Goal: Information Seeking & Learning: Check status

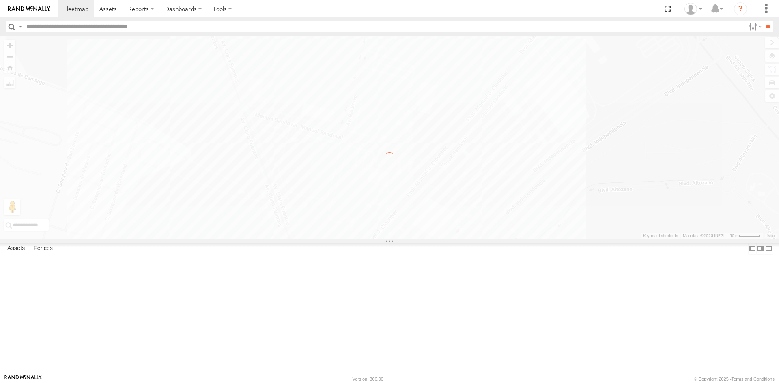
drag, startPoint x: 536, startPoint y: 168, endPoint x: 510, endPoint y: 250, distance: 86.4
click at [510, 239] on div "← Move left → Move right ↑ Move up ↓ Move down + Zoom in - Zoom out Home Jump l…" at bounding box center [389, 137] width 779 height 203
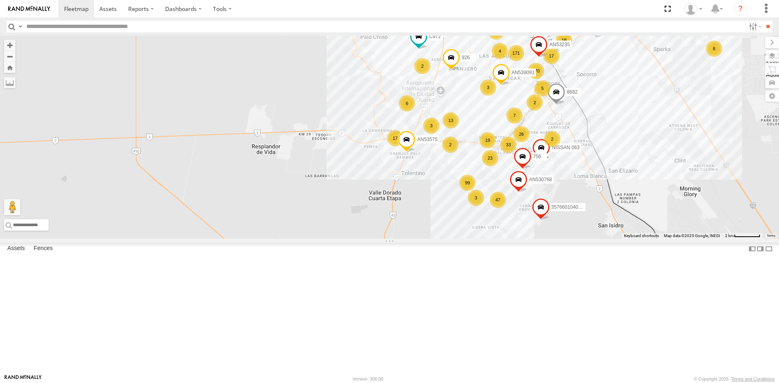
drag, startPoint x: 341, startPoint y: 166, endPoint x: 266, endPoint y: 232, distance: 99.9
click at [266, 232] on div "AN535203 015910001845018 AN537126 015910001811580 F2771 AN538662 171 26 99 370 …" at bounding box center [389, 137] width 779 height 203
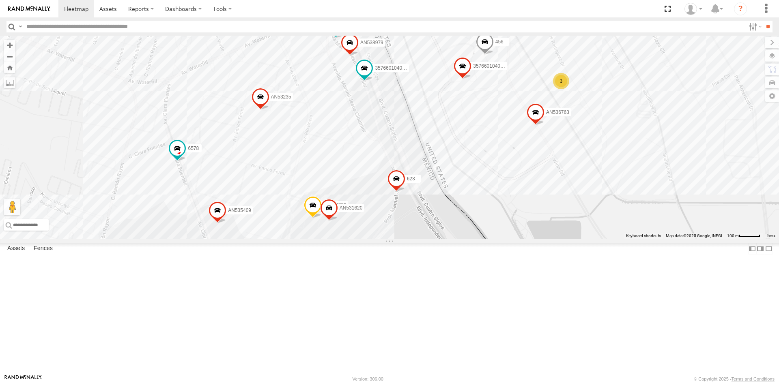
drag, startPoint x: 418, startPoint y: 188, endPoint x: 453, endPoint y: 242, distance: 64.6
click at [453, 239] on div "AN535203 015910001845018 AN537126 015910001811580 F2771 AN538662 AN531629 C972 …" at bounding box center [389, 137] width 779 height 203
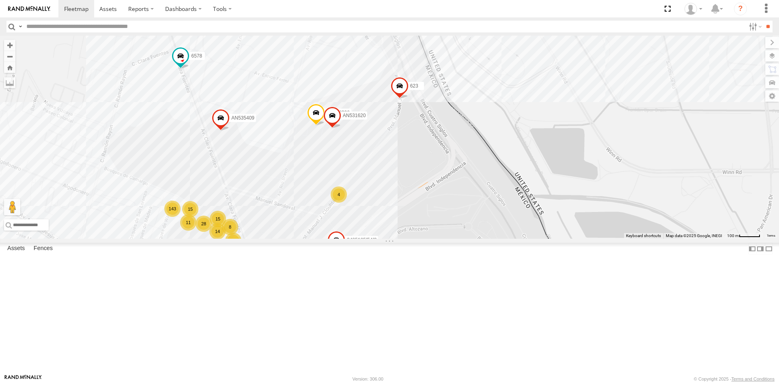
drag, startPoint x: 477, startPoint y: 370, endPoint x: 475, endPoint y: 261, distance: 109.1
click at [477, 239] on div "AN535203 015910001845018 AN537126 015910001811580 F2771 AN538662 AN531629 C972 …" at bounding box center [389, 137] width 779 height 203
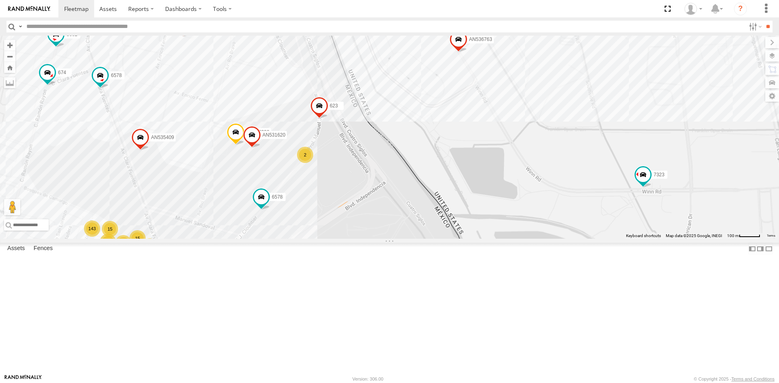
drag, startPoint x: 318, startPoint y: 160, endPoint x: 326, endPoint y: 259, distance: 99.7
click at [326, 239] on div "AN535203 015910001845018 AN537126 015910001811580 F2771 AN538662 AN531629 C972 …" at bounding box center [389, 137] width 779 height 203
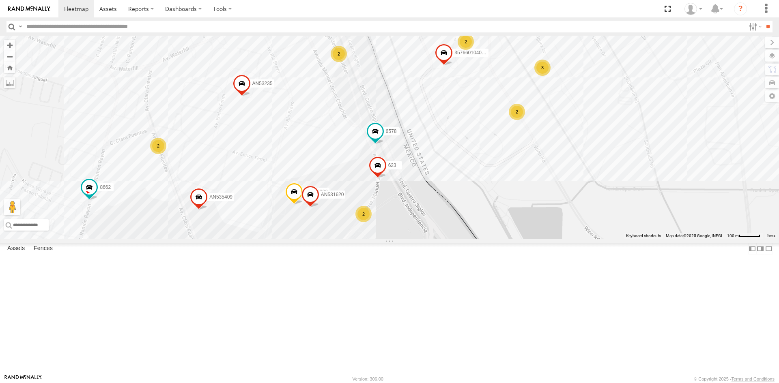
drag, startPoint x: 476, startPoint y: 236, endPoint x: 496, endPoint y: 280, distance: 48.3
click at [498, 239] on div "6578 AN535409 AN537310 623 AN53235 3485185f54f8 8662 2586 AN536462 L722 5938 63…" at bounding box center [389, 137] width 779 height 203
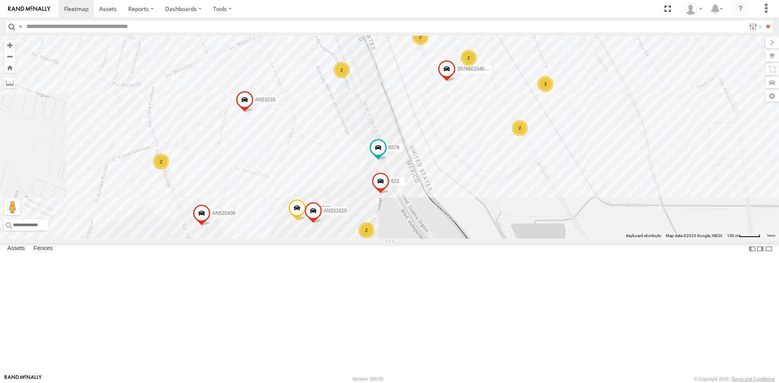
drag, startPoint x: 446, startPoint y: 206, endPoint x: 449, endPoint y: 227, distance: 21.7
click at [449, 227] on div "6578 AN535409 AN537310 623 AN53235 3485185f54f8 8662 2586 AN536462 L722 5938 63…" at bounding box center [389, 137] width 779 height 203
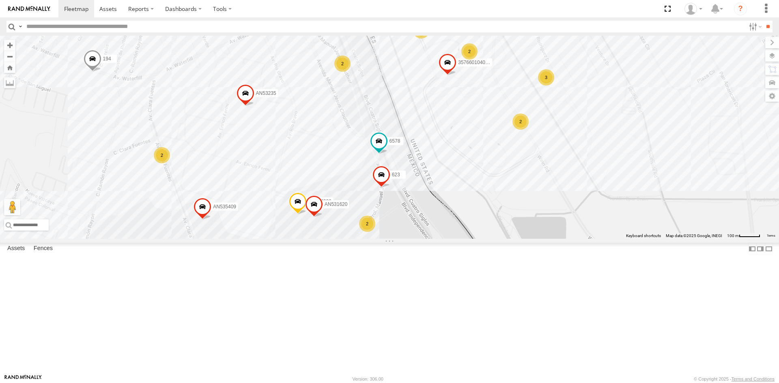
drag, startPoint x: 448, startPoint y: 245, endPoint x: 449, endPoint y: 233, distance: 12.2
click at [449, 233] on div "6578 AN535409 AN537310 623 AN53235 3485185f54f8 8662 2586 AN536462 L722 5938 63…" at bounding box center [389, 137] width 779 height 203
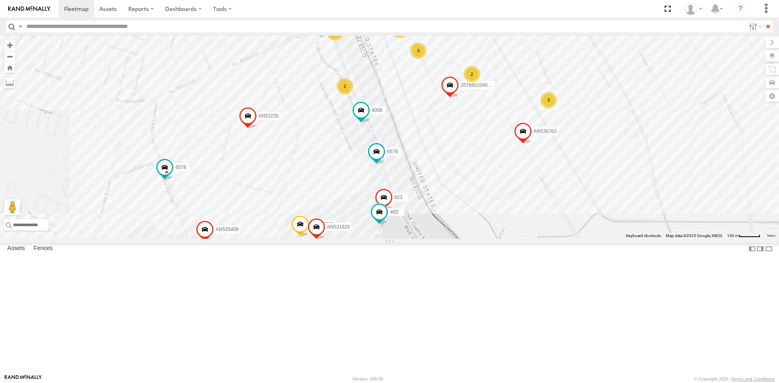
drag, startPoint x: 442, startPoint y: 194, endPoint x: 445, endPoint y: 219, distance: 24.5
click at [445, 219] on div "357660104096649 AN536763 4006 AN532390 C149 6578 AN535409 AN537310 623 6578 460…" at bounding box center [389, 137] width 779 height 203
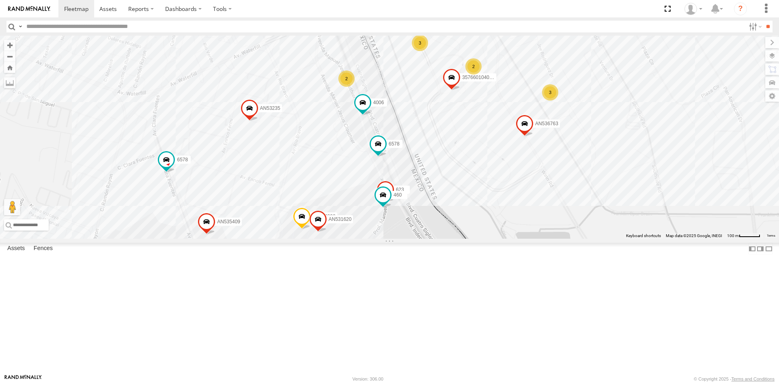
drag, startPoint x: 339, startPoint y: 296, endPoint x: 363, endPoint y: 218, distance: 81.3
click at [353, 219] on label "AN531620" at bounding box center [337, 219] width 31 height 8
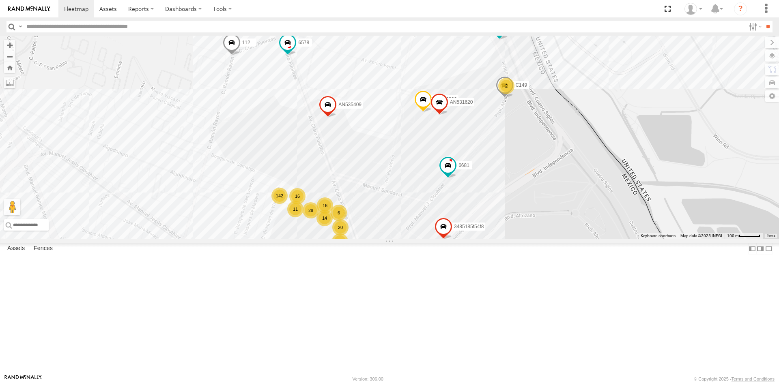
drag, startPoint x: 543, startPoint y: 156, endPoint x: 532, endPoint y: 222, distance: 66.7
click at [532, 222] on div "6681 14 112 20 11 142 36 30 26 16 29 6 AN536763 AN532390 16 587 C149 6 6578 4 A…" at bounding box center [389, 137] width 779 height 203
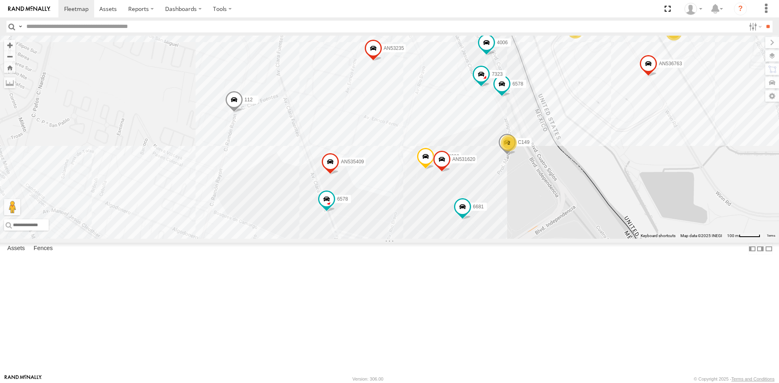
drag, startPoint x: 547, startPoint y: 198, endPoint x: 556, endPoint y: 250, distance: 53.1
click at [552, 239] on div "6681 14 112 20 11 142 36 30 26 16 29 6 AN536763 AN532390 16 587 C149 6 6578 4 A…" at bounding box center [389, 137] width 779 height 203
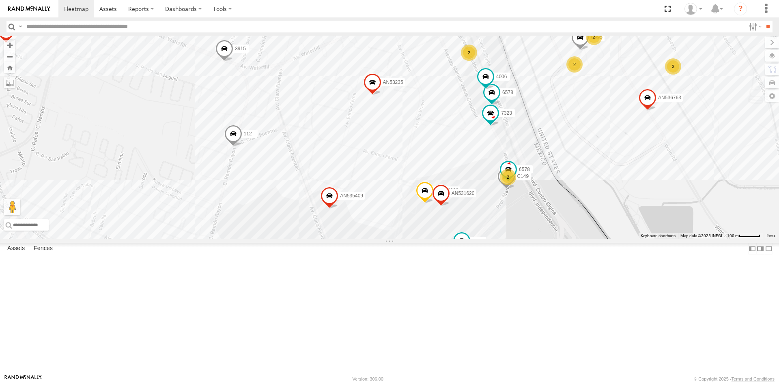
drag, startPoint x: 546, startPoint y: 245, endPoint x: 545, endPoint y: 279, distance: 33.3
click at [545, 239] on div "6681 14 112 20 11 142 36 30 26 16 29 6 AN536763 AN532390 16 587 C149 6 6578 4 A…" at bounding box center [389, 137] width 779 height 203
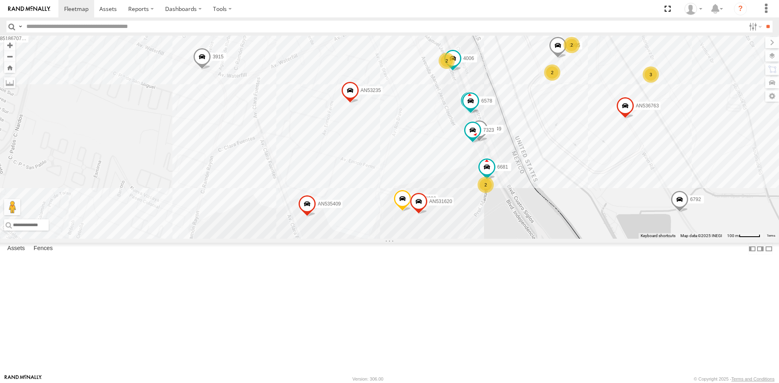
drag, startPoint x: 570, startPoint y: 166, endPoint x: 547, endPoint y: 174, distance: 24.7
click at [547, 174] on div "6681 14 112 20 11 142 36 30 26 16 29 6 AN536763 AN532390 16 587 C149 6 6578 4 A…" at bounding box center [389, 137] width 779 height 203
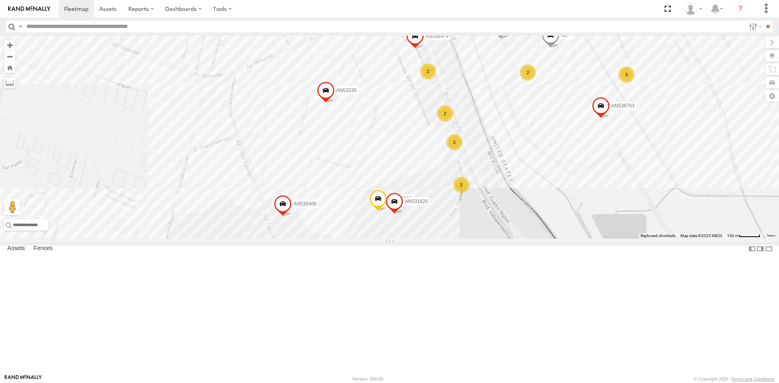
drag, startPoint x: 499, startPoint y: 155, endPoint x: 472, endPoint y: 155, distance: 27.6
click at [472, 155] on div "AN536763 AN532390 694 587 6792 005 558 AN535409 AN537310 C995 427 3736 AN538979…" at bounding box center [389, 137] width 779 height 203
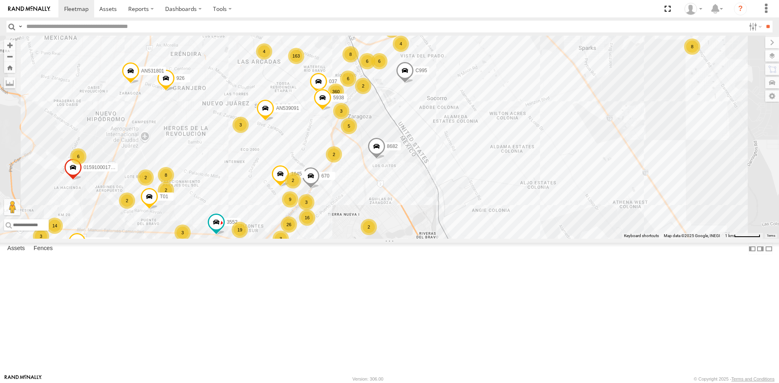
drag, startPoint x: 343, startPoint y: 114, endPoint x: 335, endPoint y: 178, distance: 64.1
click at [335, 119] on div "3" at bounding box center [341, 111] width 16 height 16
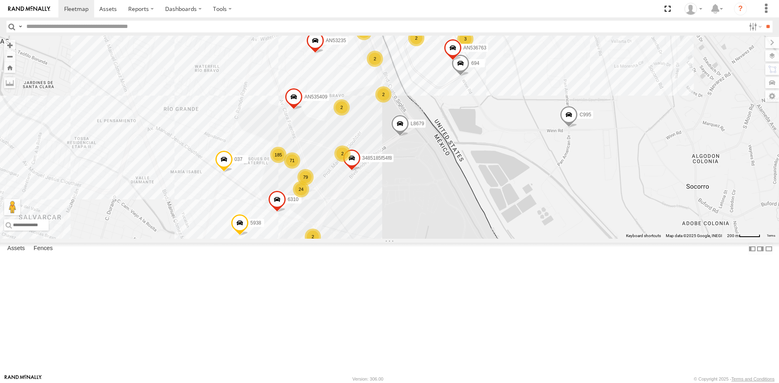
drag, startPoint x: 389, startPoint y: 145, endPoint x: 376, endPoint y: 210, distance: 65.8
click at [376, 210] on div "AN535203 015910001845018 AN537126 015910001811580 F2771 AN538662 C6786 AN531063…" at bounding box center [389, 137] width 779 height 203
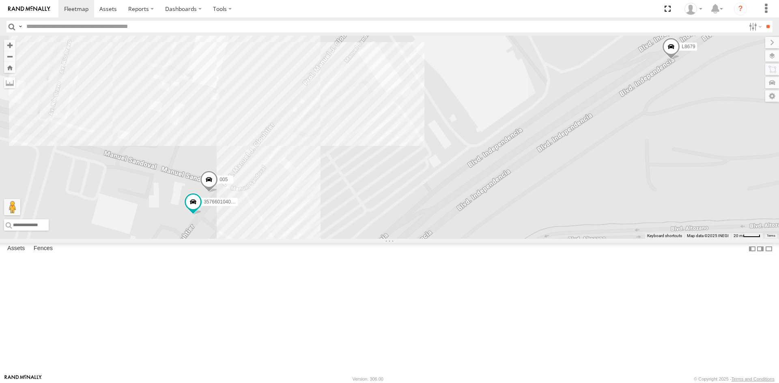
drag, startPoint x: 286, startPoint y: 194, endPoint x: 334, endPoint y: 275, distance: 93.6
click at [334, 239] on div "AN535203 015910001845018 AN537126 015910001811580 F2771 AN538662 C6786 AN531063…" at bounding box center [389, 137] width 779 height 203
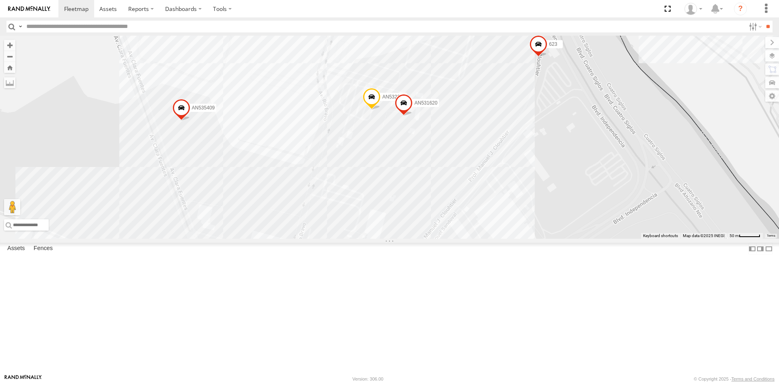
drag, startPoint x: 554, startPoint y: 215, endPoint x: 493, endPoint y: 260, distance: 75.5
click at [505, 239] on div "015910002015710 14 9 9 5 130 9 21 12 9 2 AN532390 13 6 7 2 2 3 AN535409 6 3 AN5…" at bounding box center [389, 137] width 779 height 203
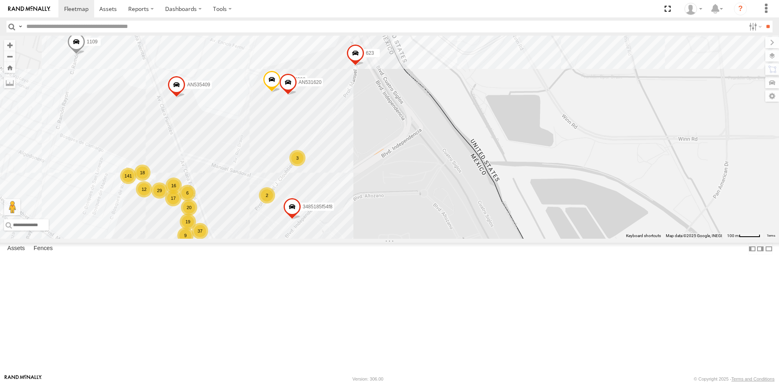
drag, startPoint x: 366, startPoint y: 167, endPoint x: 407, endPoint y: 274, distance: 113.9
click at [407, 239] on div "AN535203 015910001845018 AN537126 015910001811580 AN48716 F2771 AN538662 AN5373…" at bounding box center [389, 137] width 779 height 203
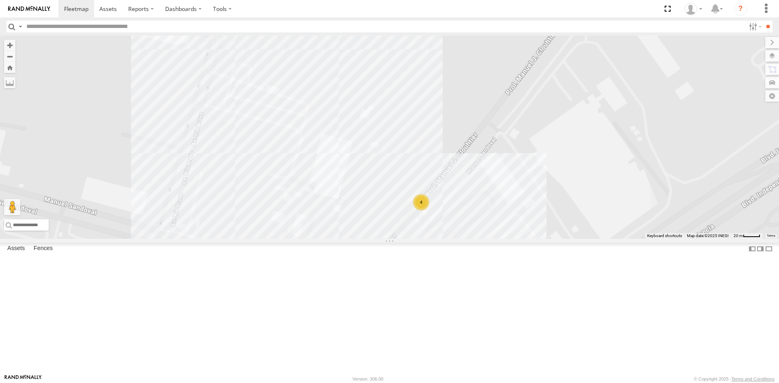
drag, startPoint x: 538, startPoint y: 253, endPoint x: 465, endPoint y: 287, distance: 80.0
click at [465, 239] on div "AN535203 015910001845018 AN537126 015910001811580 AN48716 F2771 AN538662 AN5373…" at bounding box center [389, 137] width 779 height 203
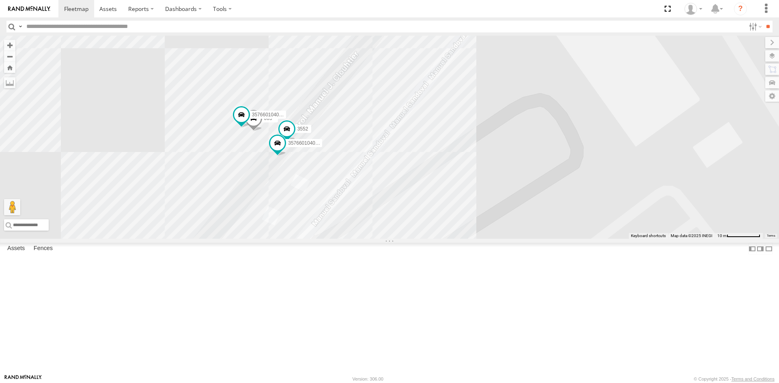
click at [253, 131] on span at bounding box center [254, 120] width 18 height 22
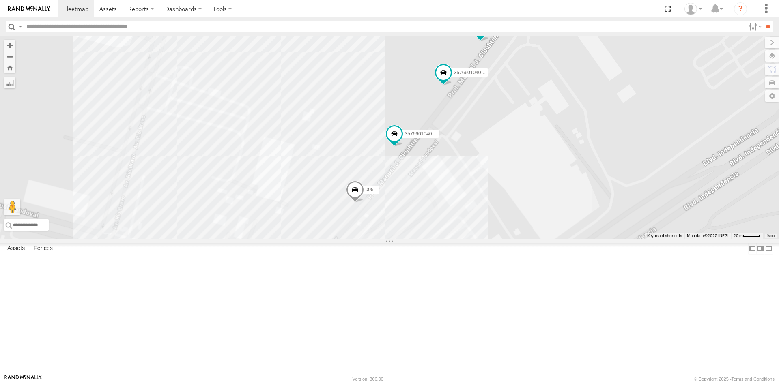
drag, startPoint x: 566, startPoint y: 240, endPoint x: 431, endPoint y: 283, distance: 141.6
click at [431, 239] on div "005 3552 3487 3 5 9 357660104095757 357660104096300" at bounding box center [389, 137] width 779 height 203
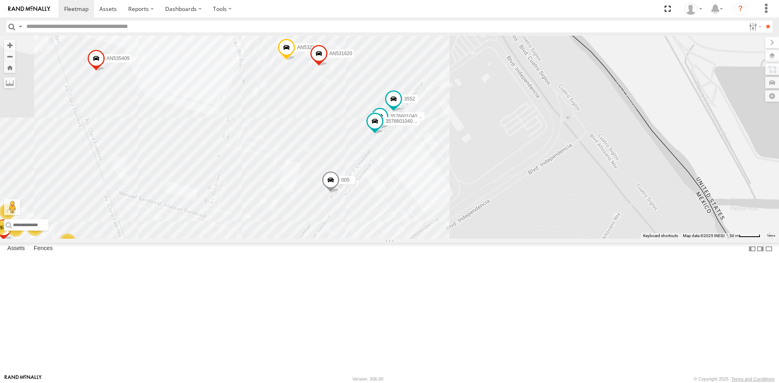
drag, startPoint x: 400, startPoint y: 315, endPoint x: 408, endPoint y: 279, distance: 36.6
click at [408, 239] on div "005 3552 015910002015710 357660104095757 357660104096300 15 5 129 8 21 11 11 7 …" at bounding box center [389, 137] width 779 height 203
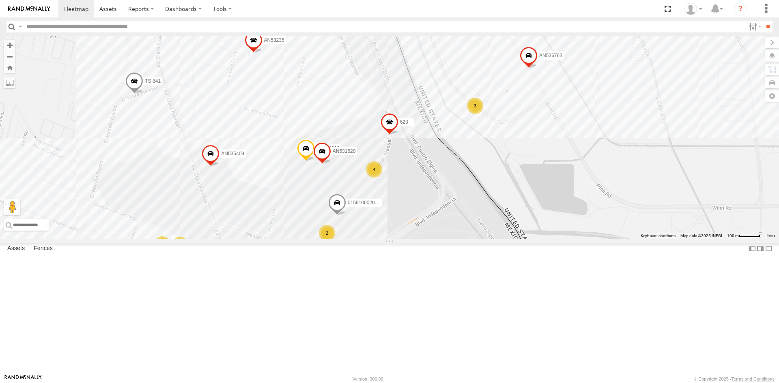
drag, startPoint x: 474, startPoint y: 204, endPoint x: 422, endPoint y: 279, distance: 90.8
click at [422, 239] on div "015910002015710 AN532390 AN535409 623 AN531620 3485185f54f8 14 10 19 12 144 40 …" at bounding box center [389, 137] width 779 height 203
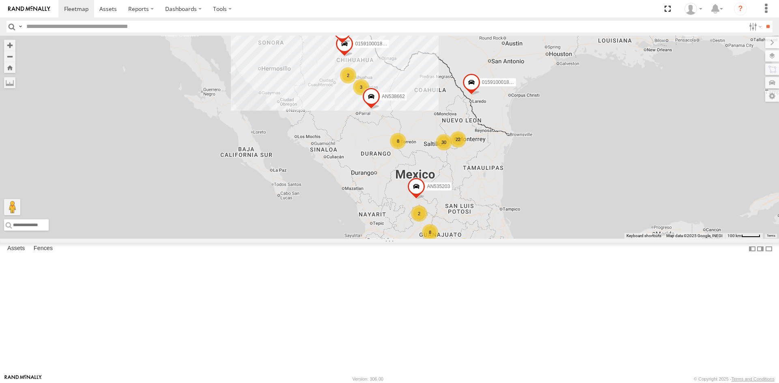
click at [621, 217] on div "1197 8 8 2 30 6 22 3 3 2 AN535203 2 015910001845018 AN537126 015910001811580 F2…" at bounding box center [389, 137] width 779 height 203
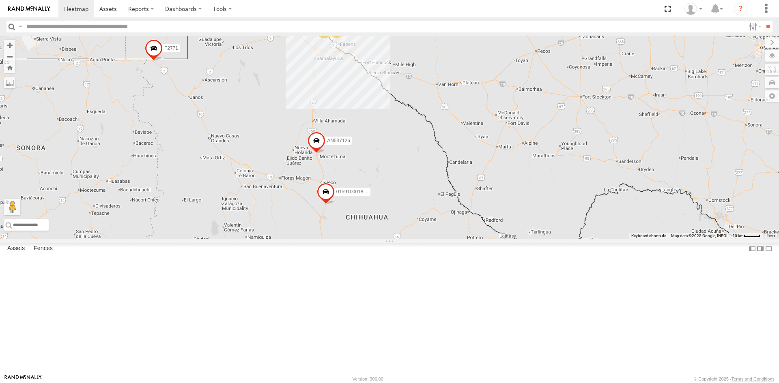
drag, startPoint x: 348, startPoint y: 87, endPoint x: 338, endPoint y: 176, distance: 89.8
click at [338, 176] on div "AN535203 015910001845018 AN537126 015910001811580 F2771 AN538662 1009 91 49 2 4…" at bounding box center [389, 137] width 779 height 203
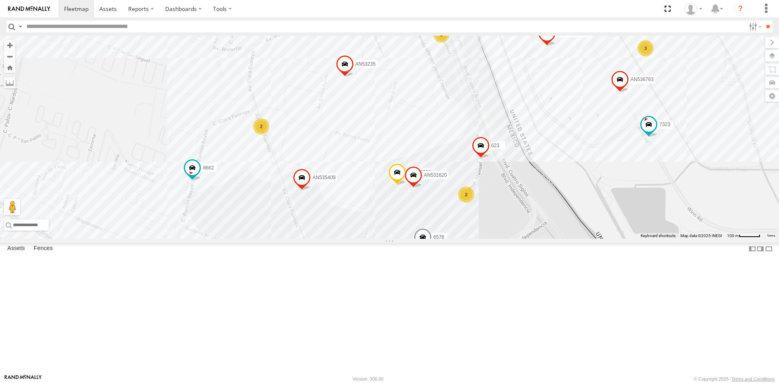
drag, startPoint x: 517, startPoint y: 240, endPoint x: 496, endPoint y: 271, distance: 37.9
click at [496, 239] on div "AN535203 015910001845018 AN537126 015910001811580 F2771 AN538662 AN53241 AN5316…" at bounding box center [389, 137] width 779 height 203
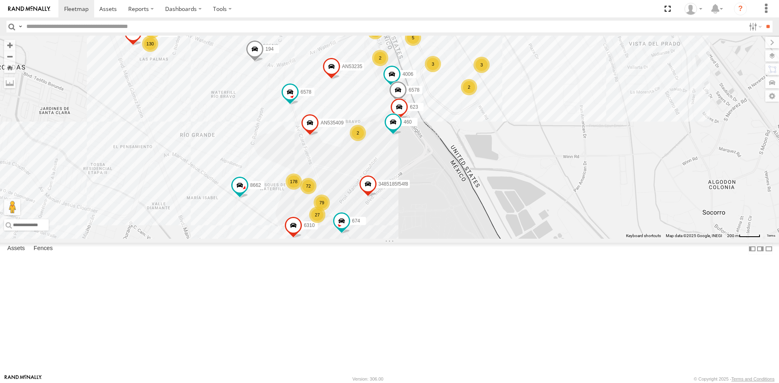
drag, startPoint x: 223, startPoint y: 150, endPoint x: 286, endPoint y: 122, distance: 69.0
click at [286, 123] on div "4006 674 6578 AN535409 AN537310 623 6578 460 AN53235 130 72 36 178 3 79 3 8662 …" at bounding box center [389, 137] width 779 height 203
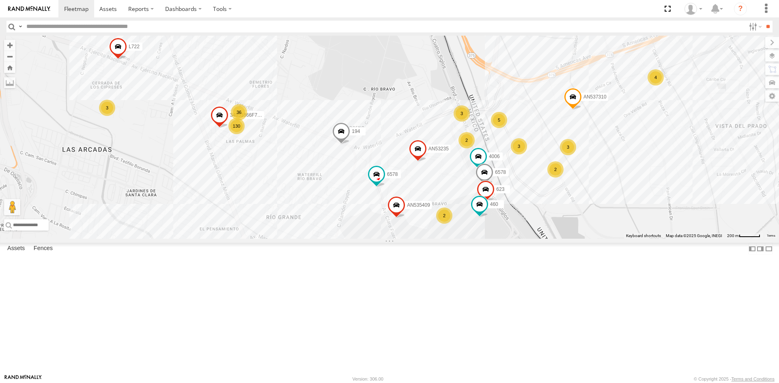
drag, startPoint x: 365, startPoint y: 287, endPoint x: 385, endPoint y: 319, distance: 37.1
click at [399, 239] on div "4006 674 6578 AN535409 AN537310 623 6578 460 AN53235 130 72 36 178 3 79 3 8662 …" at bounding box center [389, 137] width 779 height 203
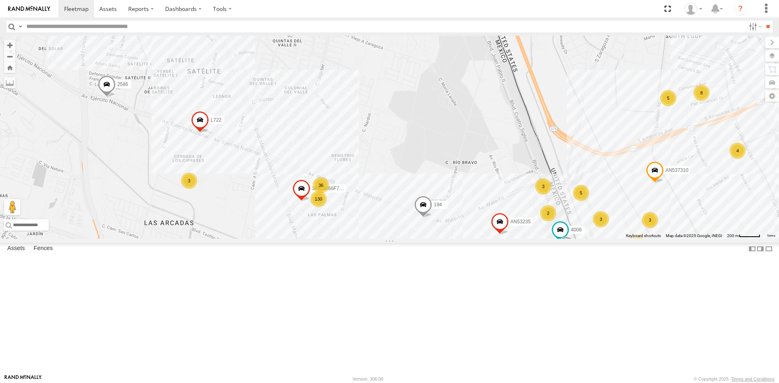
drag, startPoint x: 358, startPoint y: 206, endPoint x: 446, endPoint y: 301, distance: 129.2
click at [469, 239] on div "4006 674 6578 AN535409 AN537310 623 6578 460 AN53235 130 72 36 178 8 79 3 8662 …" at bounding box center [389, 137] width 779 height 203
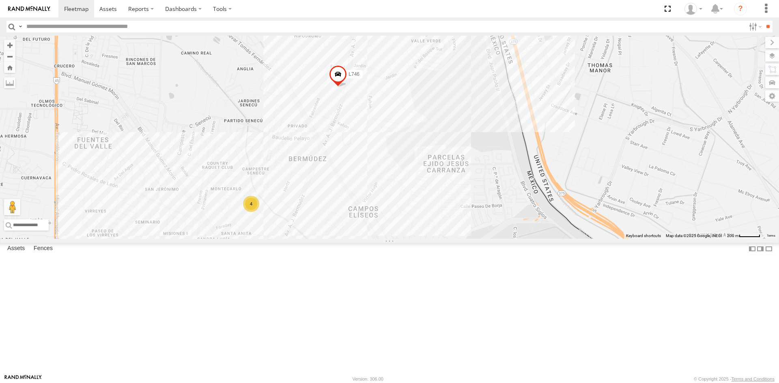
drag, startPoint x: 313, startPoint y: 73, endPoint x: 356, endPoint y: 321, distance: 251.8
click at [356, 239] on div "4006 674 6578 AN535409 AN537310 623 6578 460 AN53235 130 72 36 178 8 79 3 8662 …" at bounding box center [389, 137] width 779 height 203
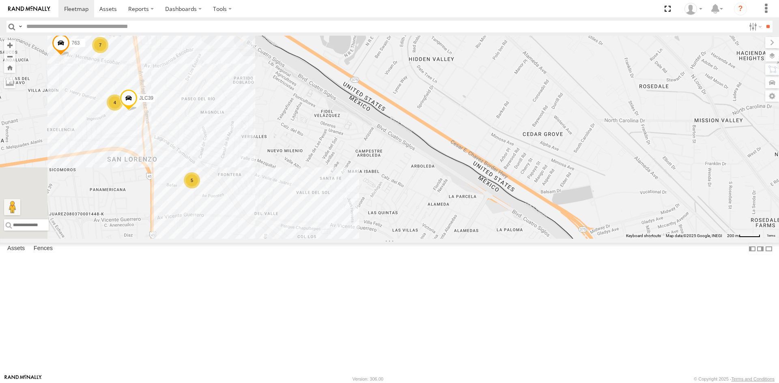
drag, startPoint x: 274, startPoint y: 174, endPoint x: 378, endPoint y: 289, distance: 154.7
click at [378, 239] on div "4006 674 6578 AN535409 AN537310 623 6578 460 AN53235 130 72 36 178 8 79 3 8662 …" at bounding box center [389, 137] width 779 height 203
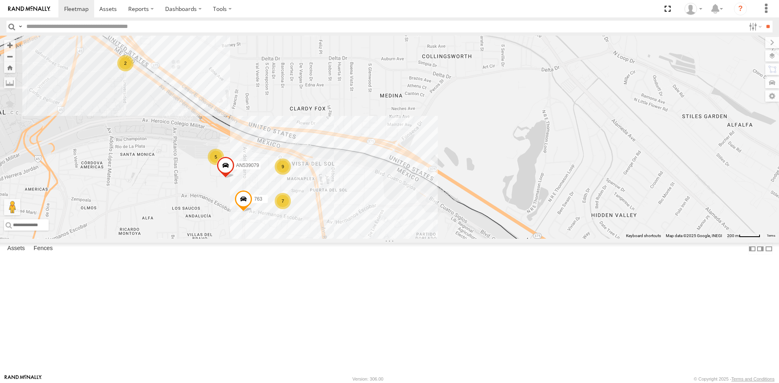
drag, startPoint x: 325, startPoint y: 222, endPoint x: 367, endPoint y: 230, distance: 42.1
click at [366, 230] on div "4006 674 6578 AN535409 AN537310 623 6578 460 AN53235 130 72 36 178 8 79 3 8662 …" at bounding box center [389, 137] width 779 height 203
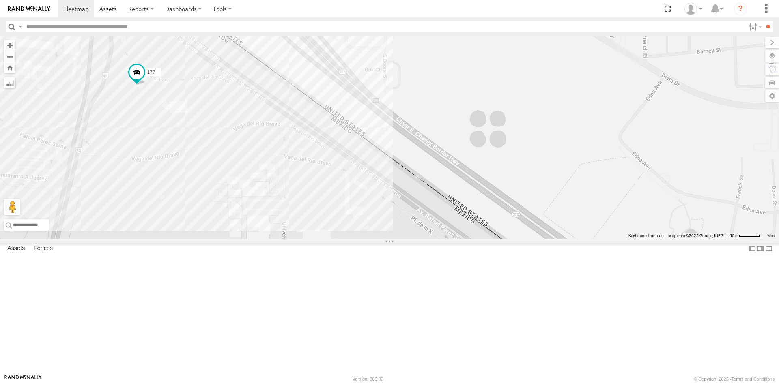
drag, startPoint x: 351, startPoint y: 304, endPoint x: 341, endPoint y: 228, distance: 77.0
click at [342, 239] on div "177" at bounding box center [389, 137] width 779 height 203
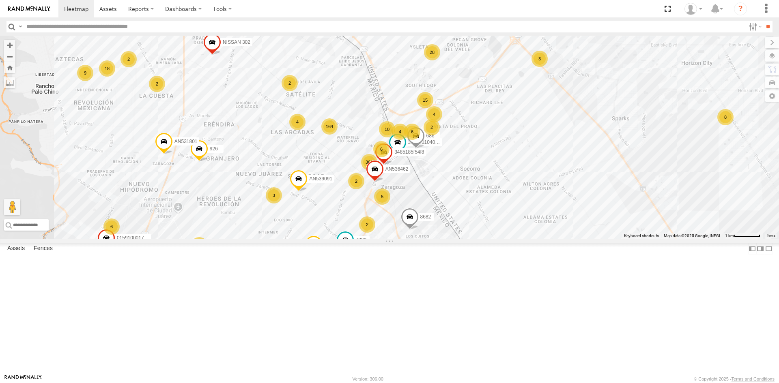
drag, startPoint x: 388, startPoint y: 174, endPoint x: 387, endPoint y: 255, distance: 80.7
click at [387, 239] on div "AN535203 015910001845018 AN537126 015910001811580 F2771 AN538662 C6786 AN531063…" at bounding box center [389, 137] width 779 height 203
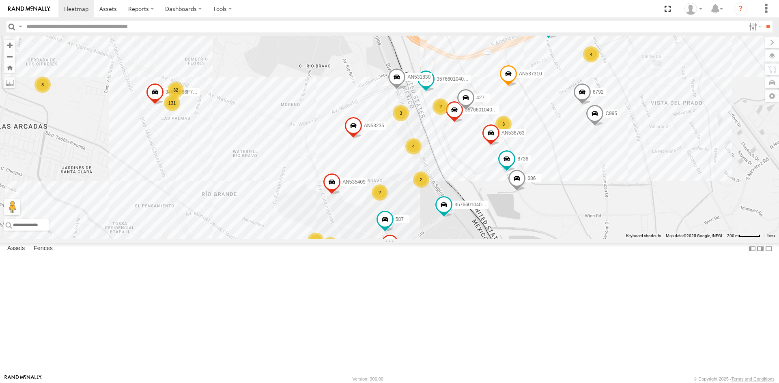
drag, startPoint x: 410, startPoint y: 189, endPoint x: 413, endPoint y: 263, distance: 73.9
click at [413, 239] on div "AN535203 015910001845018 AN537126 015910001811580 F2771 AN538662 C6786 AN531063…" at bounding box center [389, 137] width 779 height 203
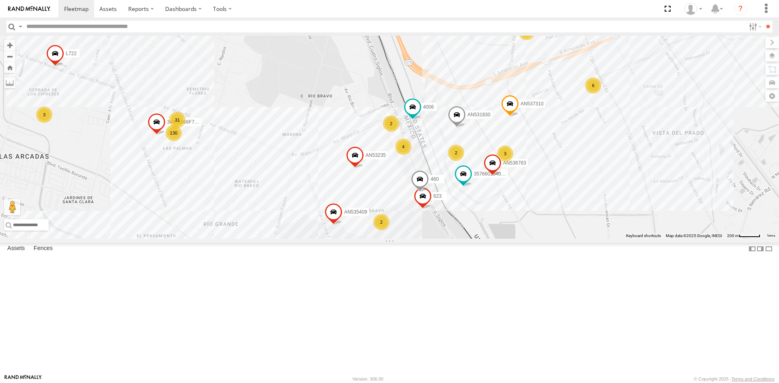
drag, startPoint x: 248, startPoint y: 154, endPoint x: 356, endPoint y: 111, distance: 116.1
click at [332, 128] on div "AN536763 4006 587 015910002015710 L722 AN535409 AN537310 AN531830 623 460 35766…" at bounding box center [389, 137] width 779 height 203
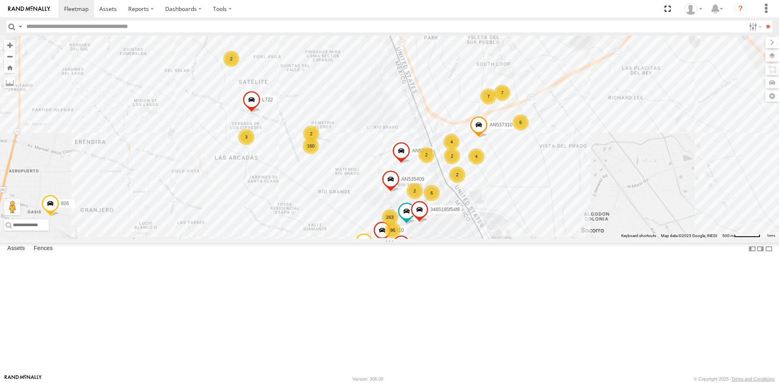
drag, startPoint x: 312, startPoint y: 162, endPoint x: 365, endPoint y: 283, distance: 132.2
click at [364, 239] on div "AN536462 0778 CAMARA L722 AN535409 AN537310 5938 6310 2217 AN53235 3485185f54f8…" at bounding box center [389, 137] width 779 height 203
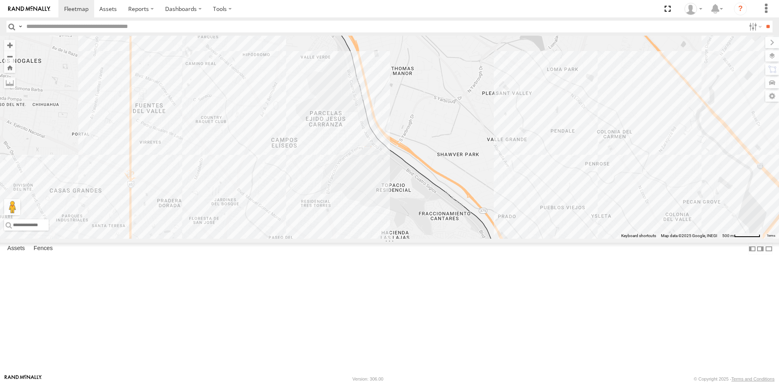
drag, startPoint x: 269, startPoint y: 66, endPoint x: 384, endPoint y: 182, distance: 163.4
click at [385, 180] on div "AN536462 0778 CAMARA L722 AN535409 AN537310 5938 6310 2217 AN53235 3485185f54f8…" at bounding box center [389, 137] width 779 height 203
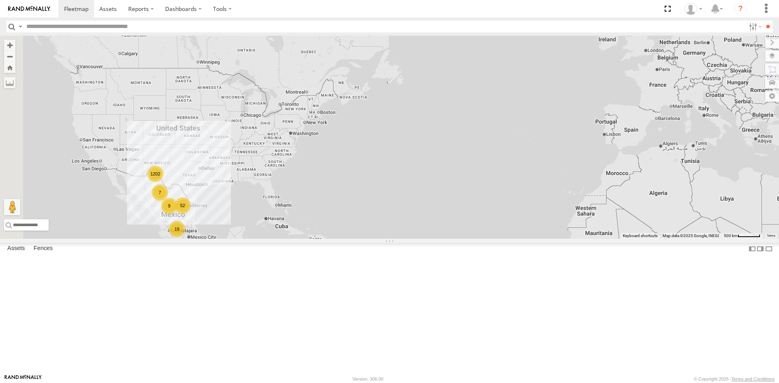
drag, startPoint x: 220, startPoint y: 218, endPoint x: 352, endPoint y: 163, distance: 142.2
click at [351, 164] on div "1202 9 19 52 7" at bounding box center [389, 137] width 779 height 203
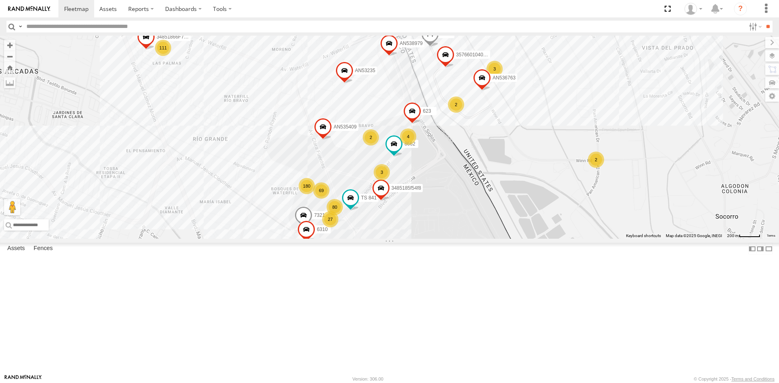
drag, startPoint x: 387, startPoint y: 171, endPoint x: 388, endPoint y: 262, distance: 90.4
click at [388, 201] on span at bounding box center [381, 190] width 18 height 22
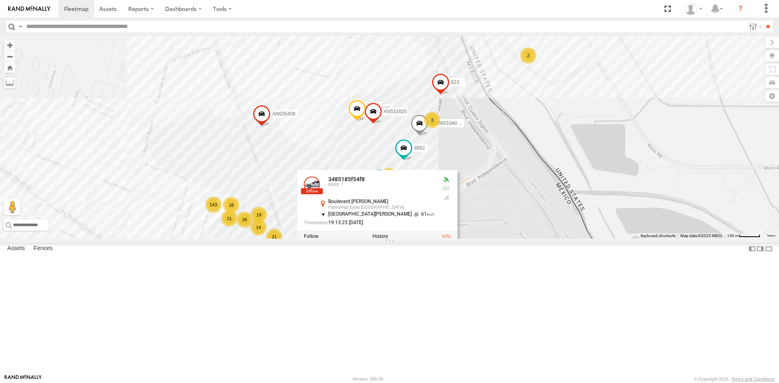
click at [510, 239] on div "015910001845018 AN537126 015910001811580 AN48716 F2771 AN538662 AN5310637 6792 …" at bounding box center [389, 137] width 779 height 203
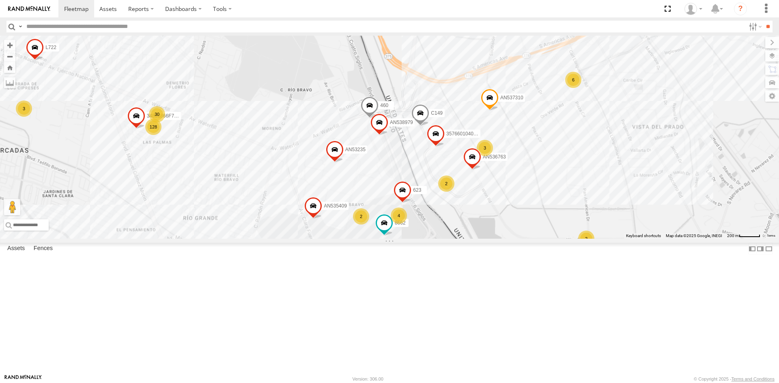
drag, startPoint x: 257, startPoint y: 124, endPoint x: 326, endPoint y: 287, distance: 177.0
click at [327, 239] on div "015910001845018 AN537126 015910001811580 AN48716 F2771 AN538662 AN5310637 6792 …" at bounding box center [389, 137] width 779 height 203
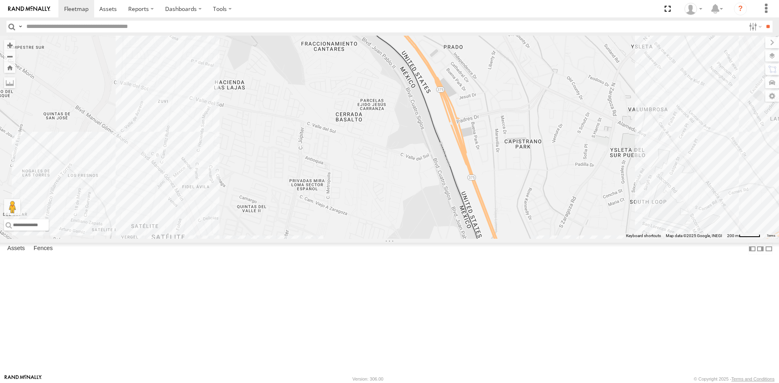
drag, startPoint x: 242, startPoint y: 166, endPoint x: 390, endPoint y: 321, distance: 213.4
click at [390, 239] on div "015910001845018 AN537126 015910001811580 AN48716 F2771 AN538662 AN5310637 6792 …" at bounding box center [389, 137] width 779 height 203
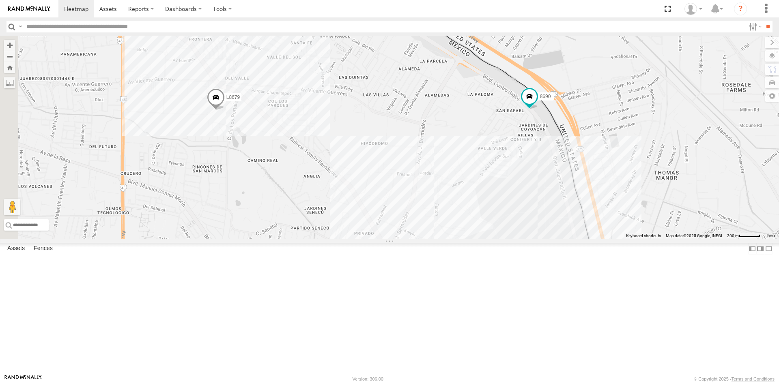
drag, startPoint x: 262, startPoint y: 176, endPoint x: 372, endPoint y: 354, distance: 210.1
click at [371, 239] on div "015910001845018 AN537126 015910001811580 AN48716 F2771 AN538662 AN5310637 6792 …" at bounding box center [389, 137] width 779 height 203
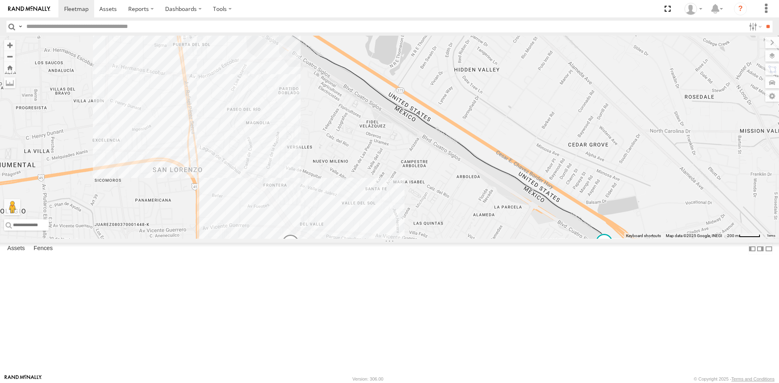
drag, startPoint x: 277, startPoint y: 212, endPoint x: 340, endPoint y: 320, distance: 125.0
click at [340, 239] on div "015910001845018 AN537126 015910001811580 AN48716 F2771 AN538662 AN5310637 6792 …" at bounding box center [389, 137] width 779 height 203
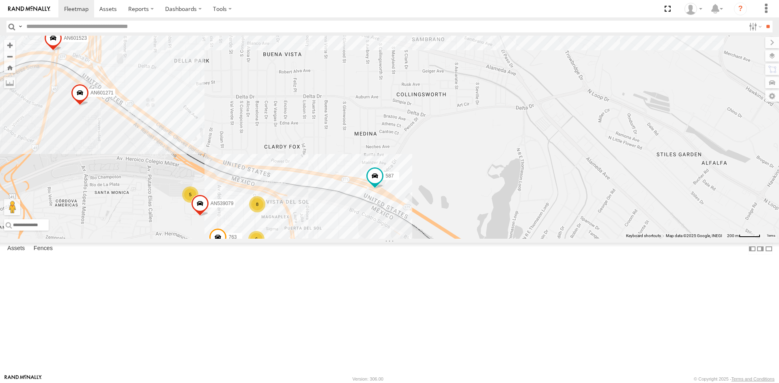
drag, startPoint x: 122, startPoint y: 209, endPoint x: 199, endPoint y: 226, distance: 78.5
click at [201, 235] on div "015910001845018 AN537126 015910001811580 AN48716 F2771 AN538662 AN5310637 6792 …" at bounding box center [389, 137] width 779 height 203
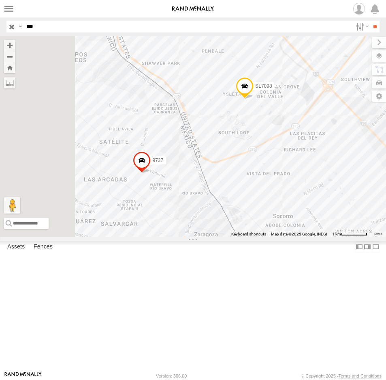
select select "**********"
click at [51, 25] on input "***" at bounding box center [188, 27] width 330 height 12
type input "*"
type input "***"
click at [371, 21] on input "**" at bounding box center [375, 27] width 9 height 12
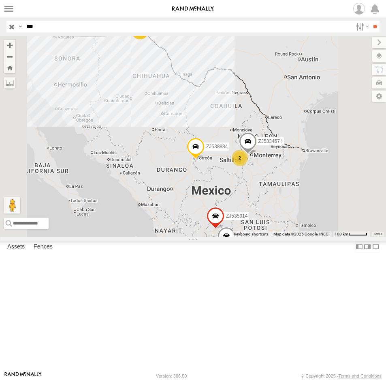
click at [0, 0] on div "427" at bounding box center [0, 0] width 0 height 0
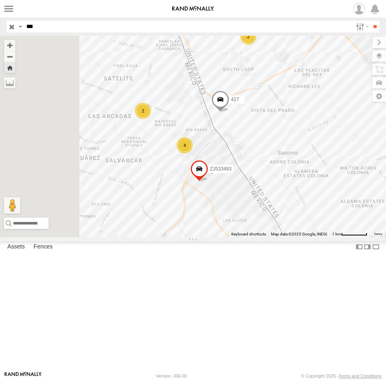
drag, startPoint x: 274, startPoint y: 256, endPoint x: 317, endPoint y: 200, distance: 70.2
click at [316, 203] on div "ZJ533483 427 4 2 2" at bounding box center [193, 136] width 386 height 201
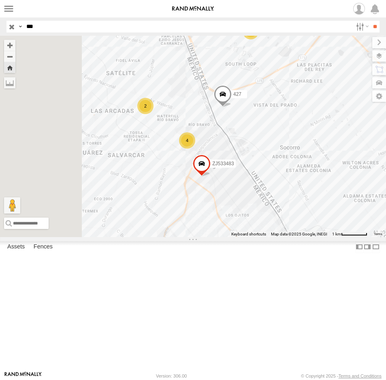
drag, startPoint x: 13, startPoint y: 27, endPoint x: 8, endPoint y: 23, distance: 6.3
click at [13, 27] on input "button" at bounding box center [11, 27] width 11 height 12
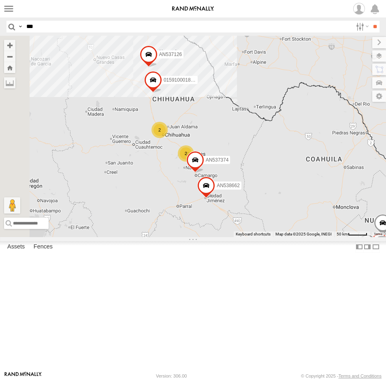
drag, startPoint x: 281, startPoint y: 178, endPoint x: 349, endPoint y: 278, distance: 121.4
click at [349, 237] on div "FW531222 AN530042 845 AN53487 AN531629 AN53295 AN53575 AN532021 015910001969164…" at bounding box center [193, 136] width 386 height 201
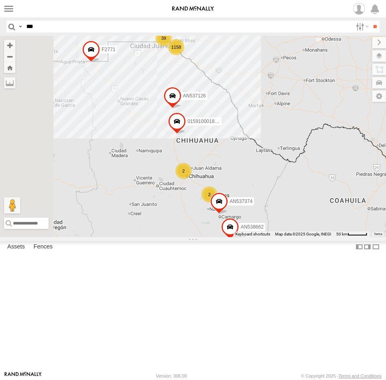
drag, startPoint x: 263, startPoint y: 197, endPoint x: 298, endPoint y: 285, distance: 94.5
click at [298, 237] on div "FW531222 AN530042 AN53487 AN53295 AN532021 015910001969164 AN535203 AN56849 015…" at bounding box center [193, 136] width 386 height 201
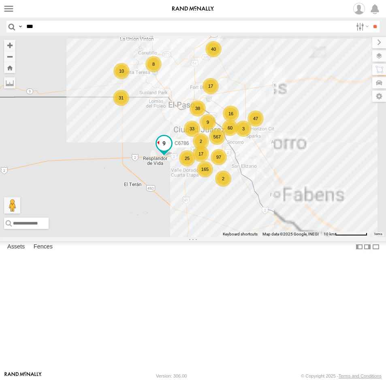
drag, startPoint x: 307, startPoint y: 182, endPoint x: 237, endPoint y: 215, distance: 77.4
click at [173, 156] on span at bounding box center [164, 145] width 18 height 22
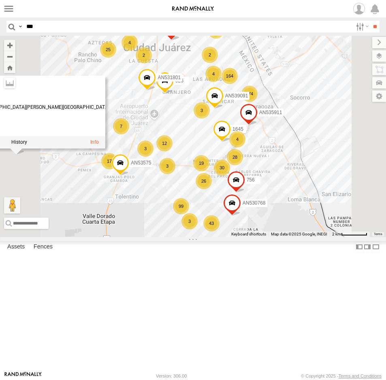
drag, startPoint x: 303, startPoint y: 277, endPoint x: 258, endPoint y: 186, distance: 101.2
click at [255, 189] on div "FW531222 AN530042 AN53487 AN53295 AN532021 015910001969164 AN535203 AN56849 015…" at bounding box center [193, 136] width 386 height 201
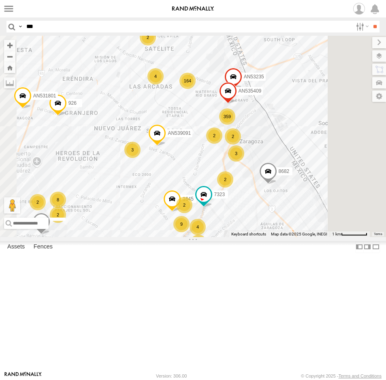
drag, startPoint x: 302, startPoint y: 178, endPoint x: 243, endPoint y: 234, distance: 81.5
click at [243, 234] on div "FW531222 AN530042 AN53487 AN53295 AN532021 015910001969164 AN535203 AN56849 015…" at bounding box center [193, 136] width 386 height 201
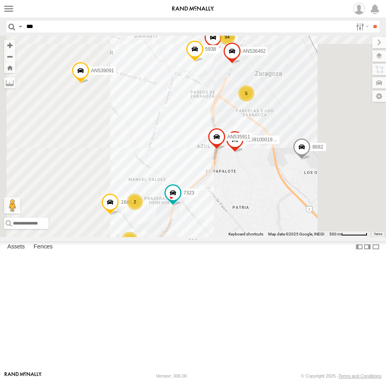
drag, startPoint x: 266, startPoint y: 204, endPoint x: 305, endPoint y: 152, distance: 64.9
click at [305, 152] on div "FW531222 AN530042 AN53487 AN53295 AN532021 015910001969164 AN535203 AN56849 015…" at bounding box center [193, 136] width 386 height 201
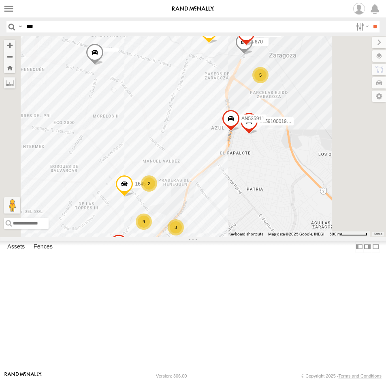
click at [36, 26] on input "***" at bounding box center [188, 27] width 330 height 12
click at [371, 21] on input "**" at bounding box center [375, 27] width 9 height 12
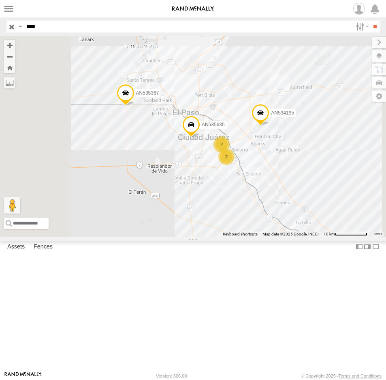
drag, startPoint x: 49, startPoint y: 25, endPoint x: -13, endPoint y: 23, distance: 62.9
click at [0, 23] on html at bounding box center [193, 190] width 386 height 380
click at [371, 21] on input "**" at bounding box center [375, 27] width 9 height 12
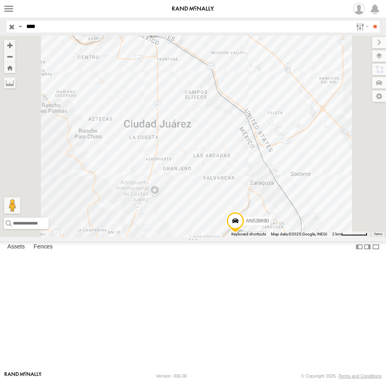
click at [0, 0] on div "8690" at bounding box center [0, 0] width 0 height 0
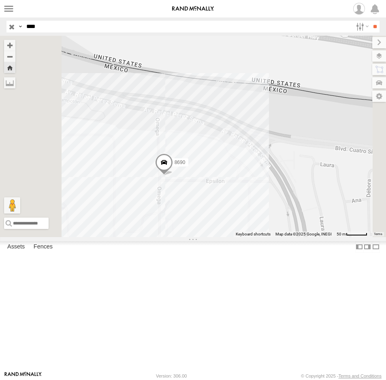
click at [315, 230] on div "8690" at bounding box center [193, 136] width 386 height 201
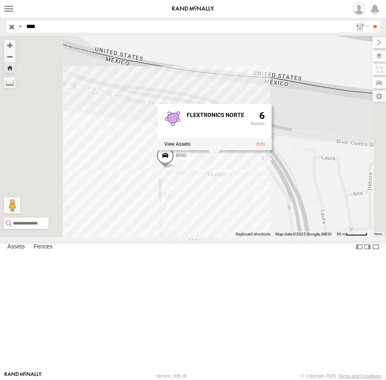
click at [298, 237] on div "8690 FLEXTRONICS NORTE 6" at bounding box center [193, 136] width 386 height 201
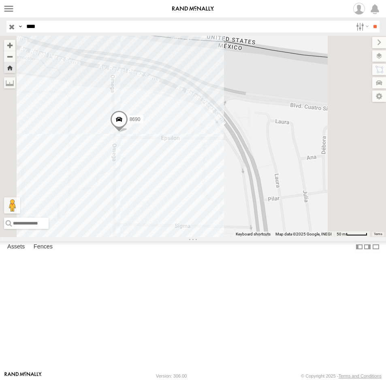
click at [128, 132] on span at bounding box center [119, 121] width 18 height 22
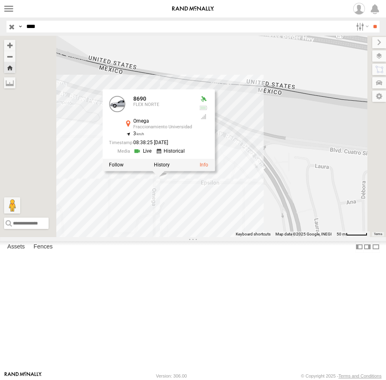
drag, startPoint x: 275, startPoint y: 244, endPoint x: 297, endPoint y: 274, distance: 37.4
click at [297, 237] on div "8690 8690 FLEX NORTE Omega Fraccionamiento Universidad 31.75156 , -106.43009 3 …" at bounding box center [193, 136] width 386 height 201
click at [304, 237] on div "8690 8690 FLEX NORTE Omega Fraccionamiento Universidad 31.75156 , -106.43009 3 …" at bounding box center [193, 136] width 386 height 201
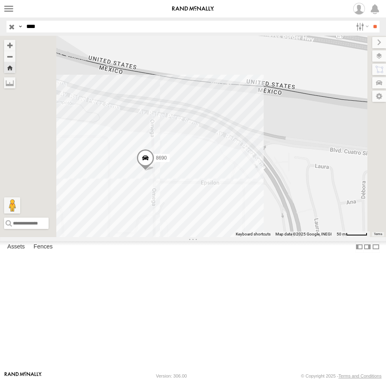
drag, startPoint x: 80, startPoint y: 24, endPoint x: -5, endPoint y: 19, distance: 85.3
click at [0, 19] on html at bounding box center [193, 190] width 386 height 380
click at [371, 21] on input "**" at bounding box center [375, 27] width 9 height 12
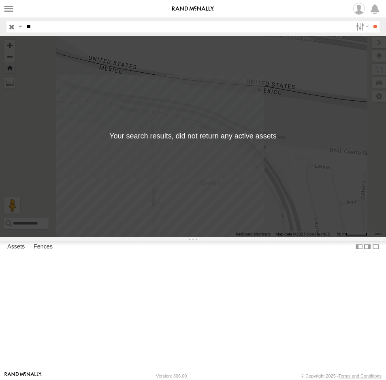
type input "*"
click at [9, 27] on input "button" at bounding box center [11, 27] width 11 height 12
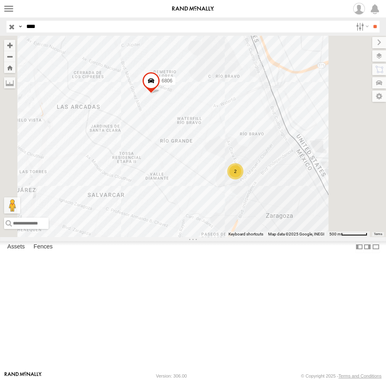
click at [7, 30] on div "Search Query Asset ID Asset Label Registration Manufacturer Model VIN Job ID Dr…" at bounding box center [188, 27] width 364 height 12
type input "****"
click at [371, 21] on input "**" at bounding box center [375, 27] width 9 height 12
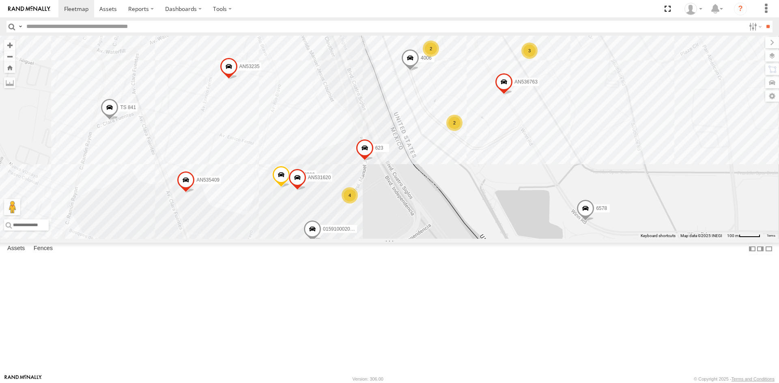
drag, startPoint x: 443, startPoint y: 209, endPoint x: 414, endPoint y: 237, distance: 40.7
click at [414, 237] on div "AN536763 4006 AN532390 015910002015710 AN535409 623 6578 TS 841 AN531620 AN5323…" at bounding box center [389, 137] width 779 height 203
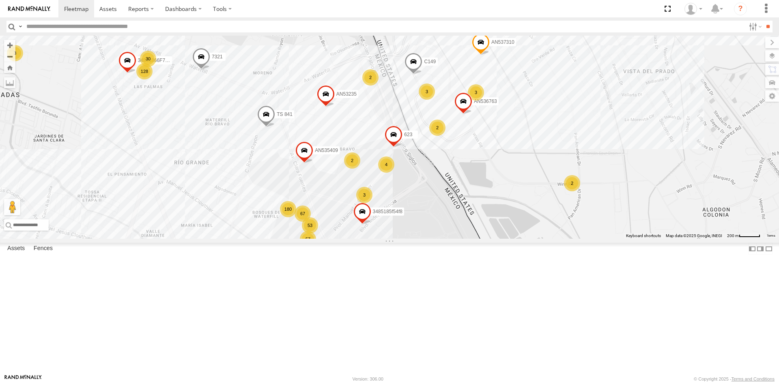
drag, startPoint x: 404, startPoint y: 254, endPoint x: 431, endPoint y: 197, distance: 62.7
click at [431, 198] on div "AN536763 AN535409 623 TS 841 AN53235 3485185f54f8 AN537310 128 67 57 30 180 7 4…" at bounding box center [389, 137] width 779 height 203
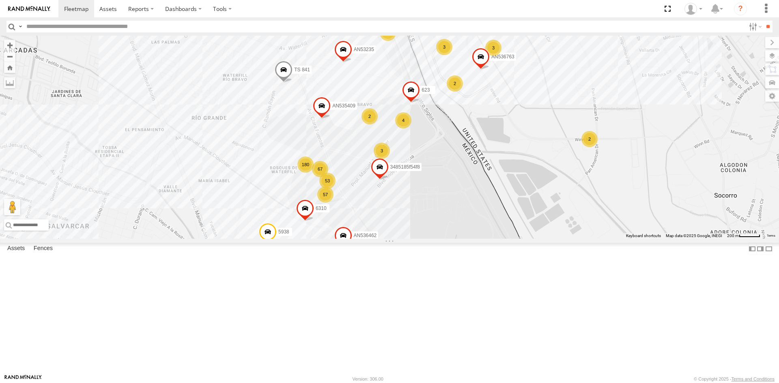
drag, startPoint x: 426, startPoint y: 211, endPoint x: 427, endPoint y: 221, distance: 9.7
click at [427, 221] on div "AN536763 AN535409 623 TS 841 AN53235 3485185f54f8 AN537310 C149 AN536462 L722 7…" at bounding box center [389, 137] width 779 height 203
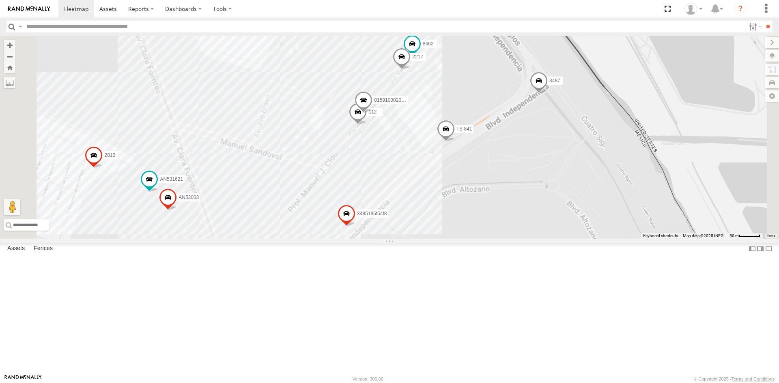
drag, startPoint x: 392, startPoint y: 192, endPoint x: 384, endPoint y: 255, distance: 64.1
click at [384, 239] on div "112 8662 015910002015710 2217 TS 841 3487 AN532390 005 AN535409 2812 AN53003 AN…" at bounding box center [389, 137] width 779 height 203
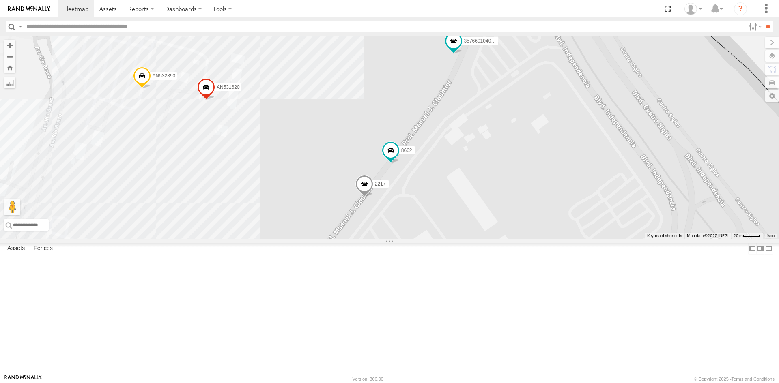
drag, startPoint x: 478, startPoint y: 149, endPoint x: 410, endPoint y: 265, distance: 134.6
click at [410, 239] on div "112 8662 015910002015710 2217 TS 841 3487 AN532390 AN535409 2812 AN53003 AN5316…" at bounding box center [389, 137] width 779 height 203
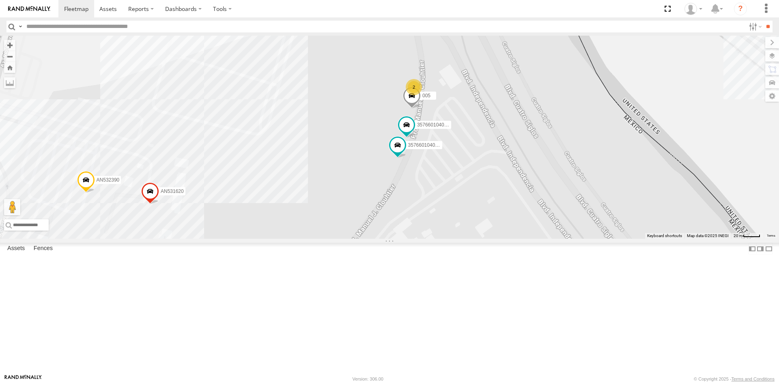
drag, startPoint x: 478, startPoint y: 193, endPoint x: 464, endPoint y: 245, distance: 53.0
click at [464, 239] on div "112 8662 015910002015710 2217 TS 841 3487 AN532390 AN535409 2812 AN53003 AN5316…" at bounding box center [389, 137] width 779 height 203
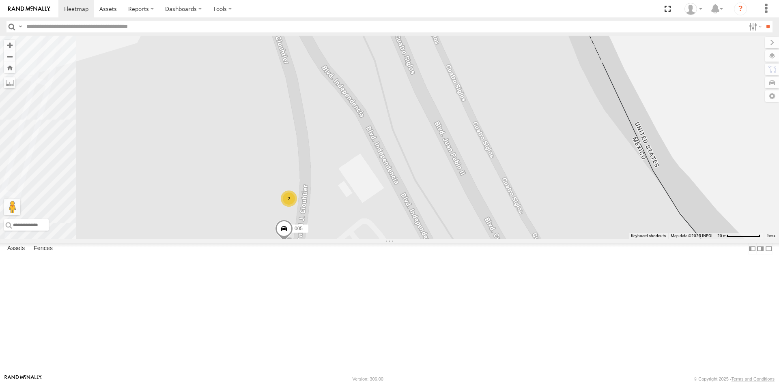
drag, startPoint x: 423, startPoint y: 249, endPoint x: 454, endPoint y: 226, distance: 38.9
click at [452, 229] on div "112 8662 015910002015710 2217 TS 841 3487 AN532390 AN535409 2812 AN53003 AN5316…" at bounding box center [389, 137] width 779 height 203
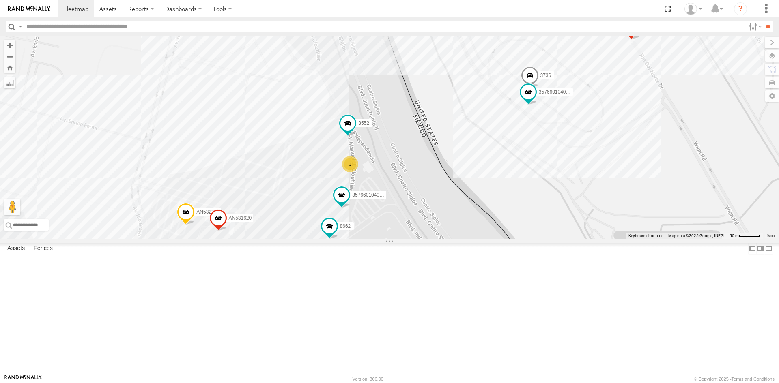
drag, startPoint x: 421, startPoint y: 216, endPoint x: 431, endPoint y: 251, distance: 37.0
click at [431, 239] on div "3552 8662 AN536763 AN532390 015910002015710 357660104095757 2217 3736 AN531620 …" at bounding box center [389, 137] width 779 height 203
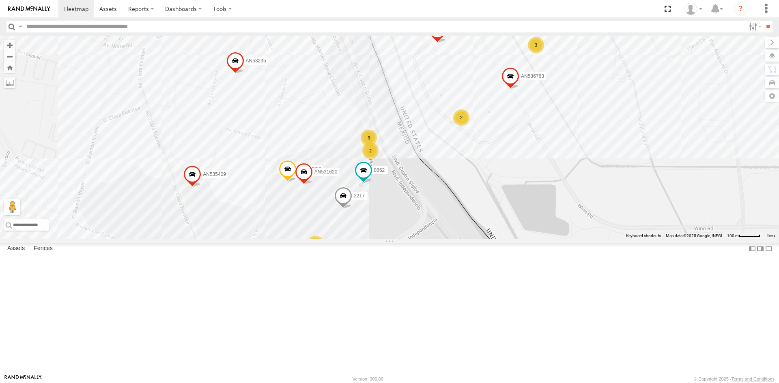
drag, startPoint x: 388, startPoint y: 151, endPoint x: 391, endPoint y: 225, distance: 73.9
click at [391, 225] on div "8662 AN536763 AN532390 2217 AN531620 AN53235 AN535409 14 2 22 11 143 31 3 35766…" at bounding box center [389, 137] width 779 height 203
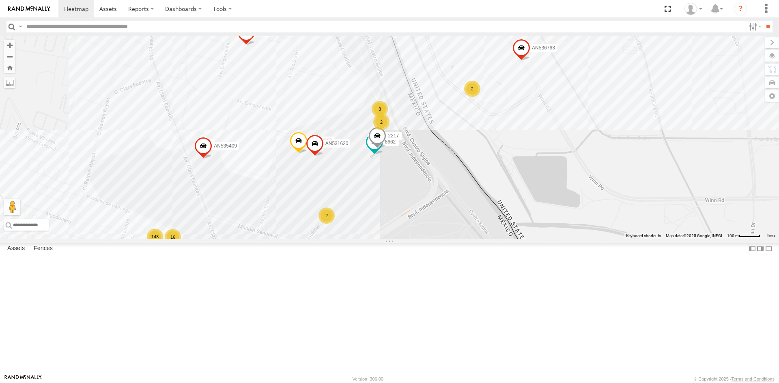
drag, startPoint x: 371, startPoint y: 328, endPoint x: 369, endPoint y: 232, distance: 95.7
click at [379, 216] on div "8662 AN536763 AN532390 2217 AN531620 AN53235 AN535409 14 2 22 11 143 31 3 35766…" at bounding box center [389, 137] width 779 height 203
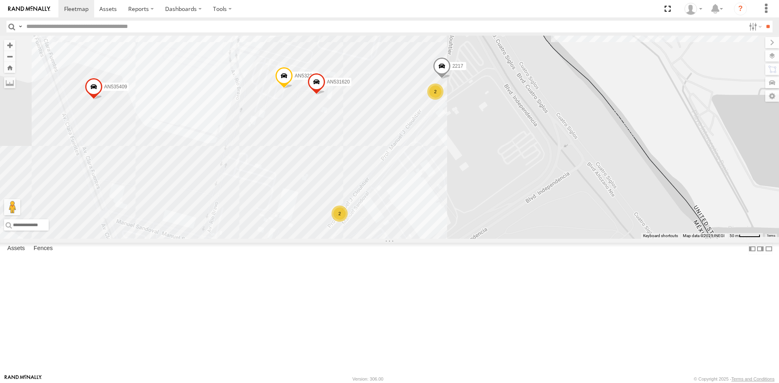
drag, startPoint x: 507, startPoint y: 195, endPoint x: 521, endPoint y: 265, distance: 71.1
click at [521, 239] on div "C115 12 2 9 5 9 14 20 4 13 2 9 11 11 12 13 11 AN532390 12 3 8 4 654 AN535409 AN…" at bounding box center [389, 137] width 779 height 203
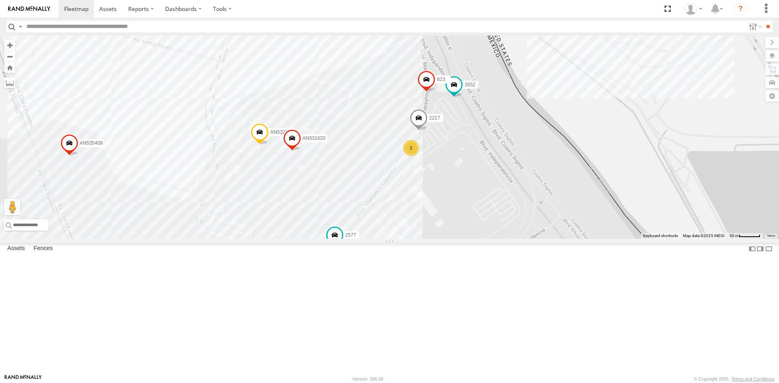
drag, startPoint x: 490, startPoint y: 214, endPoint x: 461, endPoint y: 259, distance: 53.2
click at [461, 239] on div "112 3552 AN532390 357660104095757 AN535409 2812 623 2217 AN531620 2577 12 5 130…" at bounding box center [389, 137] width 779 height 203
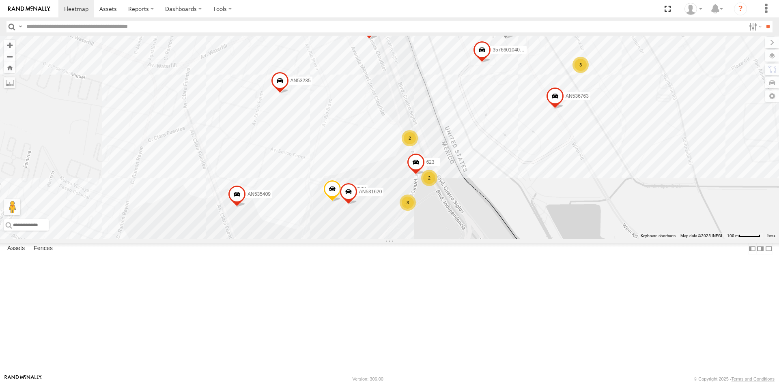
drag, startPoint x: 497, startPoint y: 249, endPoint x: 472, endPoint y: 279, distance: 38.8
click at [472, 239] on div "AN532390 654 AN535409 623 AN531620 14 2 18 11 145 29 2 357660104096649 3 13 27 …" at bounding box center [389, 137] width 779 height 203
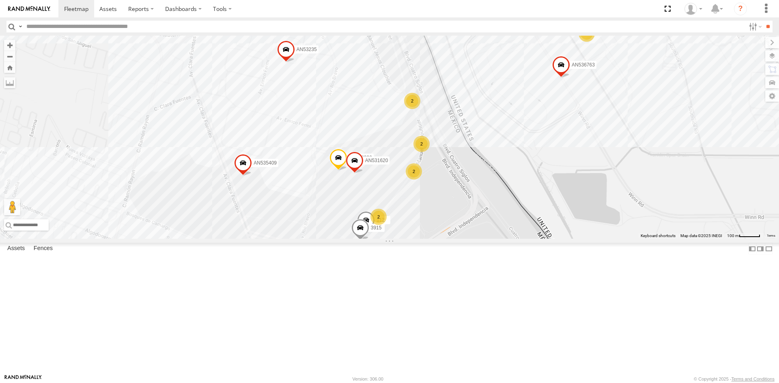
drag, startPoint x: 407, startPoint y: 288, endPoint x: 399, endPoint y: 263, distance: 26.7
click at [414, 239] on div "112 357660104096649 AN536763 AN532390 C149 3915 AN535409 357660104096300 AN5373…" at bounding box center [389, 137] width 779 height 203
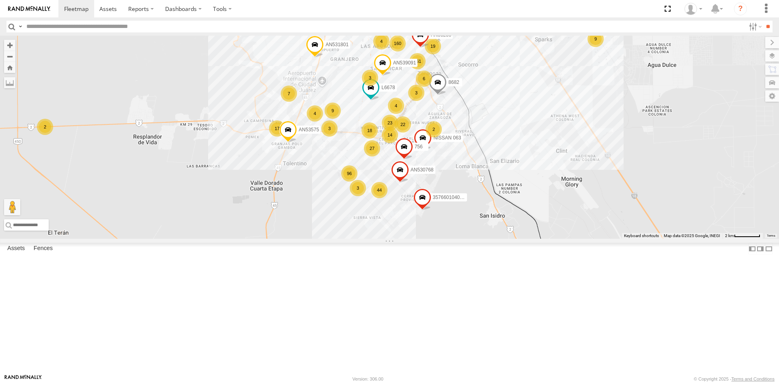
drag, startPoint x: 450, startPoint y: 87, endPoint x: 426, endPoint y: 142, distance: 59.7
click at [426, 142] on div "AN535203 015910001845018 AN536621 F2771 AN538662 AN531801 160 22 96 361 44 27 2…" at bounding box center [389, 137] width 779 height 203
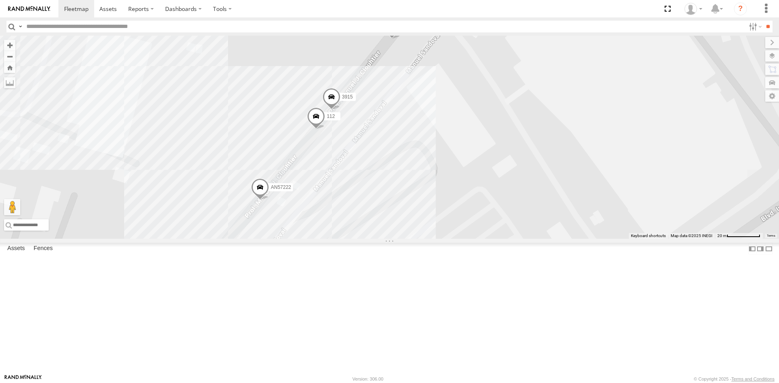
drag, startPoint x: 303, startPoint y: 294, endPoint x: 341, endPoint y: 182, distance: 118.9
click at [341, 182] on div "AN535203 015910001845018 AN536621 F2771 AN538662 AN531801 AN531629 AN53575 NISS…" at bounding box center [389, 137] width 779 height 203
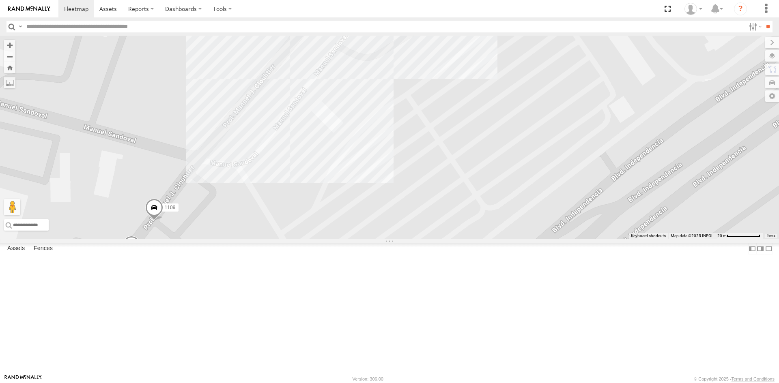
drag, startPoint x: 343, startPoint y: 180, endPoint x: 363, endPoint y: 107, distance: 76.3
click at [362, 109] on div "AN535203 015910001845018 AN536621 F2771 AN538662 AN531801 AN531629 AN53575 NISS…" at bounding box center [389, 137] width 779 height 203
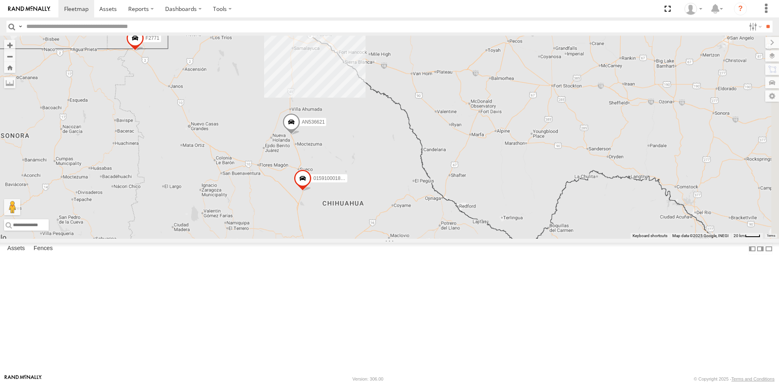
drag, startPoint x: 310, startPoint y: 76, endPoint x: 312, endPoint y: 114, distance: 37.8
click at [312, 114] on div "AN535203 015910001845018 AN536621 F2771 AN538662" at bounding box center [389, 137] width 779 height 203
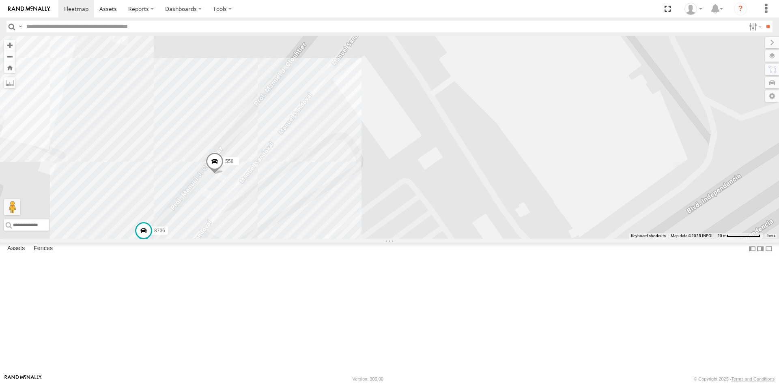
drag, startPoint x: 229, startPoint y: 298, endPoint x: 307, endPoint y: 277, distance: 81.2
click at [307, 239] on div "8736 7041 558" at bounding box center [389, 137] width 779 height 203
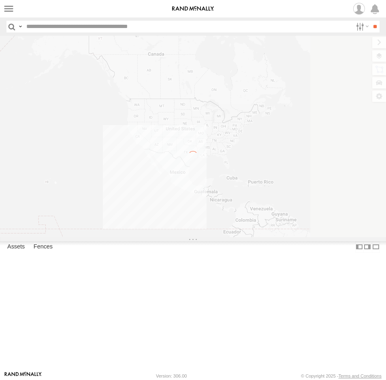
click at [34, 25] on input "text" at bounding box center [188, 27] width 330 height 12
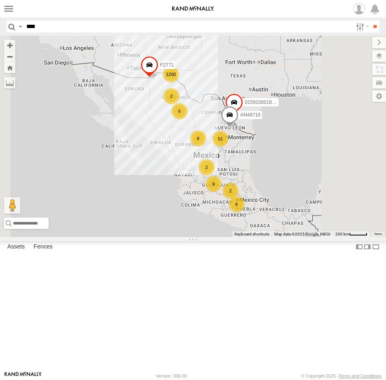
click at [371, 21] on input "**" at bounding box center [375, 27] width 9 height 12
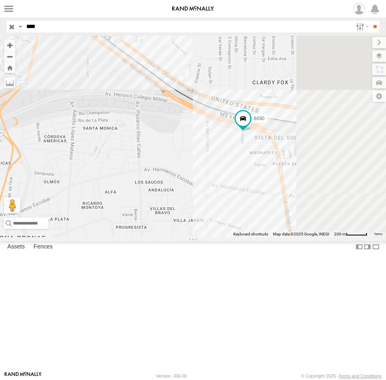
drag, startPoint x: 283, startPoint y: 169, endPoint x: 233, endPoint y: 192, distance: 55.4
click at [233, 192] on div "8690 AN538690" at bounding box center [193, 136] width 386 height 201
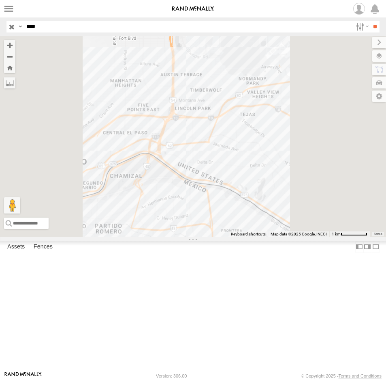
drag, startPoint x: 285, startPoint y: 282, endPoint x: 248, endPoint y: 206, distance: 84.7
click at [259, 226] on div at bounding box center [193, 136] width 386 height 201
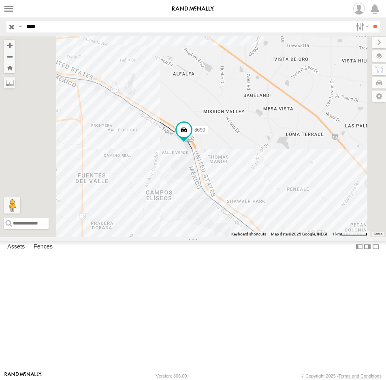
drag, startPoint x: 57, startPoint y: 28, endPoint x: -44, endPoint y: 32, distance: 101.1
click at [0, 32] on html at bounding box center [193, 190] width 386 height 380
type input "****"
click at [371, 21] on input "**" at bounding box center [375, 27] width 9 height 12
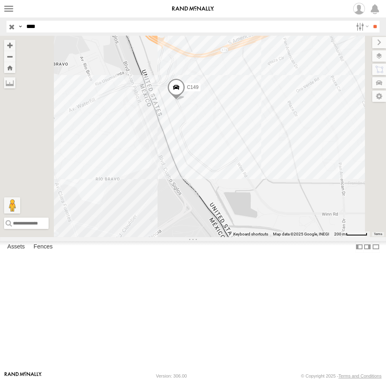
drag, startPoint x: 47, startPoint y: 26, endPoint x: 27, endPoint y: 27, distance: 19.9
click at [27, 27] on input "****" at bounding box center [188, 27] width 330 height 12
click at [41, 28] on input "text" at bounding box center [188, 27] width 330 height 12
click at [371, 21] on input "**" at bounding box center [375, 27] width 9 height 12
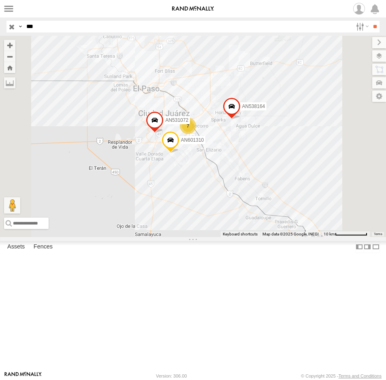
drag, startPoint x: 30, startPoint y: 26, endPoint x: -39, endPoint y: 25, distance: 69.3
click at [0, 25] on html at bounding box center [193, 190] width 386 height 380
click at [371, 21] on input "**" at bounding box center [375, 27] width 9 height 12
drag, startPoint x: 48, startPoint y: 29, endPoint x: 10, endPoint y: 32, distance: 38.3
click at [8, 32] on div "Search Query Asset ID Asset Label Registration Manufacturer Model VIN Job ID Dr…" at bounding box center [188, 27] width 364 height 12
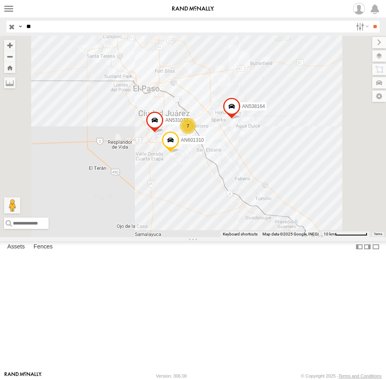
type input "***"
click at [371, 21] on input "**" at bounding box center [375, 27] width 9 height 12
click at [372, 253] on label at bounding box center [376, 247] width 8 height 12
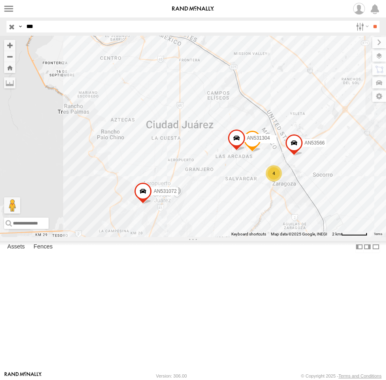
click at [11, 26] on input "button" at bounding box center [11, 27] width 11 height 12
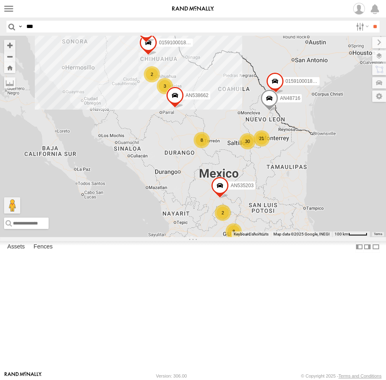
drag, startPoint x: 168, startPoint y: 138, endPoint x: 174, endPoint y: 187, distance: 49.4
click at [174, 187] on div "1196 8 8 2 30 6 21 3 4 2 AN535203 2 015910001845018 AN537126 015910001811580 AN…" at bounding box center [193, 136] width 386 height 201
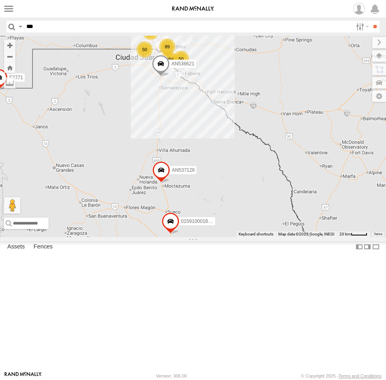
drag, startPoint x: 148, startPoint y: 144, endPoint x: 144, endPoint y: 185, distance: 41.2
click at [144, 185] on div "AN535203 015910001845018 AN537126 015910001811580 AN48716 F2771 AN538662 1004 8…" at bounding box center [193, 136] width 386 height 201
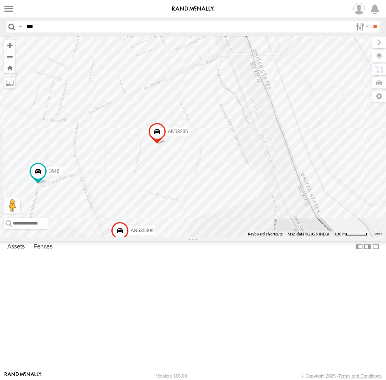
drag, startPoint x: 277, startPoint y: 257, endPoint x: 290, endPoint y: 187, distance: 70.6
click at [290, 188] on div "AN5310637 AN53241 555 357660104097530 AN531629 141 AN53575 8682 AN538889 6578 A…" at bounding box center [193, 136] width 386 height 201
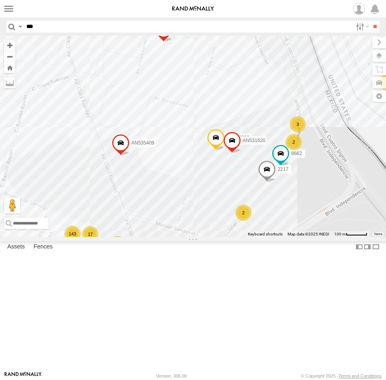
click at [59, 29] on input "***" at bounding box center [188, 27] width 330 height 12
type input "***"
click at [371, 21] on input "**" at bounding box center [375, 27] width 9 height 12
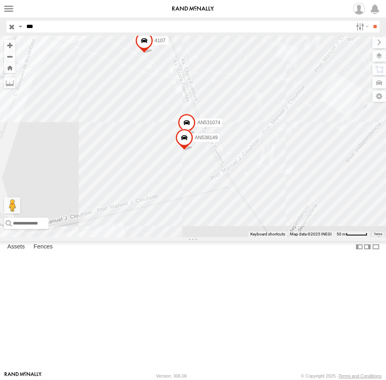
click at [13, 26] on input "button" at bounding box center [11, 27] width 11 height 12
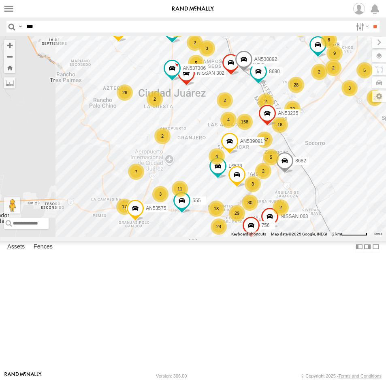
drag, startPoint x: 255, startPoint y: 166, endPoint x: 241, endPoint y: 192, distance: 29.2
click at [241, 192] on div "AN535203 015910001845018 AN537126 015910001811580 AN48716 F2771 AN538662 AN5324…" at bounding box center [193, 136] width 386 height 201
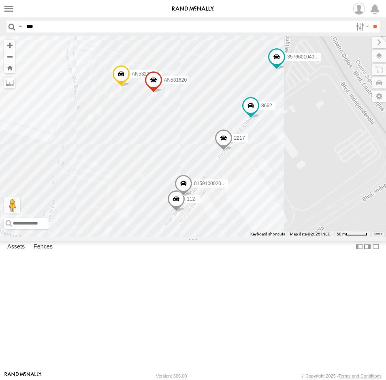
drag, startPoint x: 181, startPoint y: 309, endPoint x: 210, endPoint y: 294, distance: 32.1
click at [210, 237] on div "AN535203 015910001845018 AN537126 015910001811580 AN48716 F2771 AN538662 AN5324…" at bounding box center [193, 136] width 386 height 201
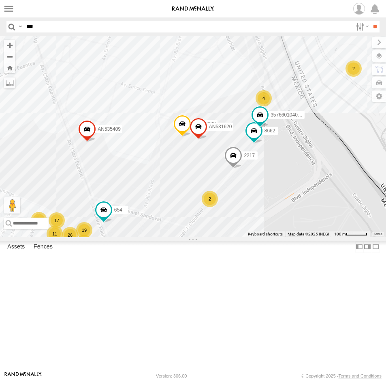
click at [69, 26] on input "***" at bounding box center [188, 27] width 330 height 12
click at [371, 21] on input "**" at bounding box center [375, 27] width 9 height 12
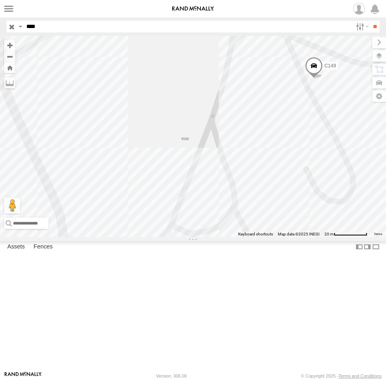
drag, startPoint x: 220, startPoint y: 240, endPoint x: 86, endPoint y: 145, distance: 164.0
click at [75, 142] on div "C149" at bounding box center [193, 136] width 386 height 201
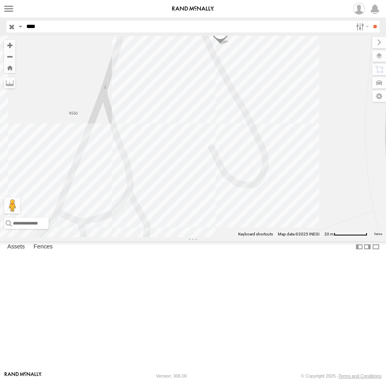
drag, startPoint x: 213, startPoint y: 205, endPoint x: 113, endPoint y: 199, distance: 100.3
click at [113, 199] on div "C149" at bounding box center [193, 136] width 386 height 201
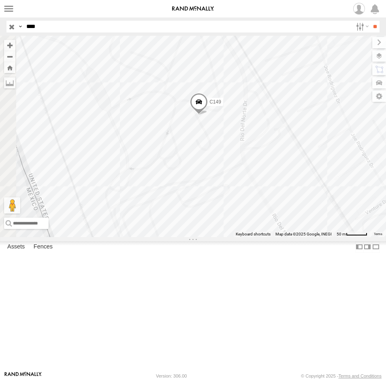
drag, startPoint x: 129, startPoint y: 212, endPoint x: 191, endPoint y: 210, distance: 61.7
click at [191, 210] on div "C149" at bounding box center [193, 136] width 386 height 201
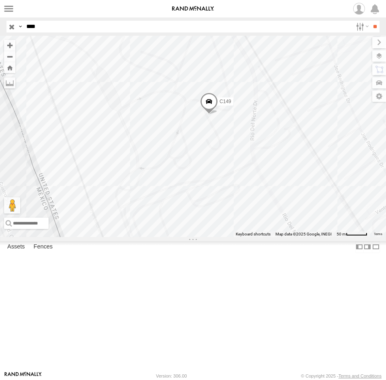
drag, startPoint x: 48, startPoint y: 26, endPoint x: 11, endPoint y: 25, distance: 36.9
click at [11, 25] on div "Search Query Asset ID Asset Label Registration Manufacturer Model VIN Job ID Dr…" at bounding box center [188, 27] width 364 height 12
click at [371, 21] on input "**" at bounding box center [375, 27] width 9 height 12
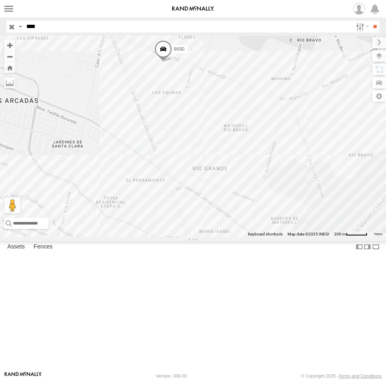
drag, startPoint x: 41, startPoint y: 25, endPoint x: 3, endPoint y: 25, distance: 38.1
click at [4, 25] on header "Search Query Asset ID Asset Label Registration Manufacturer Model VIN Job ID IP" at bounding box center [193, 26] width 386 height 18
click at [371, 21] on input "**" at bounding box center [375, 27] width 9 height 12
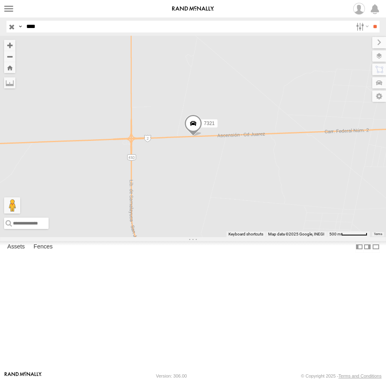
drag, startPoint x: 49, startPoint y: 29, endPoint x: -2, endPoint y: 28, distance: 51.9
click at [0, 28] on html at bounding box center [193, 190] width 386 height 380
click at [371, 21] on input "**" at bounding box center [375, 27] width 9 height 12
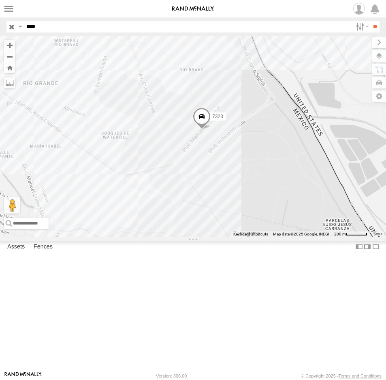
drag, startPoint x: 54, startPoint y: 32, endPoint x: 9, endPoint y: 32, distance: 44.2
click at [9, 32] on div "Search Query Asset ID Asset Label Registration Manufacturer Model VIN Job ID Dr…" at bounding box center [188, 27] width 364 height 12
click at [371, 21] on input "**" at bounding box center [375, 27] width 9 height 12
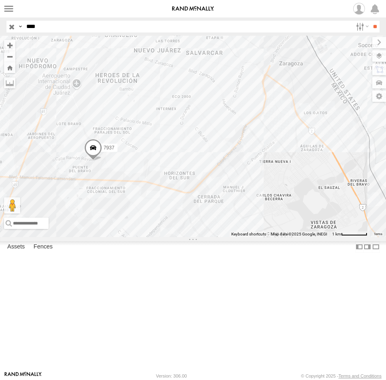
drag, startPoint x: 48, startPoint y: 27, endPoint x: 16, endPoint y: 27, distance: 32.0
click at [17, 27] on div "Search Query Asset ID Asset Label Registration Manufacturer Model VIN Job ID Dr…" at bounding box center [188, 27] width 364 height 12
click at [371, 21] on input "**" at bounding box center [375, 27] width 9 height 12
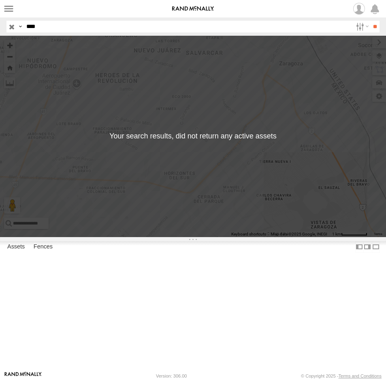
drag, startPoint x: 47, startPoint y: 30, endPoint x: -6, endPoint y: 32, distance: 53.2
click at [0, 32] on html at bounding box center [193, 190] width 386 height 380
click at [371, 21] on input "**" at bounding box center [375, 27] width 9 height 12
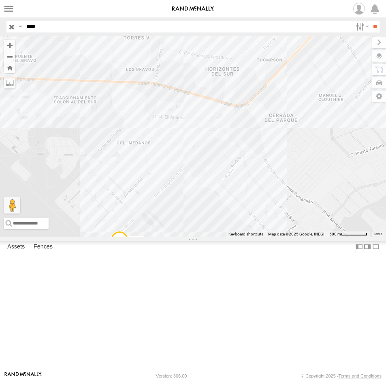
click at [118, 252] on span at bounding box center [120, 241] width 18 height 22
drag, startPoint x: 40, startPoint y: 26, endPoint x: 14, endPoint y: 24, distance: 25.6
click at [14, 24] on div "Search Query Asset ID Asset Label Registration Manufacturer Model VIN Job ID Dr…" at bounding box center [188, 27] width 364 height 12
click at [371, 21] on input "**" at bounding box center [375, 27] width 9 height 12
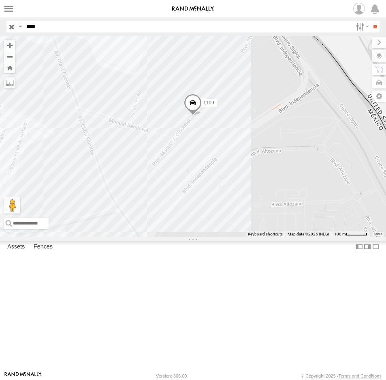
click at [197, 116] on span at bounding box center [193, 105] width 18 height 22
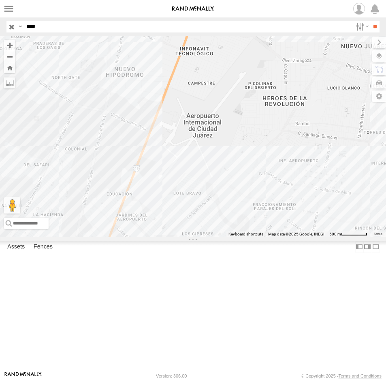
drag, startPoint x: 242, startPoint y: 260, endPoint x: 220, endPoint y: 208, distance: 56.2
click at [220, 209] on div "1109 AN539200 - EXTERIOR 2" at bounding box center [193, 136] width 386 height 201
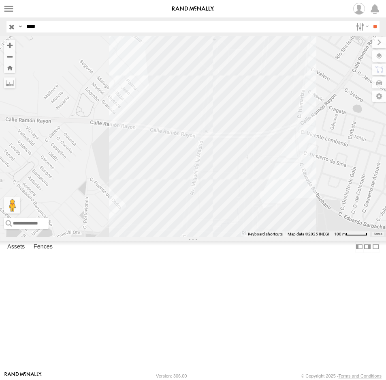
click at [209, 237] on div "1109 AN539200 - EXTERIOR 2" at bounding box center [193, 136] width 386 height 201
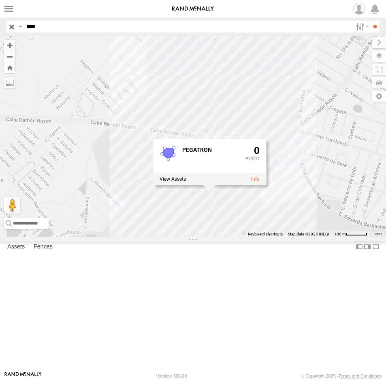
click at [279, 237] on div "1109 AN539200 - EXTERIOR 2 PEGATRON 0" at bounding box center [193, 136] width 386 height 201
click at [288, 237] on div "1109 AN539200 - EXTERIOR 2 PEGATRON 0" at bounding box center [193, 136] width 386 height 201
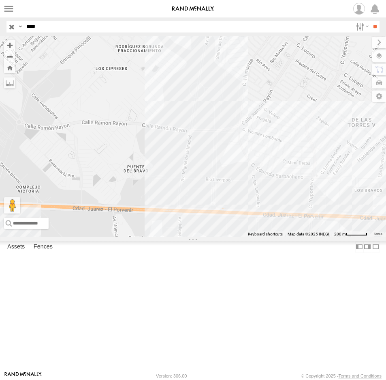
drag, startPoint x: 285, startPoint y: 290, endPoint x: 225, endPoint y: 222, distance: 91.1
click at [226, 224] on div "1109 AN539200 - EXTERIOR 2" at bounding box center [193, 136] width 386 height 201
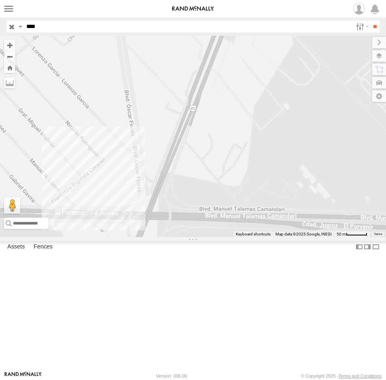
drag, startPoint x: 159, startPoint y: 299, endPoint x: 155, endPoint y: 236, distance: 63.0
click at [155, 237] on div "1109 AN539200 - EXTERIOR 2" at bounding box center [193, 136] width 386 height 201
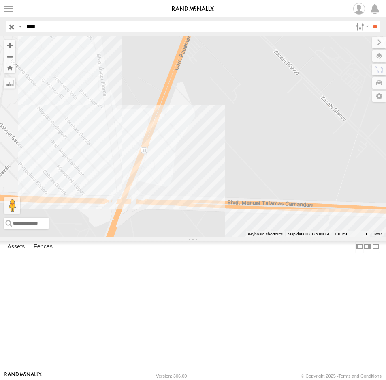
drag, startPoint x: 205, startPoint y: 174, endPoint x: 169, endPoint y: 212, distance: 52.2
click at [169, 212] on div "1109 AN539200 - EXTERIOR 2" at bounding box center [193, 136] width 386 height 201
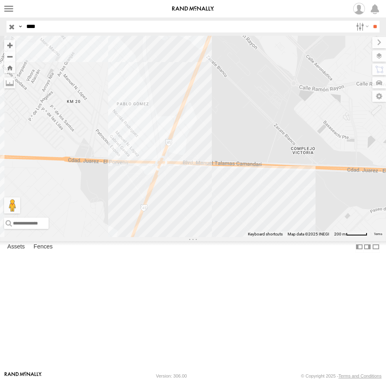
click at [382, 54] on label at bounding box center [380, 55] width 14 height 11
click at [0, 0] on span "Basemaps" at bounding box center [0, 0] width 0 height 0
click at [0, 0] on span "Roadmap" at bounding box center [0, 0] width 0 height 0
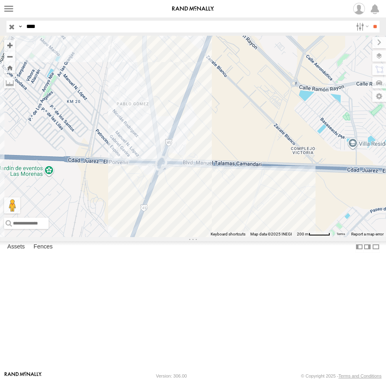
drag, startPoint x: 44, startPoint y: 25, endPoint x: 5, endPoint y: 27, distance: 38.6
click at [5, 27] on header "Search Query Asset ID Asset Label Registration Manufacturer Model VIN Job ID IP" at bounding box center [193, 26] width 386 height 18
click at [371, 21] on input "**" at bounding box center [375, 27] width 9 height 12
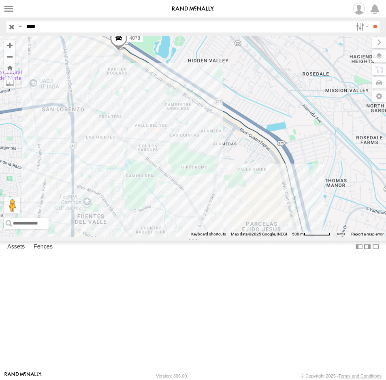
drag, startPoint x: 112, startPoint y: 115, endPoint x: 152, endPoint y: 189, distance: 83.8
click at [128, 51] on span at bounding box center [119, 40] width 18 height 22
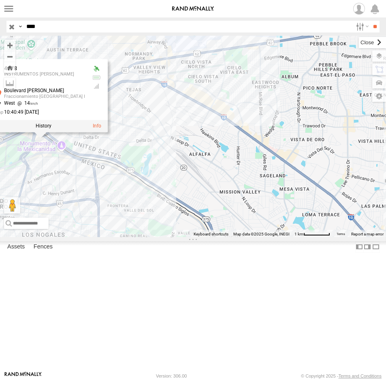
click at [359, 43] on label at bounding box center [372, 42] width 27 height 11
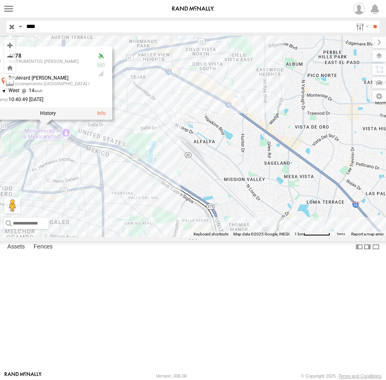
drag, startPoint x: 160, startPoint y: 232, endPoint x: 184, endPoint y: 162, distance: 74.3
click at [182, 164] on div "AN539011 4078 4078 INSTRUMENTOS STEWART Boulevard Juan Pablo II Fraccionamiento…" at bounding box center [193, 136] width 386 height 201
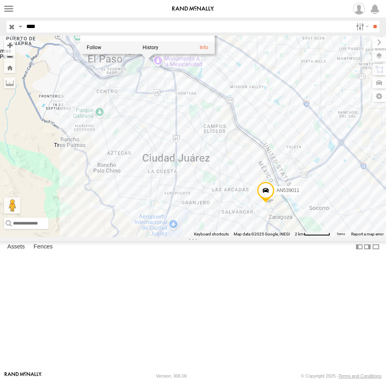
drag, startPoint x: 164, startPoint y: 292, endPoint x: 206, endPoint y: 252, distance: 57.7
click at [204, 237] on div "AN539011 4078 4078 INSTRUMENTOS STEWART Boulevard Juan Pablo II Fraccionamiento…" at bounding box center [193, 136] width 386 height 201
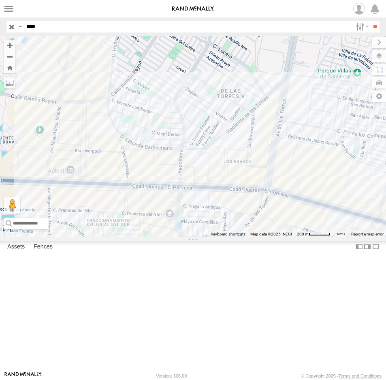
drag, startPoint x: 80, startPoint y: 236, endPoint x: 137, endPoint y: 246, distance: 57.5
click at [135, 237] on div "AN539011 4078 4078 INSTRUMENTOS STEWART Boulevard Juan Pablo II Fraccionamiento…" at bounding box center [193, 136] width 386 height 201
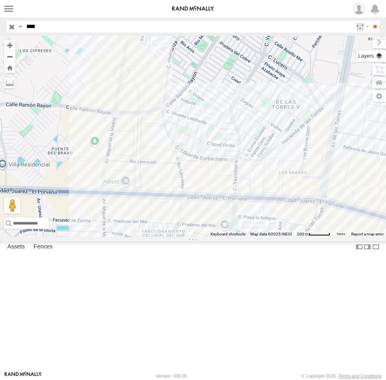
click at [382, 56] on label at bounding box center [372, 55] width 30 height 11
click at [0, 0] on span "Satellite" at bounding box center [0, 0] width 0 height 0
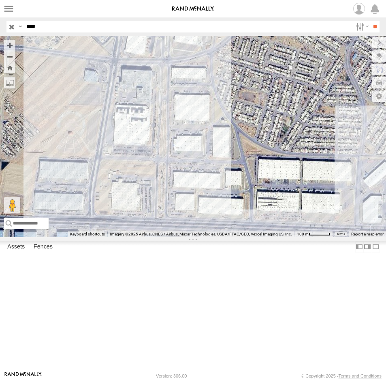
click at [123, 180] on div "AN539011 4078 4078 INSTRUMENTOS STEWART Boulevard Juan Pablo II Fraccionamiento…" at bounding box center [193, 136] width 386 height 201
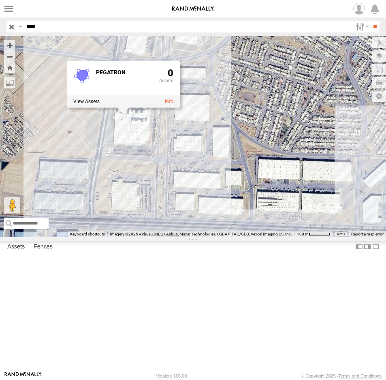
click at [157, 237] on div "PEGATRON 0" at bounding box center [193, 136] width 386 height 201
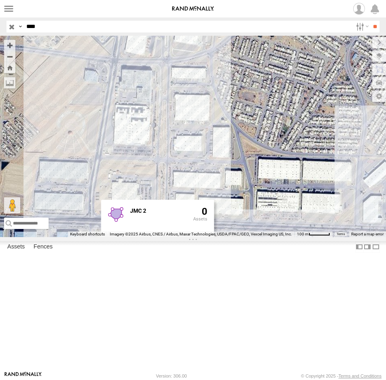
click at [211, 237] on div "JMC 2 0" at bounding box center [193, 136] width 386 height 201
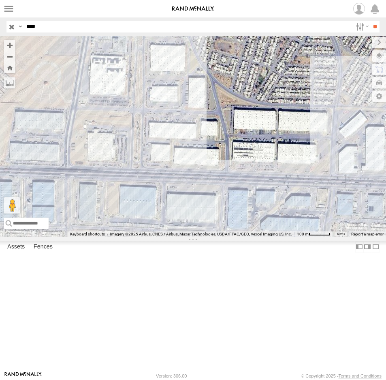
drag, startPoint x: 181, startPoint y: 333, endPoint x: 154, endPoint y: 279, distance: 60.2
click at [154, 237] on div at bounding box center [193, 136] width 386 height 201
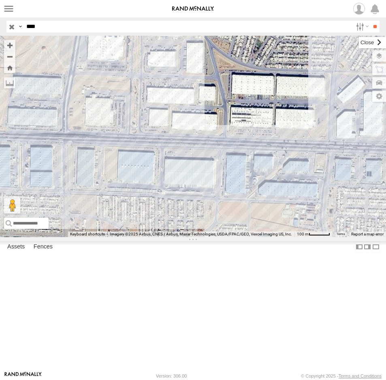
click at [359, 43] on label at bounding box center [372, 42] width 27 height 11
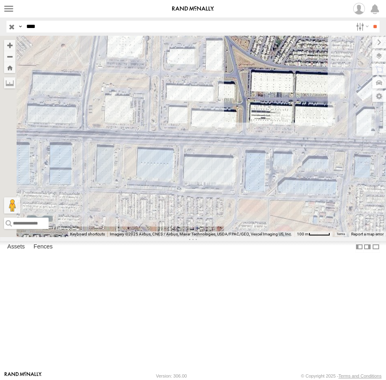
drag, startPoint x: 211, startPoint y: 256, endPoint x: 280, endPoint y: 245, distance: 70.3
click at [283, 237] on div at bounding box center [193, 136] width 386 height 201
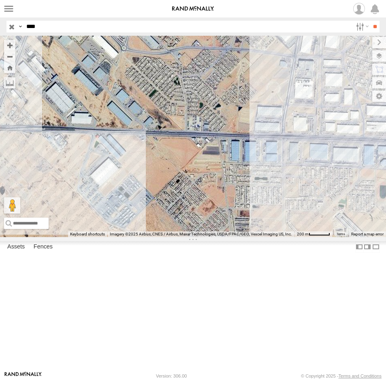
drag, startPoint x: 139, startPoint y: 313, endPoint x: 179, endPoint y: 284, distance: 49.6
click at [192, 237] on div at bounding box center [193, 136] width 386 height 201
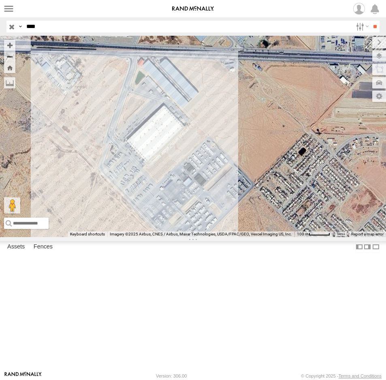
click at [121, 237] on div at bounding box center [193, 136] width 386 height 201
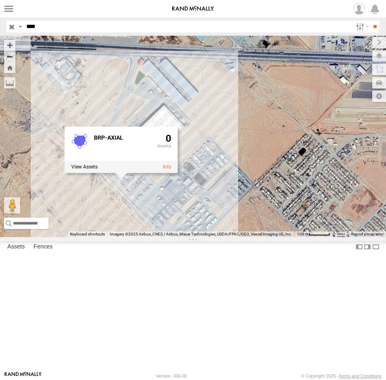
click at [215, 237] on div "BRP-AXIAL 0" at bounding box center [193, 136] width 386 height 201
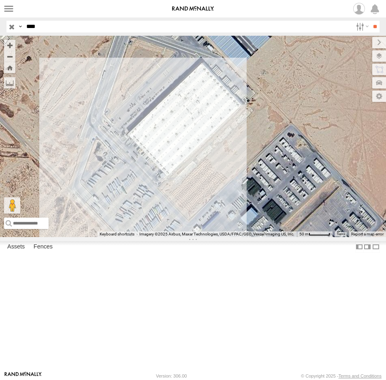
click at [114, 237] on div at bounding box center [193, 136] width 386 height 201
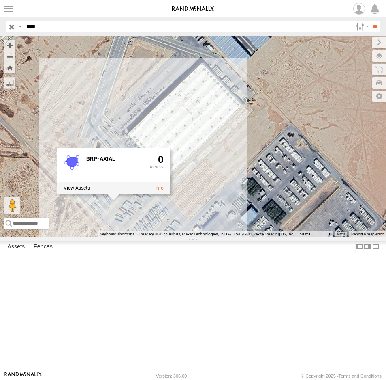
click at [204, 216] on div "BRP-AXIAL 0" at bounding box center [193, 136] width 386 height 201
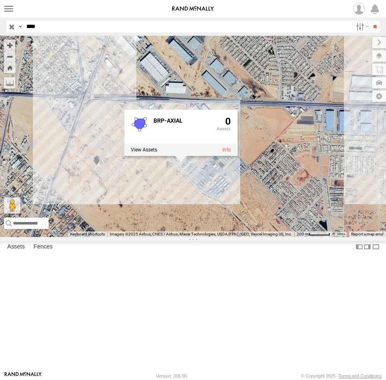
click at [244, 237] on div "BRP-AXIAL 0" at bounding box center [193, 136] width 386 height 201
click at [141, 237] on div "BRP-AXIAL 0" at bounding box center [193, 136] width 386 height 201
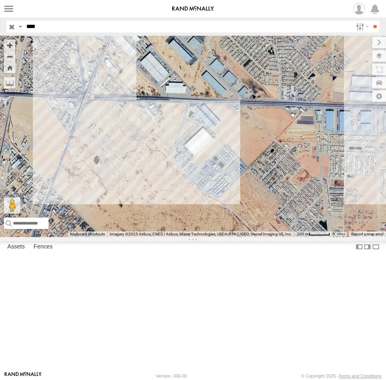
drag, startPoint x: 127, startPoint y: 281, endPoint x: 152, endPoint y: 194, distance: 91.0
click at [151, 200] on div at bounding box center [193, 136] width 386 height 201
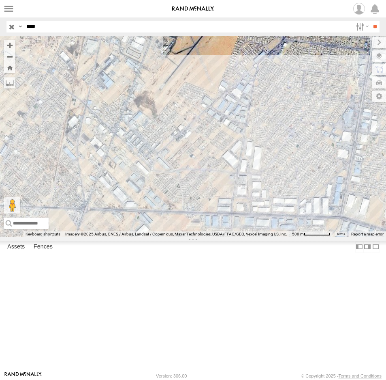
drag, startPoint x: 220, startPoint y: 230, endPoint x: 202, endPoint y: 315, distance: 86.6
click at [202, 237] on div at bounding box center [193, 136] width 386 height 201
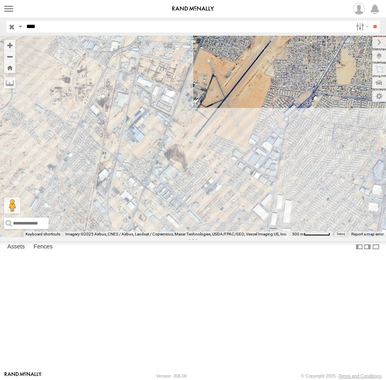
drag, startPoint x: 80, startPoint y: 215, endPoint x: 113, endPoint y: 264, distance: 59.0
click at [113, 237] on div at bounding box center [193, 136] width 386 height 201
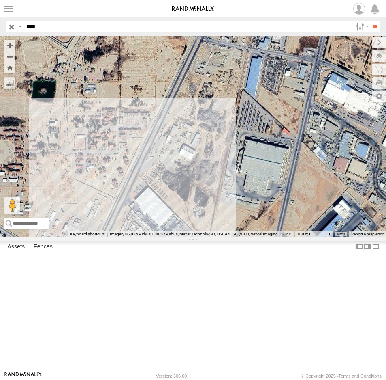
click at [162, 237] on div at bounding box center [193, 136] width 386 height 201
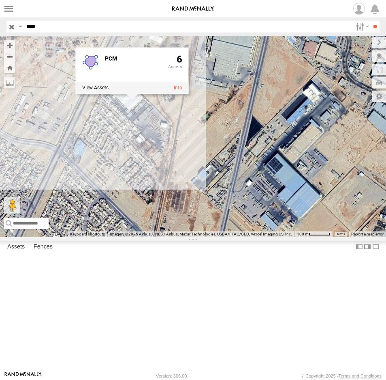
drag, startPoint x: 205, startPoint y: 308, endPoint x: 175, endPoint y: 191, distance: 120.1
click at [175, 191] on div "PCM 6" at bounding box center [193, 136] width 386 height 201
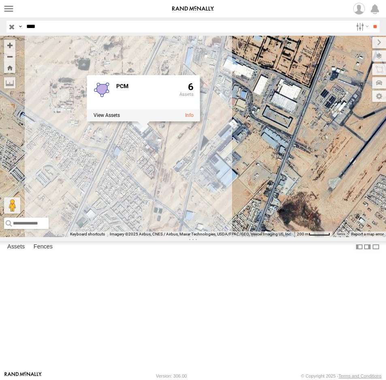
drag, startPoint x: 172, startPoint y: 198, endPoint x: 165, endPoint y: 220, distance: 23.2
click at [165, 220] on div "PCM 6" at bounding box center [193, 136] width 386 height 201
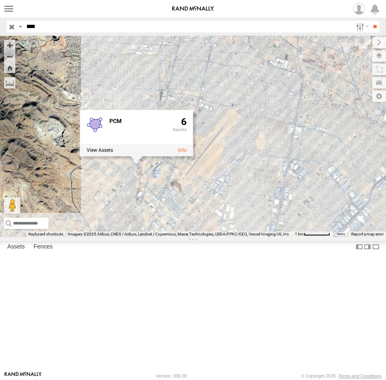
drag, startPoint x: 265, startPoint y: 258, endPoint x: 191, endPoint y: 256, distance: 74.2
click at [191, 237] on div "PCM 6" at bounding box center [193, 136] width 386 height 201
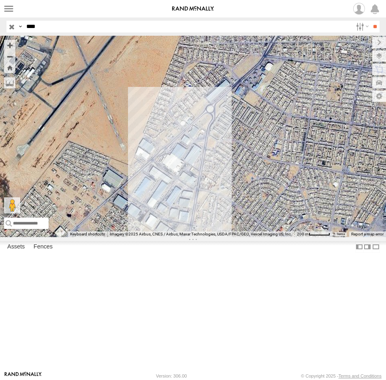
click at [191, 237] on div "PCM 6" at bounding box center [193, 136] width 386 height 201
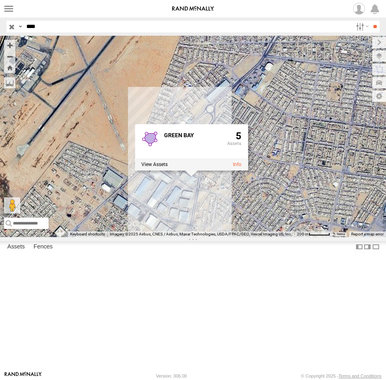
click at [272, 237] on div "GREEN BAY 5" at bounding box center [193, 136] width 386 height 201
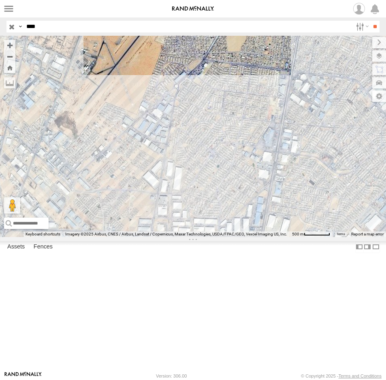
drag, startPoint x: 258, startPoint y: 281, endPoint x: 191, endPoint y: 186, distance: 116.9
click at [191, 189] on div at bounding box center [193, 136] width 386 height 201
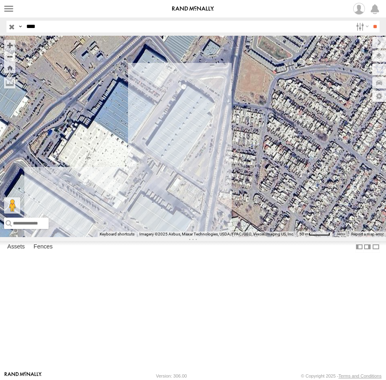
drag, startPoint x: 240, startPoint y: 277, endPoint x: 238, endPoint y: 219, distance: 58.0
click at [238, 219] on div at bounding box center [193, 136] width 386 height 201
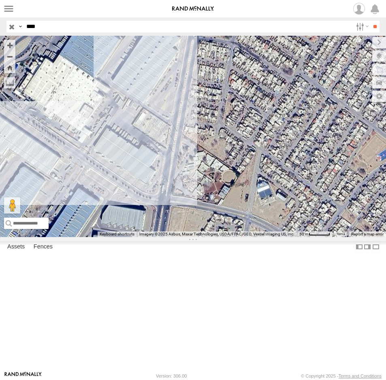
click at [119, 209] on div at bounding box center [193, 136] width 386 height 201
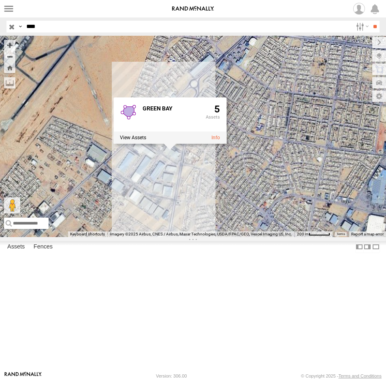
drag, startPoint x: 245, startPoint y: 253, endPoint x: 206, endPoint y: 253, distance: 38.5
click at [206, 237] on div "GREEN BAY 5" at bounding box center [193, 136] width 386 height 201
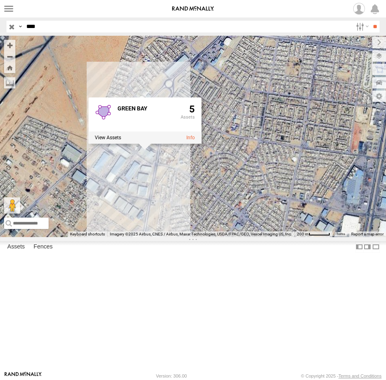
click at [210, 237] on div "GREEN BAY 5" at bounding box center [193, 136] width 386 height 201
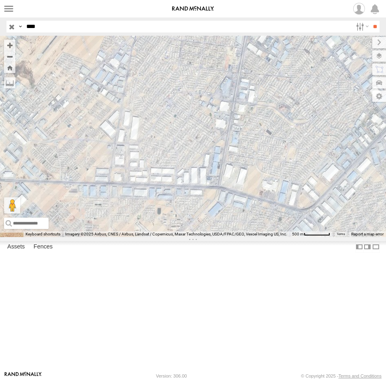
drag, startPoint x: 242, startPoint y: 213, endPoint x: 180, endPoint y: 119, distance: 112.1
click at [180, 119] on div at bounding box center [193, 136] width 386 height 201
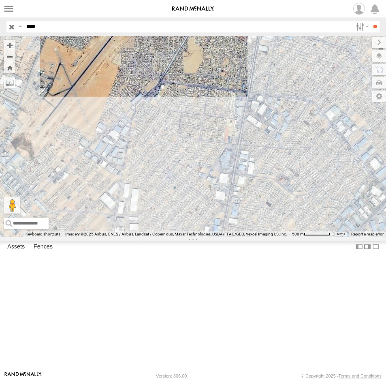
drag, startPoint x: 230, startPoint y: 202, endPoint x: 185, endPoint y: 296, distance: 103.9
click at [185, 237] on div at bounding box center [193, 136] width 386 height 201
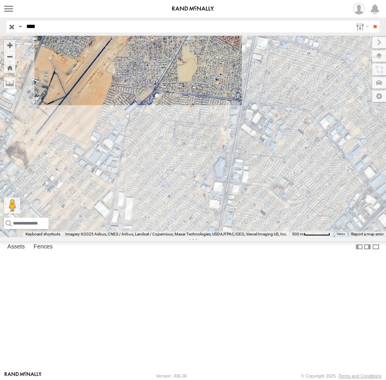
drag, startPoint x: 244, startPoint y: 235, endPoint x: 202, endPoint y: 290, distance: 68.6
click at [202, 237] on div at bounding box center [193, 136] width 386 height 201
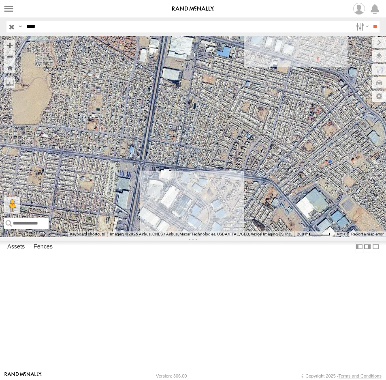
drag, startPoint x: 210, startPoint y: 279, endPoint x: 221, endPoint y: 255, distance: 25.8
click at [221, 237] on div at bounding box center [193, 136] width 386 height 201
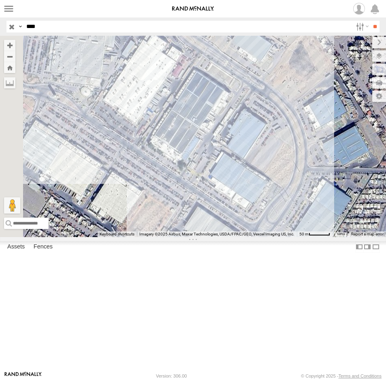
drag, startPoint x: 204, startPoint y: 281, endPoint x: 246, endPoint y: 236, distance: 62.0
click at [246, 236] on div at bounding box center [193, 136] width 386 height 201
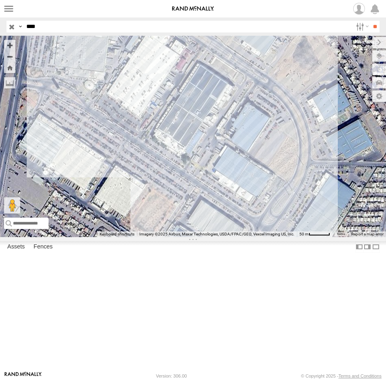
click at [166, 135] on div at bounding box center [193, 136] width 386 height 201
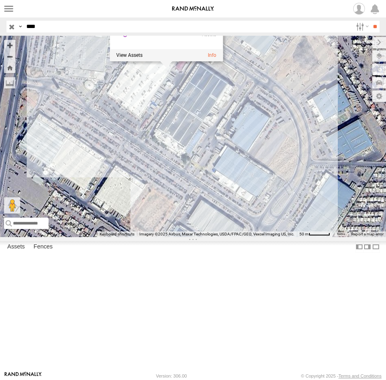
click at [198, 154] on div "GE CRITKON 0" at bounding box center [193, 136] width 386 height 201
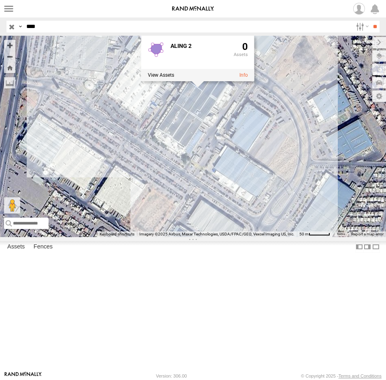
click at [249, 191] on div "ALING 2 0" at bounding box center [193, 136] width 386 height 201
click at [257, 211] on div "ALING 2 0" at bounding box center [193, 136] width 386 height 201
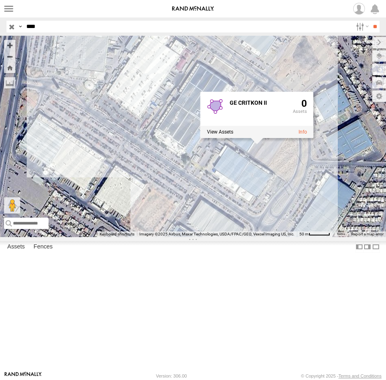
click at [250, 237] on div "GE CRITKON II 0" at bounding box center [193, 136] width 386 height 201
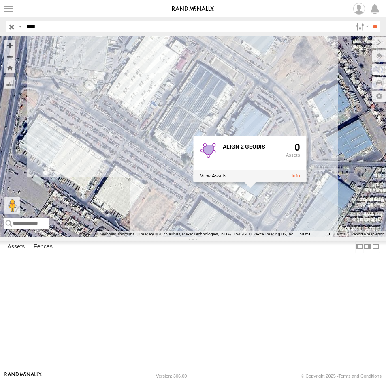
click at [150, 161] on div "ALIGN 2 GEODIS 0" at bounding box center [193, 136] width 386 height 201
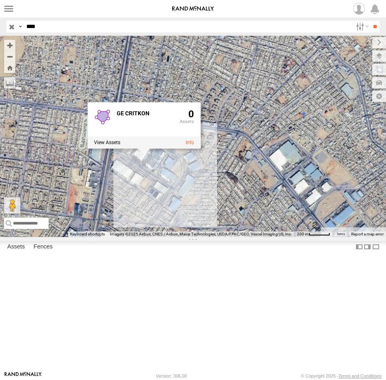
drag, startPoint x: 228, startPoint y: 259, endPoint x: 150, endPoint y: 257, distance: 78.3
click at [150, 237] on div "GE CRITKON 0" at bounding box center [193, 136] width 386 height 201
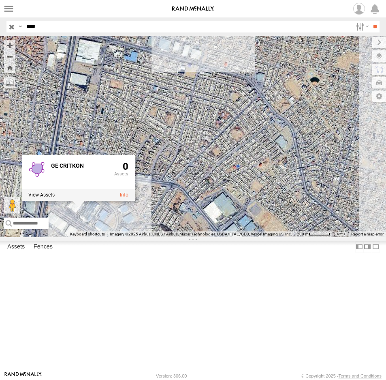
drag, startPoint x: 162, startPoint y: 232, endPoint x: 183, endPoint y: 306, distance: 76.8
click at [181, 237] on div "GE CRITKON 0" at bounding box center [193, 136] width 386 height 201
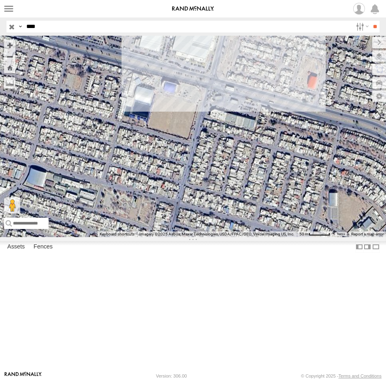
drag, startPoint x: 196, startPoint y: 172, endPoint x: 183, endPoint y: 291, distance: 119.5
click at [183, 237] on div "GE CRITKON 0" at bounding box center [193, 136] width 386 height 201
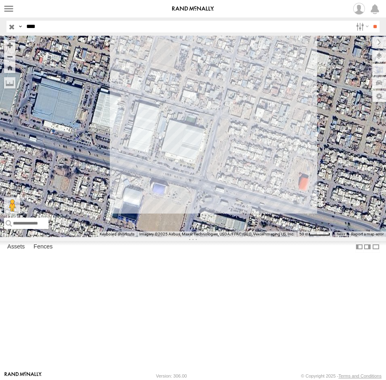
click at [175, 223] on div "GE CRITKON 0" at bounding box center [193, 136] width 386 height 201
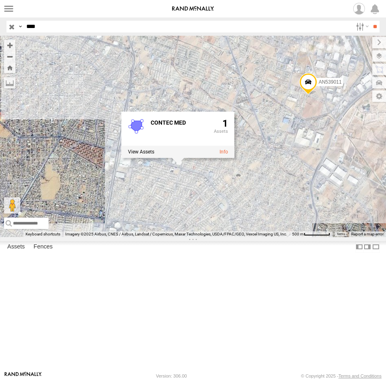
drag, startPoint x: 152, startPoint y: 299, endPoint x: 174, endPoint y: 253, distance: 51.3
click at [174, 237] on div "AN539011 CONTEC MED 1" at bounding box center [193, 136] width 386 height 201
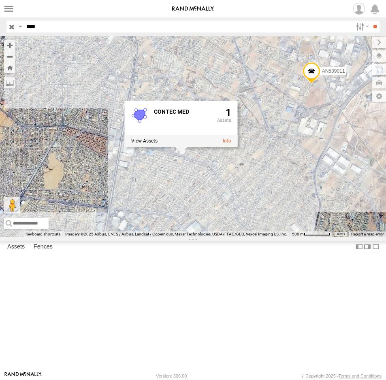
click at [183, 237] on div "AN539011 CONTEC MED 1" at bounding box center [193, 136] width 386 height 201
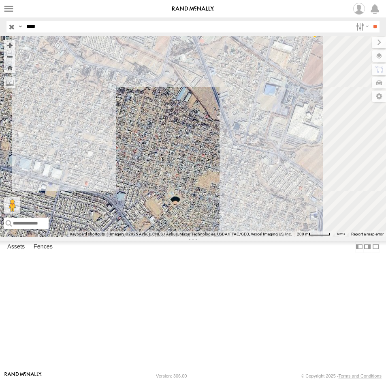
drag, startPoint x: 211, startPoint y: 229, endPoint x: 127, endPoint y: 257, distance: 88.6
click at [113, 237] on div "AN539011" at bounding box center [193, 136] width 386 height 201
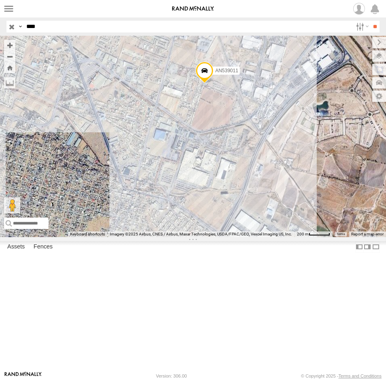
drag, startPoint x: 255, startPoint y: 236, endPoint x: 203, endPoint y: 262, distance: 58.0
click at [204, 237] on div "AN539011" at bounding box center [193, 136] width 386 height 201
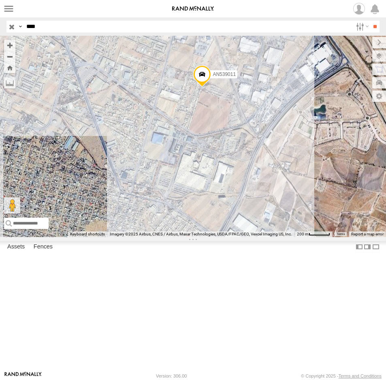
click at [197, 236] on div "AN539011" at bounding box center [193, 136] width 386 height 201
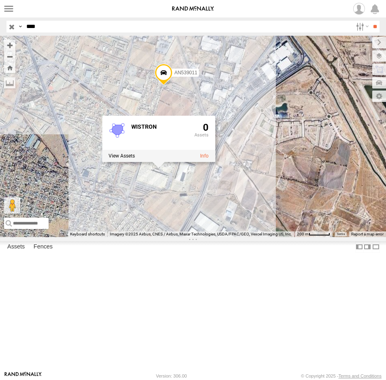
click at [102, 233] on div "AN539011 WISTRON 0" at bounding box center [193, 136] width 386 height 201
drag, startPoint x: 95, startPoint y: 128, endPoint x: 174, endPoint y: 284, distance: 175.0
click at [173, 237] on div "AN539011 WISTRON 0" at bounding box center [193, 136] width 386 height 201
click at [155, 237] on div "AN539011 WISTRON 0" at bounding box center [193, 136] width 386 height 201
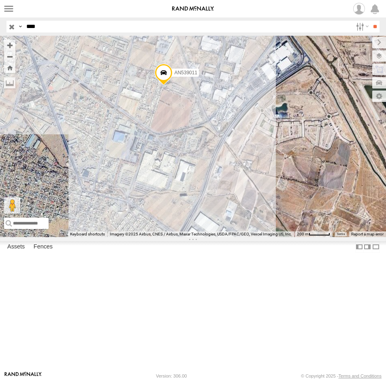
drag, startPoint x: 109, startPoint y: 186, endPoint x: 197, endPoint y: 352, distance: 187.4
click at [197, 237] on div "AN539011" at bounding box center [193, 136] width 386 height 201
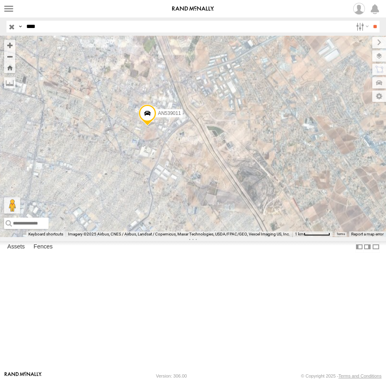
drag, startPoint x: 114, startPoint y: 170, endPoint x: 222, endPoint y: 357, distance: 215.7
click at [222, 237] on div "AN539011" at bounding box center [193, 136] width 386 height 201
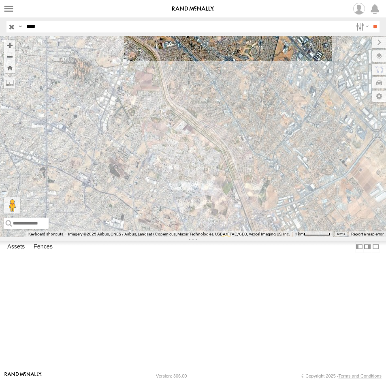
drag, startPoint x: 90, startPoint y: 169, endPoint x: 177, endPoint y: 305, distance: 160.5
click at [178, 237] on div "AN539011" at bounding box center [193, 136] width 386 height 201
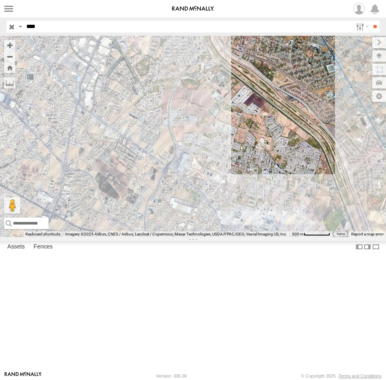
drag, startPoint x: 182, startPoint y: 284, endPoint x: 170, endPoint y: 224, distance: 60.8
click at [170, 224] on div "AN539011" at bounding box center [193, 136] width 386 height 201
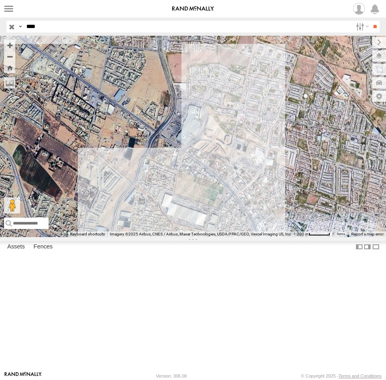
click at [182, 237] on div "AN539011" at bounding box center [193, 136] width 386 height 201
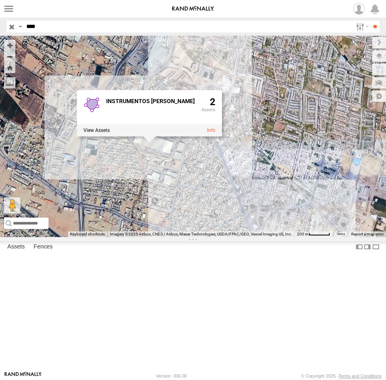
drag, startPoint x: 269, startPoint y: 316, endPoint x: 236, endPoint y: 239, distance: 83.9
click at [236, 237] on div "AN539011 INSTRUMENTOS STEWART 2" at bounding box center [193, 136] width 386 height 201
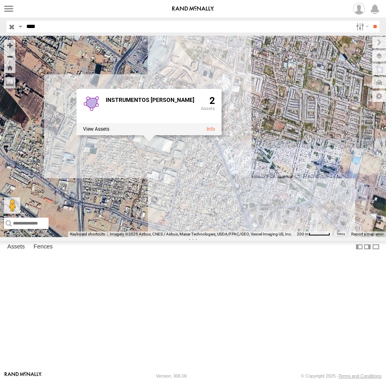
click at [203, 237] on div "AN539011 INSTRUMENTOS STEWART 2" at bounding box center [193, 136] width 386 height 201
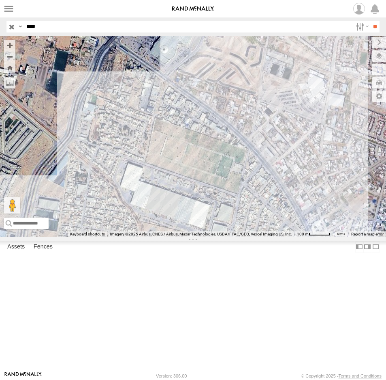
drag, startPoint x: 210, startPoint y: 211, endPoint x: 282, endPoint y: 264, distance: 89.1
click at [281, 237] on div "AN539011" at bounding box center [193, 136] width 386 height 201
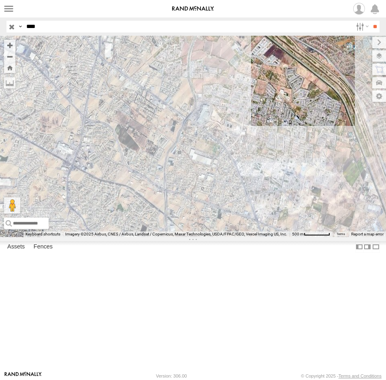
drag, startPoint x: 279, startPoint y: 280, endPoint x: 193, endPoint y: 199, distance: 118.2
click at [193, 201] on div "AN539011" at bounding box center [193, 136] width 386 height 201
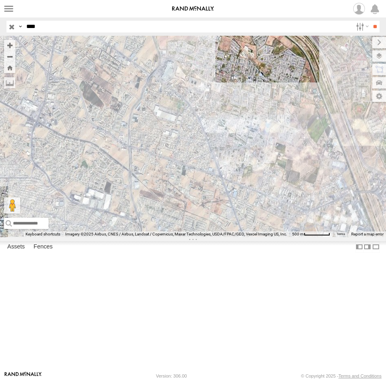
click at [216, 235] on div "AN539011" at bounding box center [193, 136] width 386 height 201
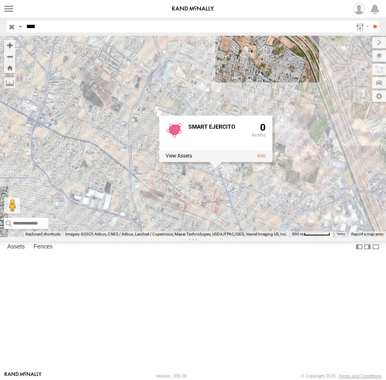
click at [250, 237] on div "AN539011 SMART EJERCITO 0" at bounding box center [193, 136] width 386 height 201
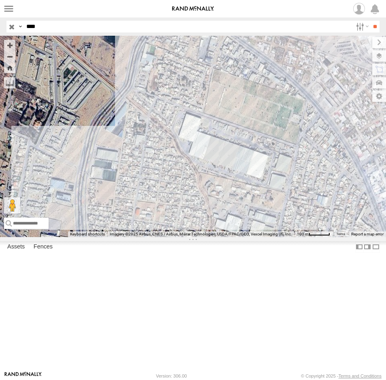
drag, startPoint x: 178, startPoint y: 250, endPoint x: 184, endPoint y: 260, distance: 11.6
click at [184, 237] on div "AN539011" at bounding box center [193, 136] width 386 height 201
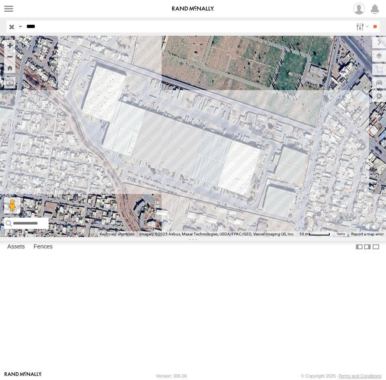
drag, startPoint x: 233, startPoint y: 296, endPoint x: 256, endPoint y: 234, distance: 65.4
click at [256, 234] on div "AN539011" at bounding box center [193, 136] width 386 height 201
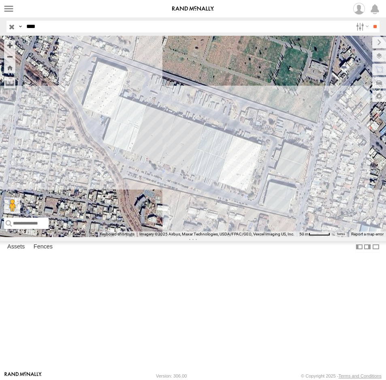
click at [148, 172] on div "AN539011" at bounding box center [193, 136] width 386 height 201
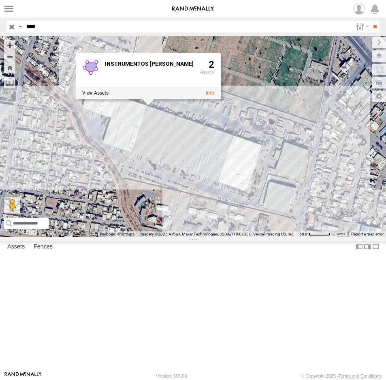
click at [274, 237] on div "AN539011 INSTRUMENTOS STEWART 2" at bounding box center [193, 136] width 386 height 201
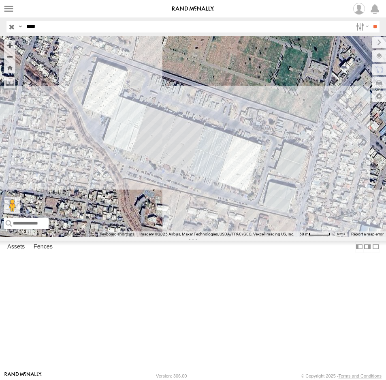
click at [182, 208] on div "AN539011" at bounding box center [193, 136] width 386 height 201
click at [180, 212] on div "AN539011" at bounding box center [193, 136] width 386 height 201
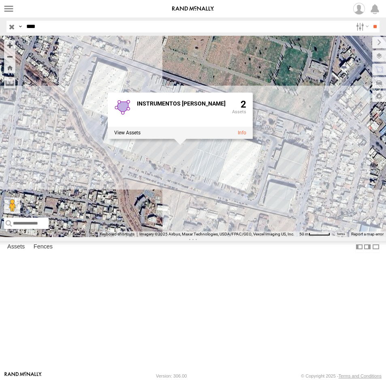
click at [311, 194] on div "INSTRUMENTOS STEWART 2" at bounding box center [193, 136] width 386 height 201
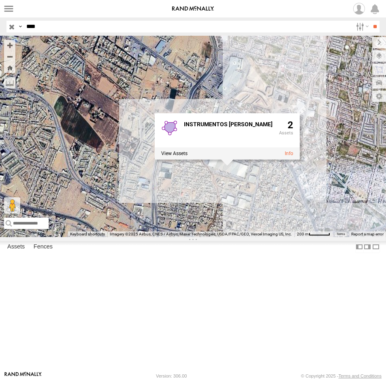
drag, startPoint x: 279, startPoint y: 239, endPoint x: 231, endPoint y: 266, distance: 55.4
click at [231, 237] on div "INSTRUMENTOS STEWART 2" at bounding box center [193, 136] width 386 height 201
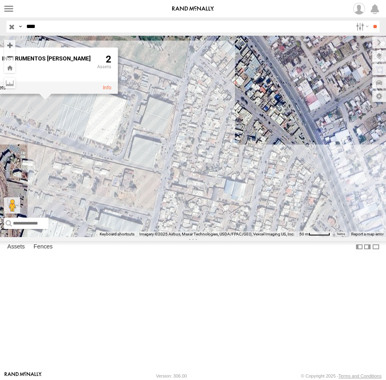
drag, startPoint x: 273, startPoint y: 241, endPoint x: 289, endPoint y: 260, distance: 24.7
click at [289, 237] on div "INSTRUMENTOS STEWART 2" at bounding box center [193, 136] width 386 height 201
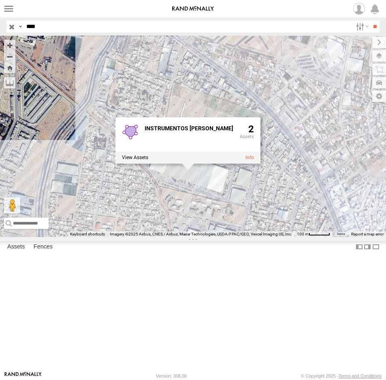
click at [163, 139] on div "INSTRUMENTOS STEWART 2" at bounding box center [193, 136] width 386 height 201
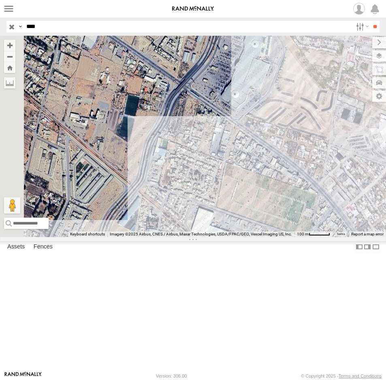
drag, startPoint x: 161, startPoint y: 133, endPoint x: 256, endPoint y: 260, distance: 159.3
click at [253, 237] on div at bounding box center [193, 136] width 386 height 201
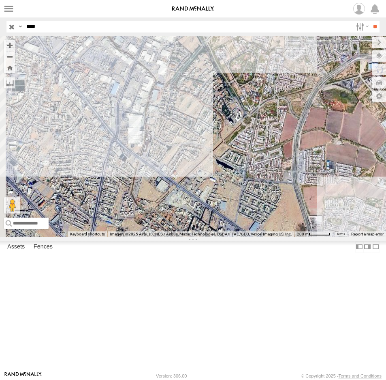
drag, startPoint x: 204, startPoint y: 190, endPoint x: 246, endPoint y: 284, distance: 102.6
click at [246, 237] on div at bounding box center [193, 136] width 386 height 201
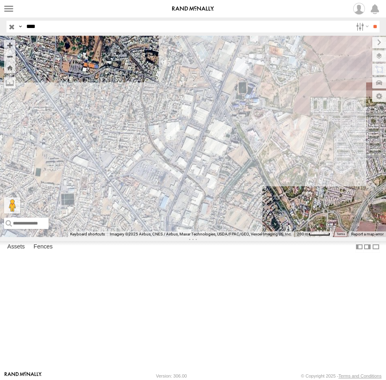
click at [141, 237] on div at bounding box center [193, 136] width 386 height 201
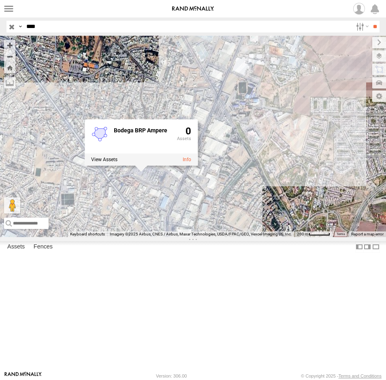
click at [220, 237] on div "Bodega BRP Ampere 0" at bounding box center [193, 136] width 386 height 201
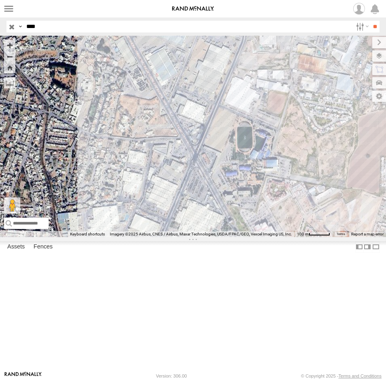
drag, startPoint x: 205, startPoint y: 195, endPoint x: 161, endPoint y: 330, distance: 142.5
click at [161, 237] on div at bounding box center [193, 136] width 386 height 201
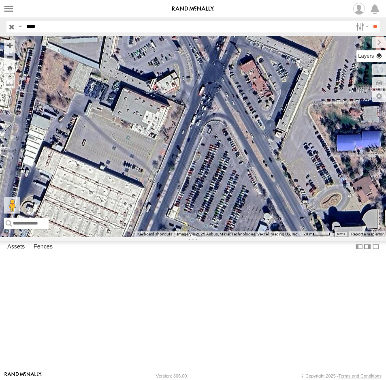
click at [380, 56] on label at bounding box center [372, 55] width 30 height 11
click at [0, 0] on span "Satellite + Roadmap" at bounding box center [0, 0] width 0 height 0
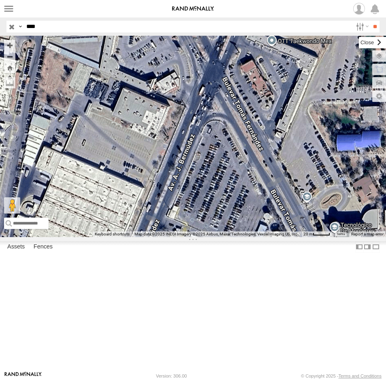
click at [359, 44] on label at bounding box center [372, 42] width 27 height 11
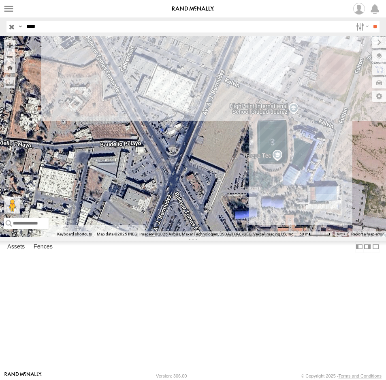
drag, startPoint x: 235, startPoint y: 186, endPoint x: 210, endPoint y: 346, distance: 162.1
click at [210, 237] on div at bounding box center [193, 136] width 386 height 201
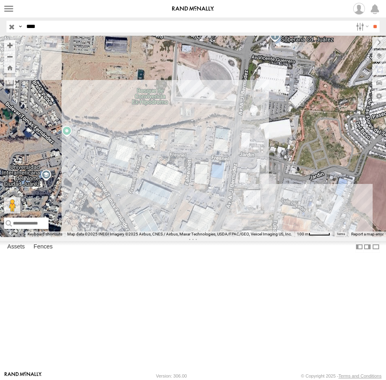
click at [122, 229] on div at bounding box center [193, 136] width 386 height 201
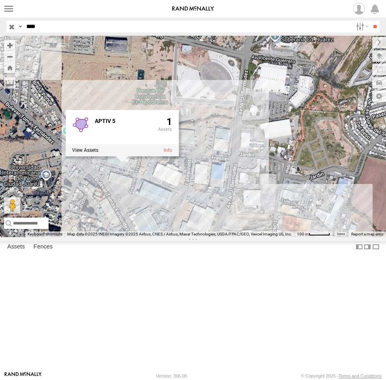
click at [242, 210] on div "APTIV 5 1" at bounding box center [193, 136] width 386 height 201
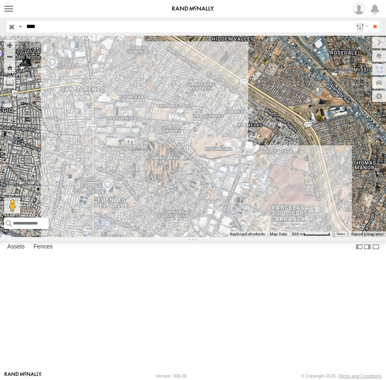
drag, startPoint x: 240, startPoint y: 198, endPoint x: 238, endPoint y: 243, distance: 45.5
click at [238, 237] on div at bounding box center [193, 136] width 386 height 201
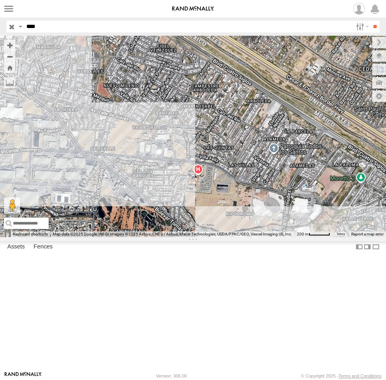
drag, startPoint x: 159, startPoint y: 235, endPoint x: 171, endPoint y: 269, distance: 35.9
click at [171, 237] on div at bounding box center [193, 136] width 386 height 201
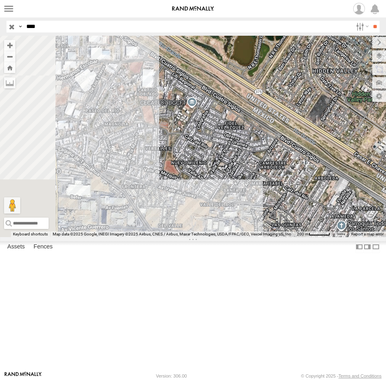
drag, startPoint x: 133, startPoint y: 199, endPoint x: 214, endPoint y: 289, distance: 120.9
click at [214, 237] on div at bounding box center [193, 136] width 386 height 201
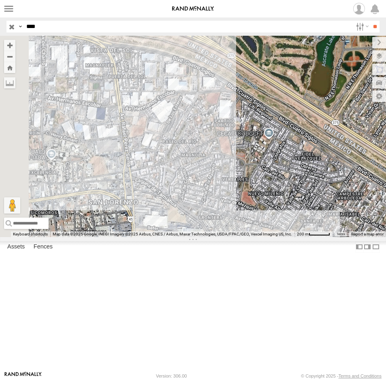
drag, startPoint x: 108, startPoint y: 204, endPoint x: 176, endPoint y: 223, distance: 70.0
click at [176, 223] on div at bounding box center [193, 136] width 386 height 201
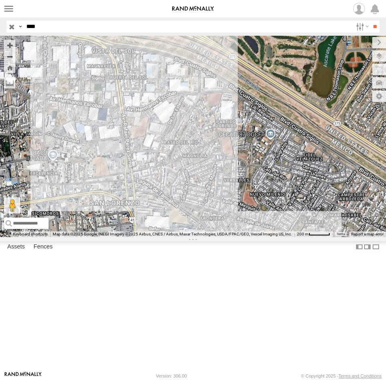
click at [112, 212] on div at bounding box center [193, 136] width 386 height 201
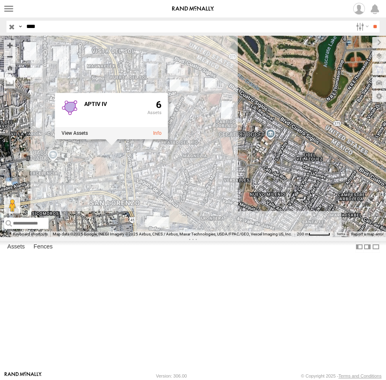
click at [140, 237] on div "APTIV IV 6" at bounding box center [193, 136] width 386 height 201
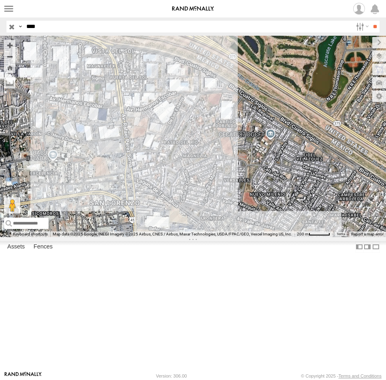
click at [115, 216] on div at bounding box center [193, 136] width 386 height 201
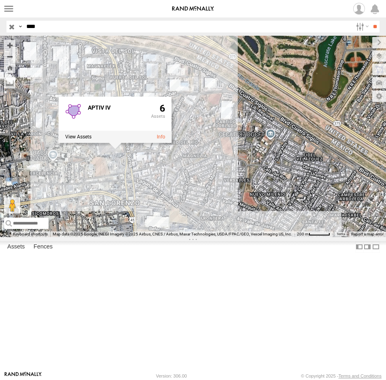
click at [172, 237] on div "APTIV IV 6" at bounding box center [193, 136] width 386 height 201
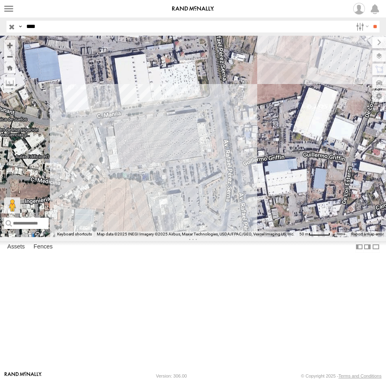
click at [132, 230] on div at bounding box center [193, 136] width 386 height 201
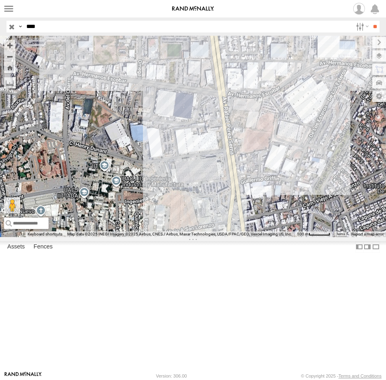
click at [204, 237] on div "AN539011 4078" at bounding box center [193, 136] width 386 height 201
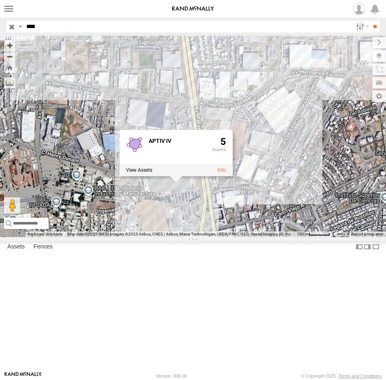
drag, startPoint x: 274, startPoint y: 236, endPoint x: 238, endPoint y: 252, distance: 38.7
click at [238, 237] on div "AN539011 4078 APTIV IV 5" at bounding box center [193, 136] width 386 height 201
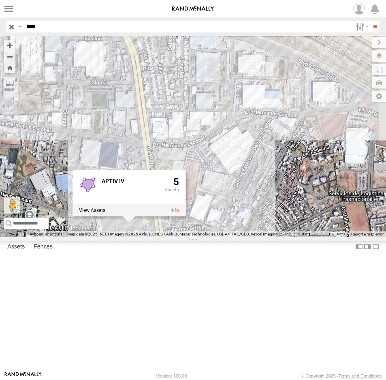
drag, startPoint x: 306, startPoint y: 212, endPoint x: 253, endPoint y: 236, distance: 58.4
click at [264, 237] on div "AN539011 4078 APTIV IV 5" at bounding box center [193, 136] width 386 height 201
click at [239, 207] on div "AN539011 4078 APTIV IV 5" at bounding box center [193, 136] width 386 height 201
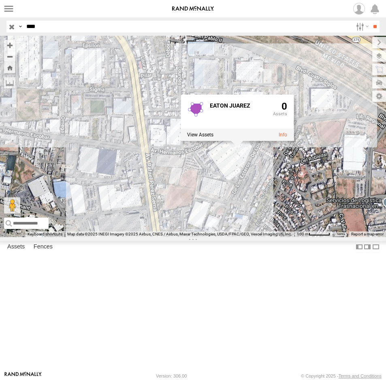
drag, startPoint x: 271, startPoint y: 225, endPoint x: 256, endPoint y: 276, distance: 52.9
click at [256, 237] on div "AN539011 4078 EATON JUAREZ 0" at bounding box center [193, 136] width 386 height 201
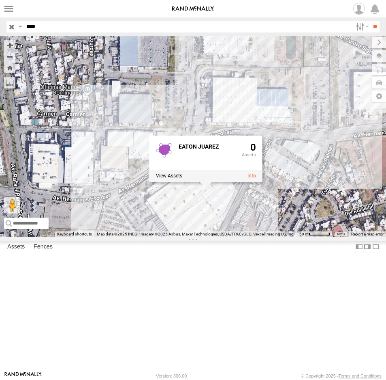
click at [272, 237] on div "AN539011 4078 EATON JUAREZ 0" at bounding box center [193, 136] width 386 height 201
click at [275, 237] on div "AN539011 4078 EATON JUAREZ 0" at bounding box center [193, 136] width 386 height 201
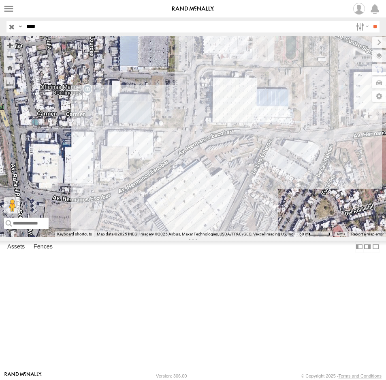
click at [180, 237] on div "AN539011 4078" at bounding box center [193, 136] width 386 height 201
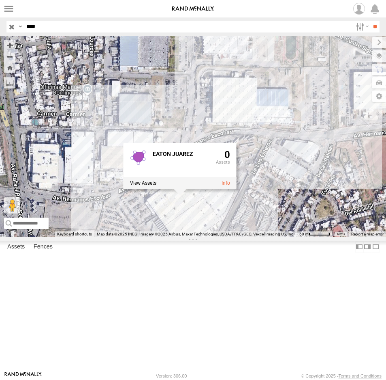
drag, startPoint x: 51, startPoint y: 26, endPoint x: -3, endPoint y: 26, distance: 53.5
click at [0, 26] on html at bounding box center [193, 190] width 386 height 380
click at [371, 21] on input "**" at bounding box center [375, 27] width 9 height 12
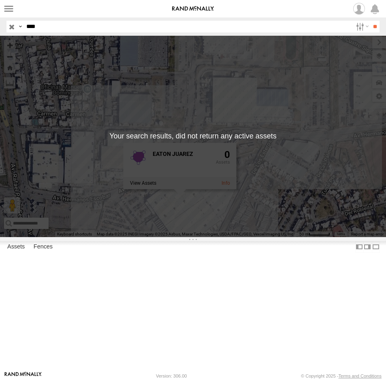
drag, startPoint x: 44, startPoint y: 26, endPoint x: 9, endPoint y: 31, distance: 35.2
click at [9, 31] on div "Search Query Asset ID Asset Label Registration Manufacturer Model VIN Job ID Dr…" at bounding box center [188, 27] width 364 height 12
type input "****"
click at [371, 21] on input "**" at bounding box center [375, 27] width 9 height 12
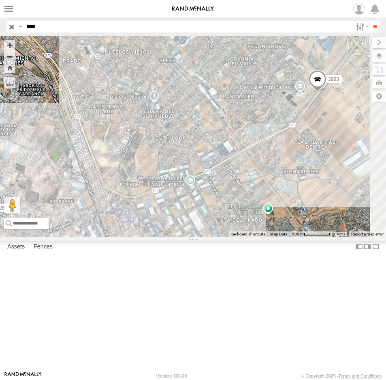
drag, startPoint x: 176, startPoint y: 237, endPoint x: 174, endPoint y: 241, distance: 4.7
click at [174, 237] on div "3963 128" at bounding box center [193, 136] width 386 height 201
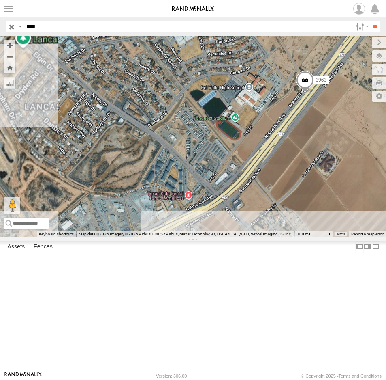
drag, startPoint x: 337, startPoint y: 168, endPoint x: 290, endPoint y: 221, distance: 70.7
click at [290, 221] on div "3963 128" at bounding box center [193, 136] width 386 height 201
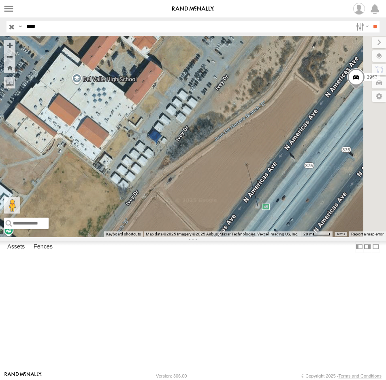
drag, startPoint x: 319, startPoint y: 158, endPoint x: 136, endPoint y: 244, distance: 201.7
click at [136, 237] on div "3963 128" at bounding box center [193, 136] width 386 height 201
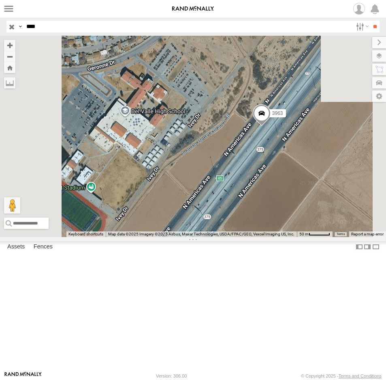
drag, startPoint x: 241, startPoint y: 182, endPoint x: 210, endPoint y: 292, distance: 114.6
click at [210, 237] on div "3963 128" at bounding box center [193, 136] width 386 height 201
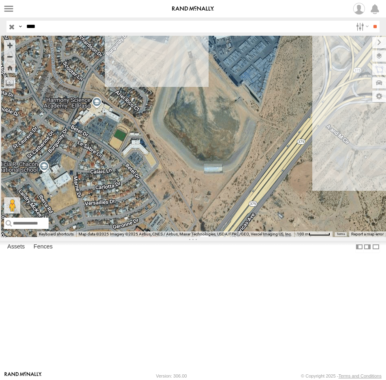
drag, startPoint x: 202, startPoint y: 210, endPoint x: 204, endPoint y: 191, distance: 19.6
click at [203, 197] on div "3963 128" at bounding box center [193, 136] width 386 height 201
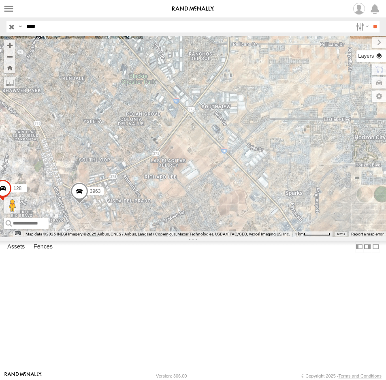
click at [381, 58] on label at bounding box center [372, 55] width 30 height 11
click at [0, 0] on span "Roadmap" at bounding box center [0, 0] width 0 height 0
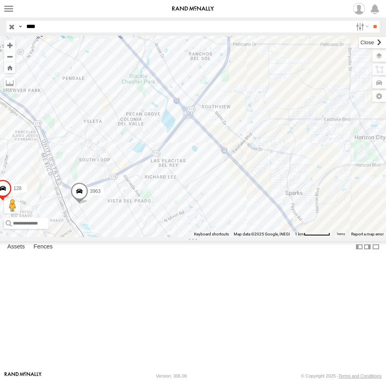
click at [359, 41] on label at bounding box center [372, 42] width 27 height 11
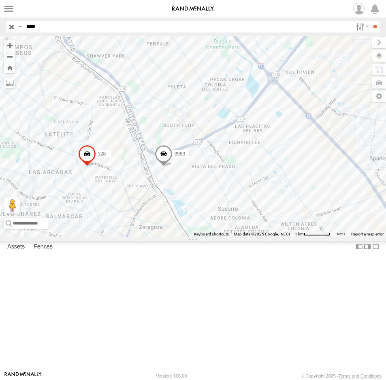
drag, startPoint x: 154, startPoint y: 184, endPoint x: 247, endPoint y: 138, distance: 103.7
click at [246, 140] on div "3963 128" at bounding box center [193, 136] width 386 height 201
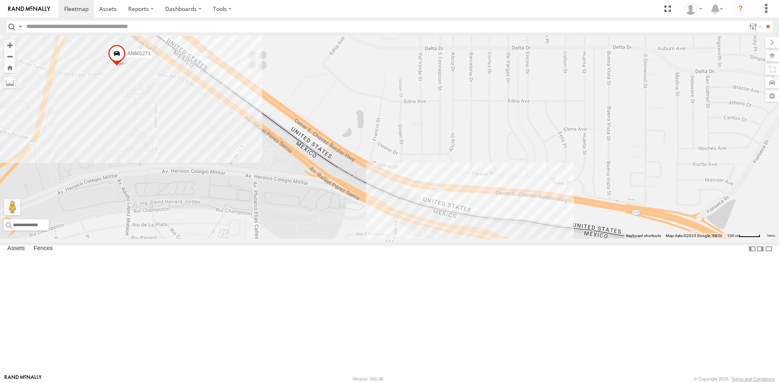
drag, startPoint x: 165, startPoint y: 260, endPoint x: 157, endPoint y: 163, distance: 97.3
click at [157, 163] on div "AN601271 AN601523 205" at bounding box center [389, 137] width 779 height 203
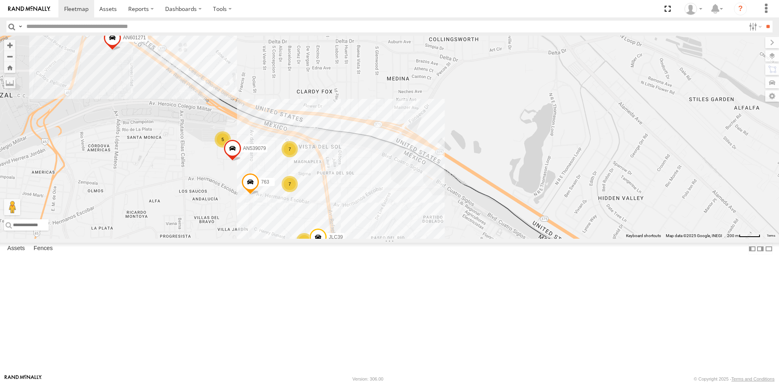
drag, startPoint x: 199, startPoint y: 175, endPoint x: 148, endPoint y: 152, distance: 56.1
click at [148, 152] on div "AN601271 AN601523 AN538889 205 AN539079 7 7 5 4 763 L8679 JLC39" at bounding box center [389, 137] width 779 height 203
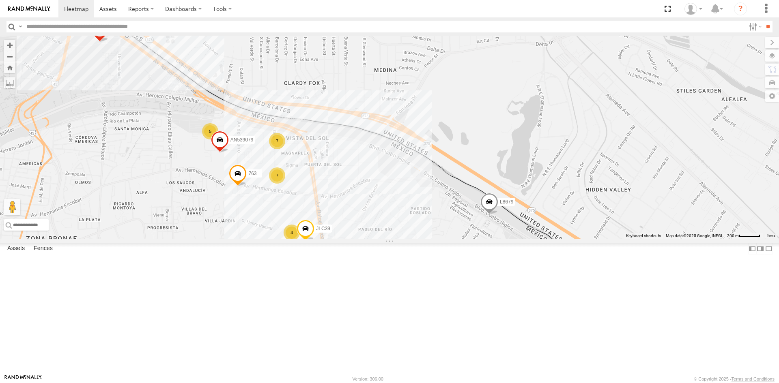
drag, startPoint x: 150, startPoint y: 137, endPoint x: 182, endPoint y: 148, distance: 34.1
click at [182, 148] on div "AN601271 AN601523 763 205 AN539079 L8679 JLC39 7 7 5 5 4" at bounding box center [389, 137] width 779 height 203
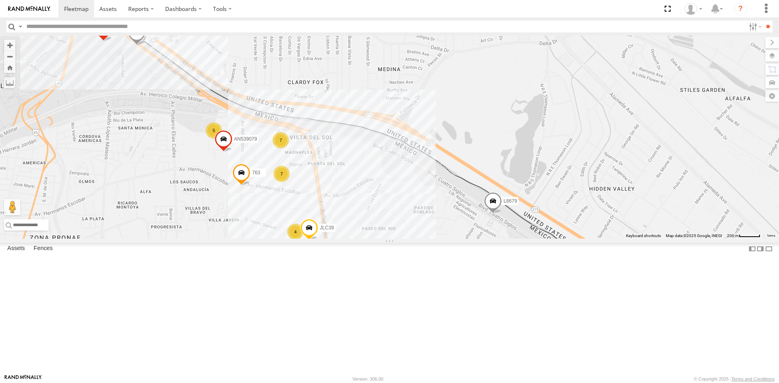
drag, startPoint x: 342, startPoint y: 263, endPoint x: 374, endPoint y: 234, distance: 43.0
click at [374, 234] on div "141 AN601271 AN601523 763 205 AN539079 L8679 JLC39 7 7 5 5 4" at bounding box center [389, 137] width 779 height 203
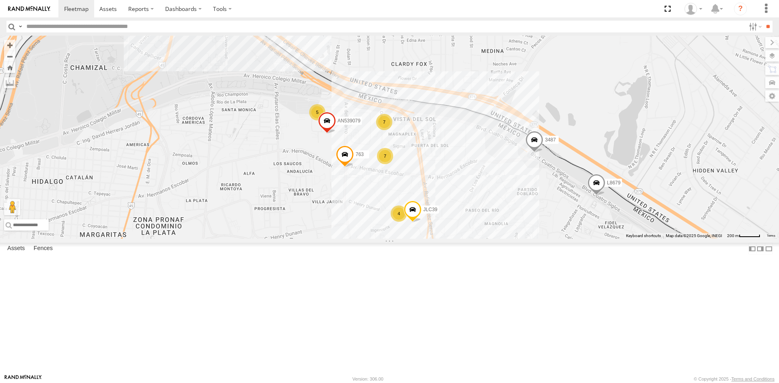
drag, startPoint x: 301, startPoint y: 127, endPoint x: 382, endPoint y: 157, distance: 86.8
click at [382, 157] on div "141 AN601271 AN601523 763 205 AN539079 L8679 JLC39 7 7 5 5 4 3487" at bounding box center [389, 137] width 779 height 203
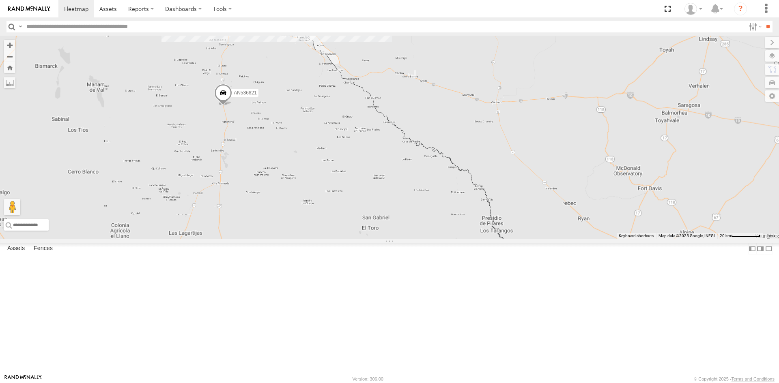
drag, startPoint x: 278, startPoint y: 69, endPoint x: 286, endPoint y: 158, distance: 89.6
click at [286, 158] on div "AN535203 015910001845018 AN536621 015910001811580 AN48716 F2771 AN538662" at bounding box center [389, 137] width 779 height 203
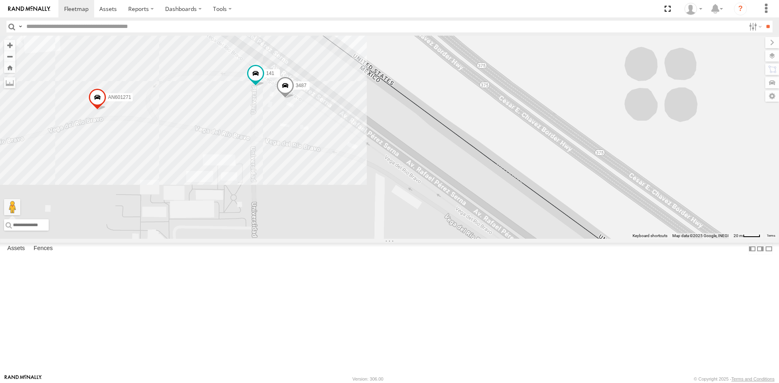
drag, startPoint x: 278, startPoint y: 137, endPoint x: 279, endPoint y: 199, distance: 62.5
click at [279, 199] on div "AN535203 015910001845018 AN536621 015910001811580 AN48716 F2771 AN538662 AN5388…" at bounding box center [389, 137] width 779 height 203
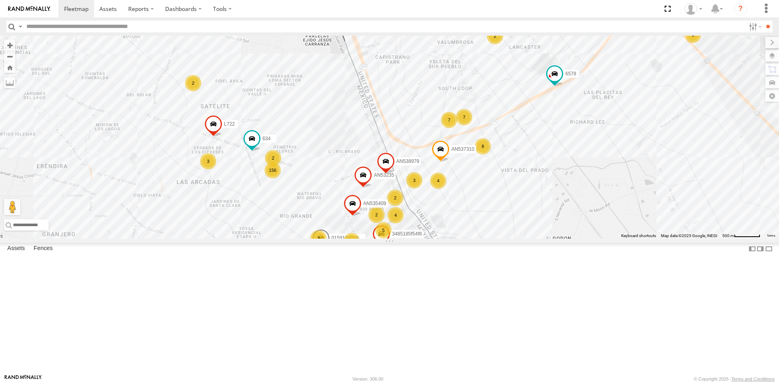
drag, startPoint x: 303, startPoint y: 144, endPoint x: 414, endPoint y: 284, distance: 178.9
click at [409, 239] on div "AN535203 015910001845018 AN536621 F2771 AN538662 AN53241 AN531629 AN53575 NISSA…" at bounding box center [389, 137] width 779 height 203
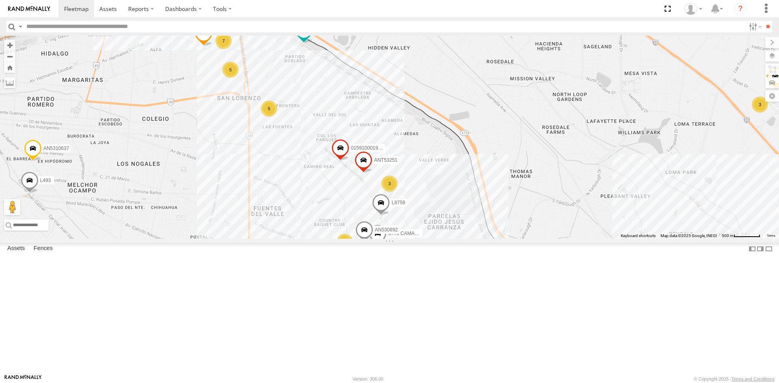
drag, startPoint x: 293, startPoint y: 156, endPoint x: 368, endPoint y: 242, distance: 113.8
click at [368, 239] on div "AN535203 015910001845018 AN536621 F2771 AN538662 AN53241 AN531629 AN53575 NISSA…" at bounding box center [389, 137] width 779 height 203
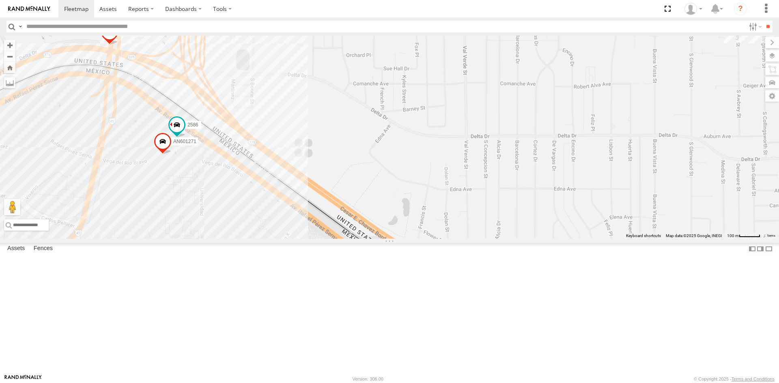
drag, startPoint x: 210, startPoint y: 235, endPoint x: 230, endPoint y: 232, distance: 19.3
click at [235, 169] on div "AN601271 2586 AN601523 L4797 2" at bounding box center [389, 137] width 779 height 203
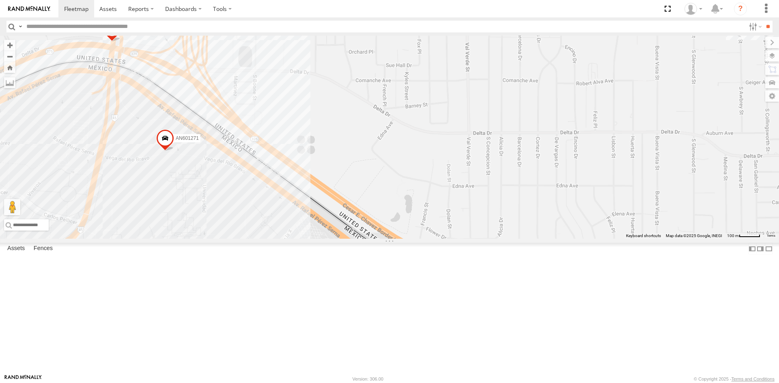
click at [50, 22] on input "text" at bounding box center [384, 27] width 722 height 12
click at [763, 21] on input "**" at bounding box center [767, 27] width 9 height 12
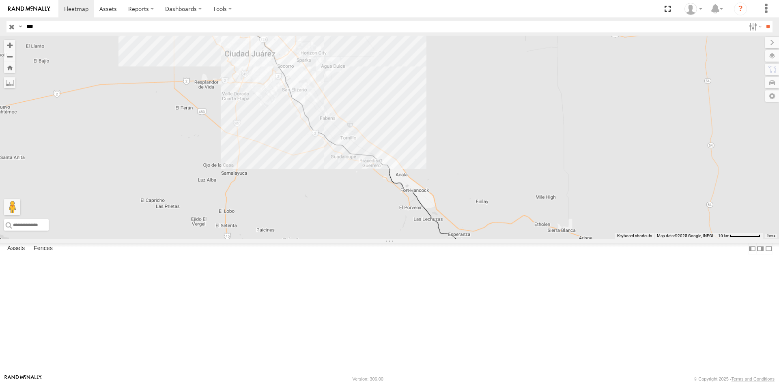
drag, startPoint x: 254, startPoint y: 107, endPoint x: 281, endPoint y: 230, distance: 125.8
click at [283, 231] on div "AN534109 AN533897" at bounding box center [389, 137] width 779 height 203
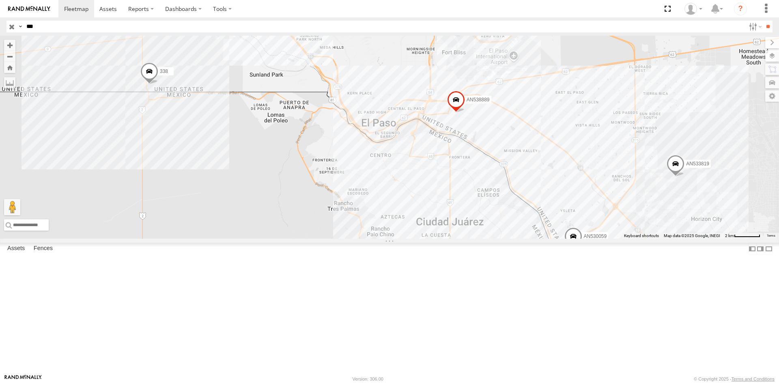
drag, startPoint x: 44, startPoint y: 28, endPoint x: -10, endPoint y: 35, distance: 53.9
click at [0, 35] on html at bounding box center [389, 191] width 779 height 383
type input "***"
click at [763, 21] on input "**" at bounding box center [767, 27] width 9 height 12
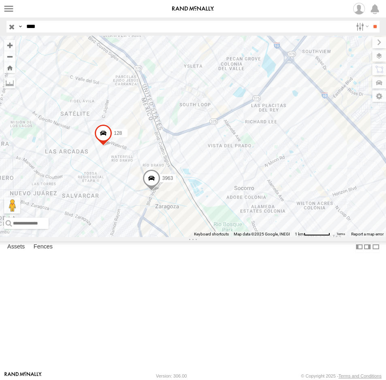
drag, startPoint x: 67, startPoint y: 30, endPoint x: 7, endPoint y: 35, distance: 59.5
click at [7, 35] on header "Search Query Asset ID Asset Label Registration Manufacturer Model VIN Job ID IP" at bounding box center [193, 26] width 386 height 18
click at [371, 21] on input "**" at bounding box center [375, 27] width 9 height 12
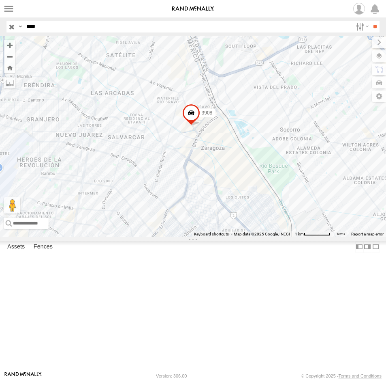
drag, startPoint x: 48, startPoint y: 26, endPoint x: -2, endPoint y: 21, distance: 50.1
click at [0, 21] on html at bounding box center [193, 190] width 386 height 380
click at [371, 21] on input "**" at bounding box center [375, 27] width 9 height 12
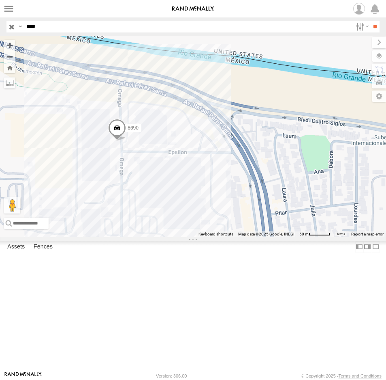
drag, startPoint x: 50, startPoint y: 30, endPoint x: -5, endPoint y: 32, distance: 54.8
click at [0, 32] on html at bounding box center [193, 190] width 386 height 380
type input "***"
click at [371, 21] on input "**" at bounding box center [375, 27] width 9 height 12
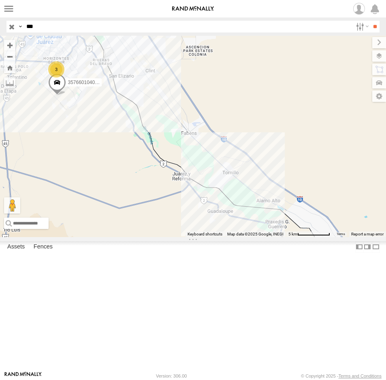
click at [163, 178] on div "AN53113 AN5310637 5456 3 6 357660104097456 AN53421" at bounding box center [193, 136] width 386 height 201
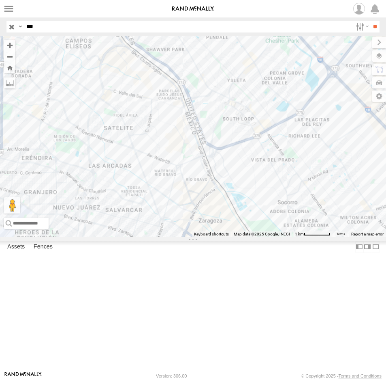
drag, startPoint x: 228, startPoint y: 132, endPoint x: 227, endPoint y: 254, distance: 122.1
click at [227, 237] on div "AN53113 AN5310637 5456 357660104097456 AN53421 AN53589" at bounding box center [193, 136] width 386 height 201
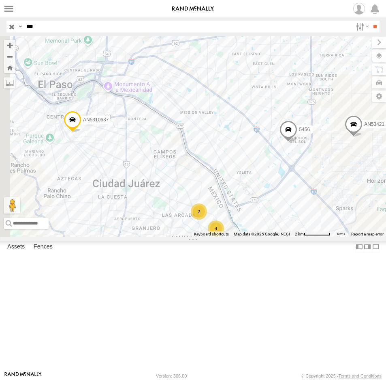
drag, startPoint x: 282, startPoint y: 239, endPoint x: 259, endPoint y: 232, distance: 24.2
click at [295, 237] on div "AN53113 AN5310637 5456 357660104097456 AN53421 AN53589 4 2" at bounding box center [193, 136] width 386 height 201
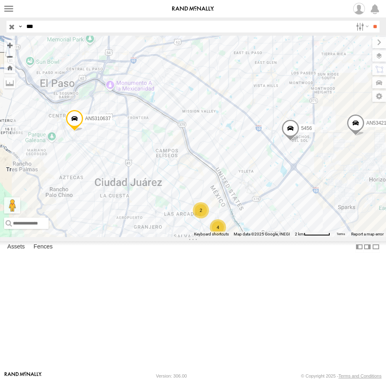
drag, startPoint x: 138, startPoint y: 188, endPoint x: 197, endPoint y: 175, distance: 60.2
click at [197, 176] on div "AN53113 AN5310637 5456 357660104097456 AN53421 AN53589 2 4 2" at bounding box center [193, 136] width 386 height 201
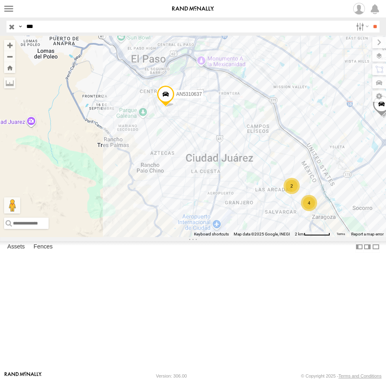
click at [0, 0] on label at bounding box center [0, 0] width 0 height 0
click at [0, 0] on div "FLEX SUR" at bounding box center [0, 0] width 0 height 0
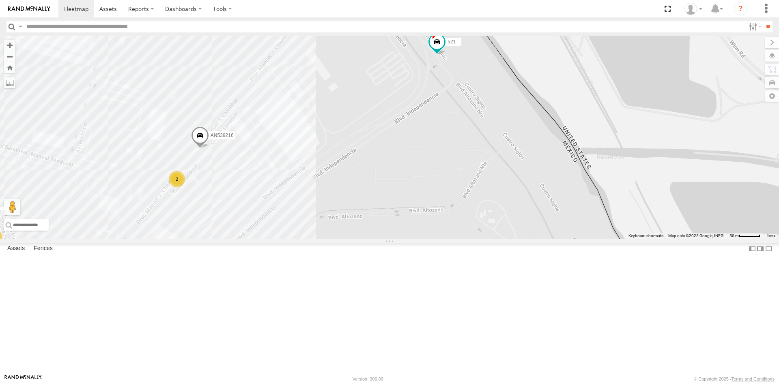
drag, startPoint x: 285, startPoint y: 180, endPoint x: 268, endPoint y: 245, distance: 66.6
click at [268, 239] on div "AN532390 521 3990 AN539216 3485185f54f8 2 8 11 17 16 5 3 3 3 3" at bounding box center [389, 137] width 779 height 203
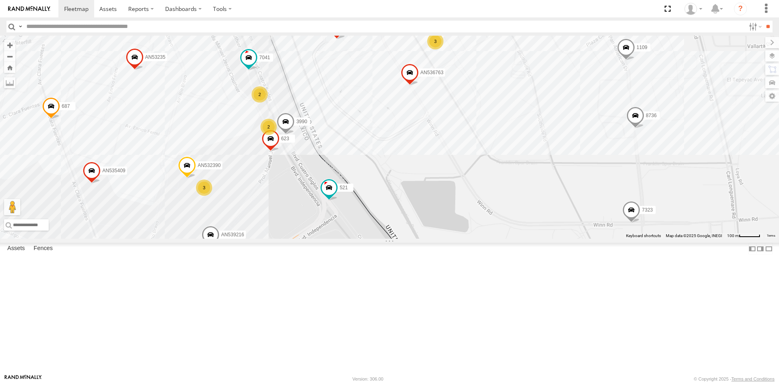
drag, startPoint x: 275, startPoint y: 226, endPoint x: 275, endPoint y: 264, distance: 37.7
click at [275, 239] on div "AN532390 521 3990 623 AN539216 3485185f54f8 29 23 2 12 142 44 357660104096649 1…" at bounding box center [389, 137] width 779 height 203
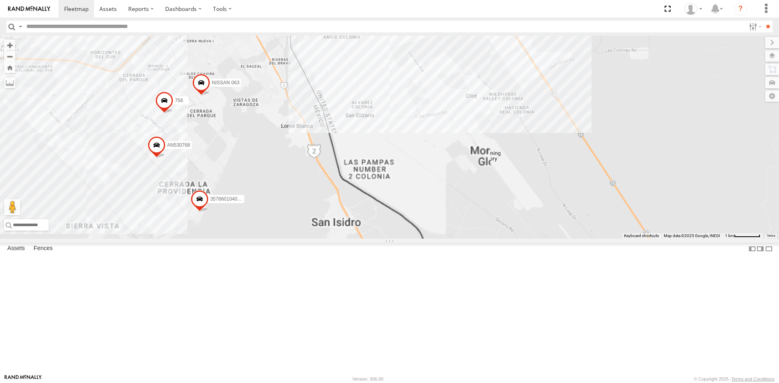
drag, startPoint x: 267, startPoint y: 71, endPoint x: 255, endPoint y: 222, distance: 151.3
click at [255, 222] on div "AN53575 NISSAN 063 357660104097530 L6678 AN530768 AN539091 756" at bounding box center [389, 137] width 779 height 203
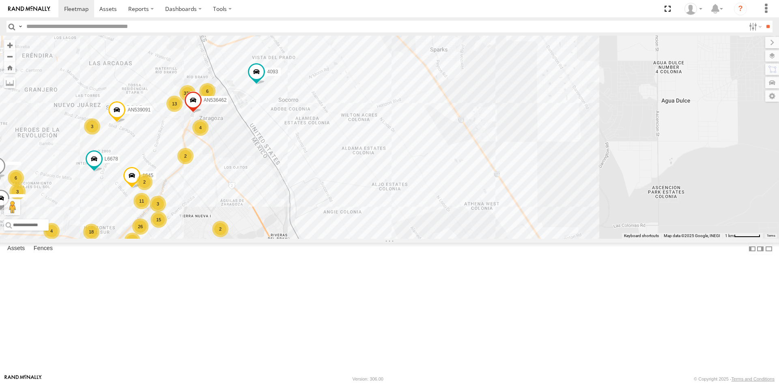
drag, startPoint x: 253, startPoint y: 150, endPoint x: 256, endPoint y: 278, distance: 127.4
click at [256, 239] on div "AN53575 NISSAN 063 357660104097530 L6678 AN530768 AN539091 756 15 94 333 18 14 …" at bounding box center [389, 137] width 779 height 203
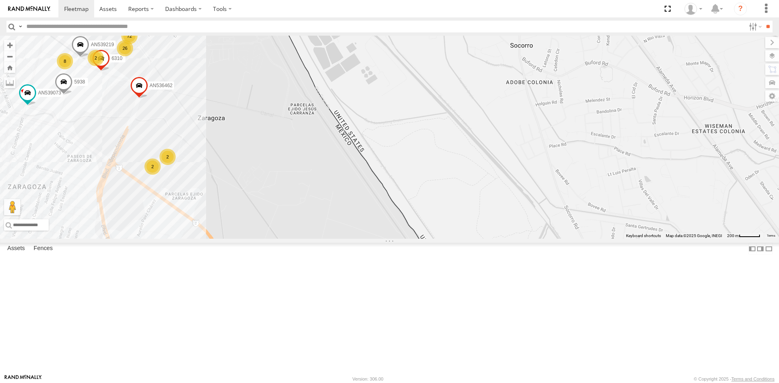
drag, startPoint x: 320, startPoint y: 107, endPoint x: 349, endPoint y: 157, distance: 58.3
click at [349, 157] on div "AN53575 NISSAN 063 357660104097530 L6678 AN530768 AN539091 756 4006 4093 AN5364…" at bounding box center [389, 137] width 779 height 203
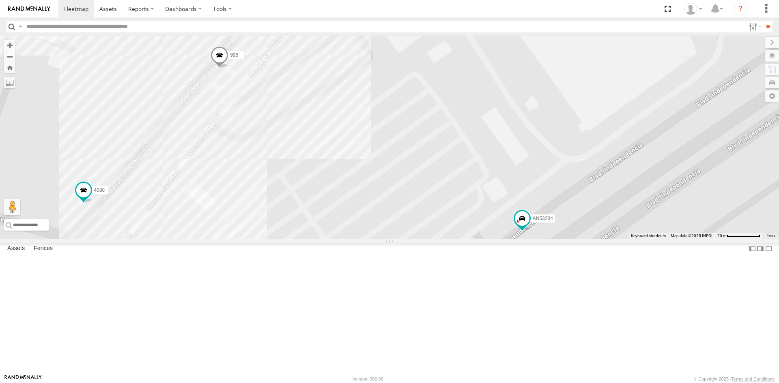
drag, startPoint x: 313, startPoint y: 157, endPoint x: 292, endPoint y: 200, distance: 48.2
click at [292, 200] on div "AN539216 995 AN53234 4088" at bounding box center [389, 137] width 779 height 203
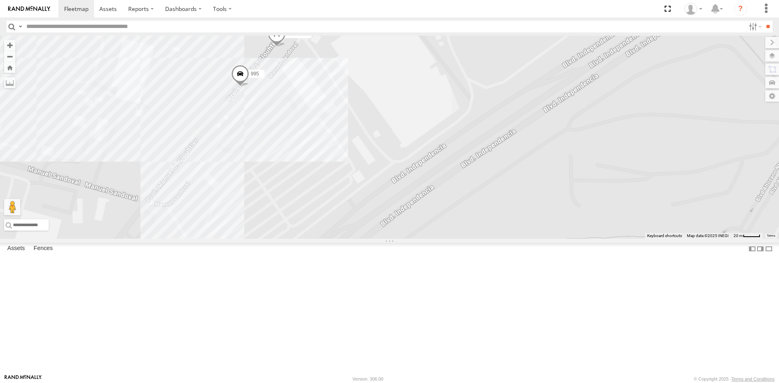
drag, startPoint x: 364, startPoint y: 180, endPoint x: 356, endPoint y: 263, distance: 83.9
click at [356, 239] on div "AN539219 4088 995" at bounding box center [389, 137] width 779 height 203
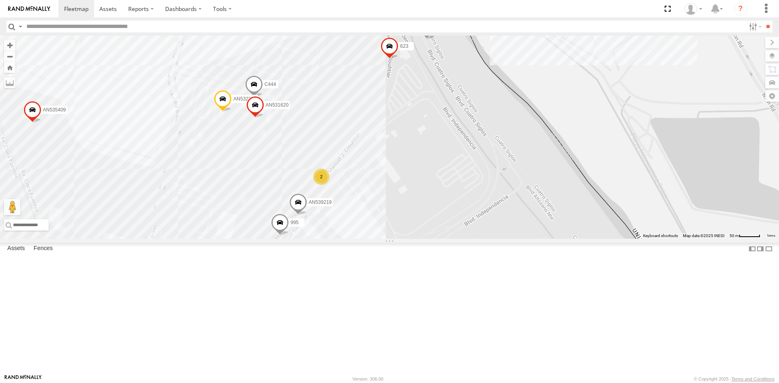
drag, startPoint x: 393, startPoint y: 147, endPoint x: 378, endPoint y: 232, distance: 86.5
click at [378, 232] on div "AN539219 995 10 9 8 20 13 4 AN532390 11 4 7 2 8682 C444 AN535409 AN53003 5 623 …" at bounding box center [389, 137] width 779 height 203
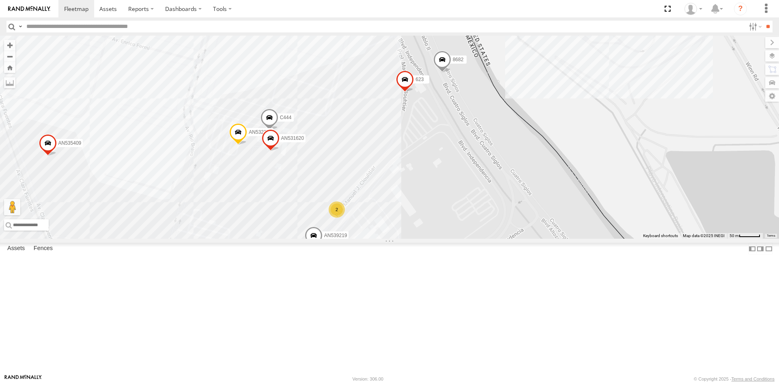
drag, startPoint x: 419, startPoint y: 120, endPoint x: 433, endPoint y: 99, distance: 25.8
click at [433, 99] on div "AN539219 995 10 9 8 20 13 4 AN532390 11 4 7 2 8682 C444 AN535409 AN53003 5 623 …" at bounding box center [389, 137] width 779 height 203
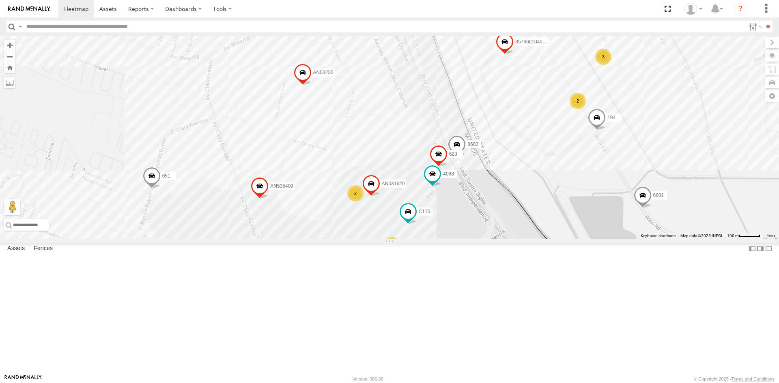
drag, startPoint x: 501, startPoint y: 260, endPoint x: 481, endPoint y: 293, distance: 38.7
click at [481, 239] on div "4088 8682 AN535409 623 194 AN531620 C115 28 21 2 11 132 40 651 357660104096649 …" at bounding box center [389, 137] width 779 height 203
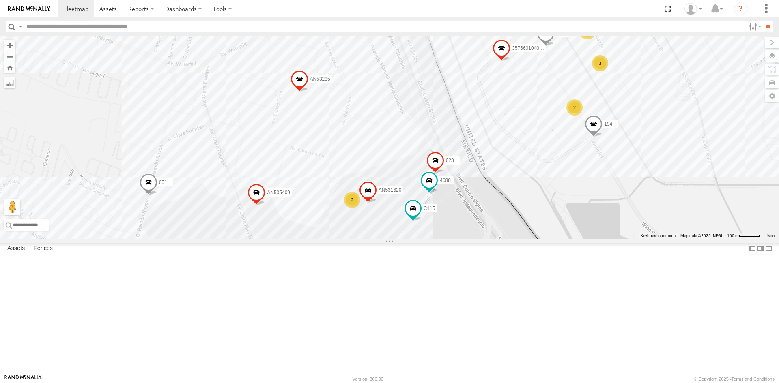
click at [454, 207] on div "4088 8682 AN535409 623 194 AN531620 C115 28 21 2 11 132 40 651 357660104096649 …" at bounding box center [389, 137] width 779 height 203
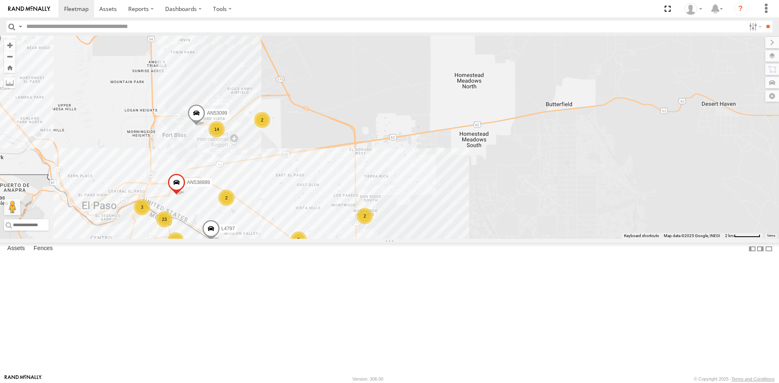
drag, startPoint x: 255, startPoint y: 277, endPoint x: 297, endPoint y: 167, distance: 117.7
click at [297, 167] on div "AN53487 AN535203 015910001845018 AN534615 ZJ535914 F2771 AN538662 7323 AN531629…" at bounding box center [389, 137] width 779 height 203
drag, startPoint x: 441, startPoint y: 321, endPoint x: 448, endPoint y: 178, distance: 143.3
click at [448, 178] on div "AN53487 AN535203 015910001845018 AN534615 ZJ535914 F2771 AN538662 7323 AN531629…" at bounding box center [389, 137] width 779 height 203
drag, startPoint x: 263, startPoint y: 298, endPoint x: 253, endPoint y: 161, distance: 136.6
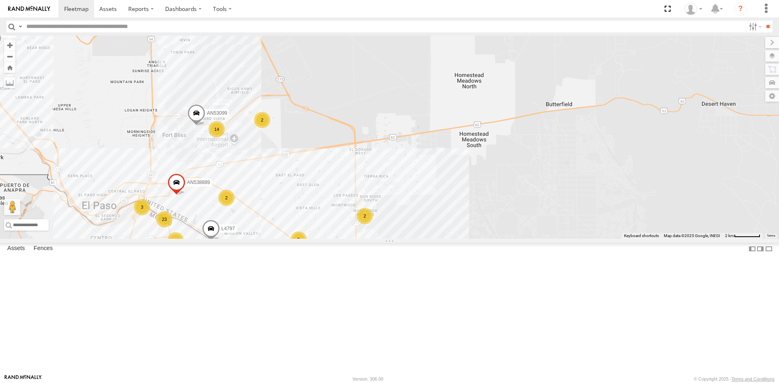
click at [253, 161] on div "AN531629 AN538889 L4797 AN53099 NISSAN 302 14 17 26 33 43 23 2 2 3 2 13 9 2 5 9…" at bounding box center [389, 137] width 779 height 203
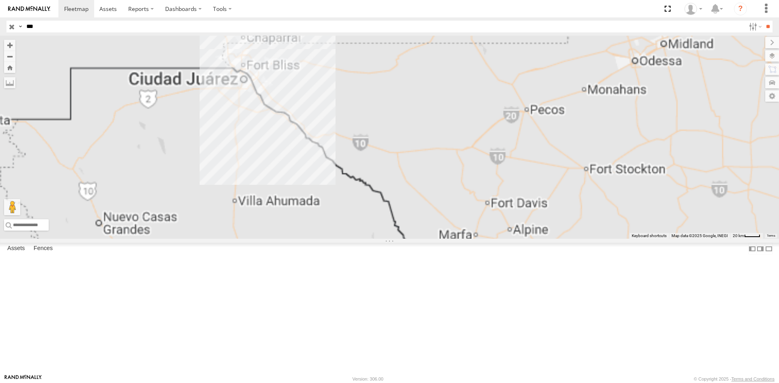
drag, startPoint x: 294, startPoint y: 136, endPoint x: 296, endPoint y: 160, distance: 24.4
click at [296, 160] on div "AN53113" at bounding box center [389, 137] width 779 height 203
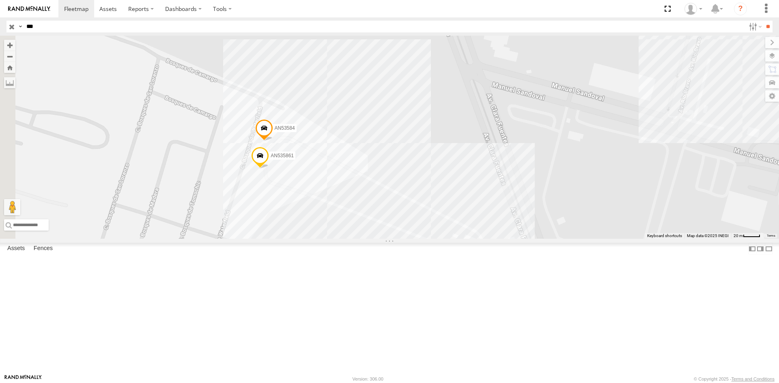
drag, startPoint x: 193, startPoint y: 209, endPoint x: 304, endPoint y: 278, distance: 130.6
click at [303, 239] on div "AN53113 AN5310637 5456 357660104097456 AN53421 AN53589 AN534830 3908 AN535861 A…" at bounding box center [389, 137] width 779 height 203
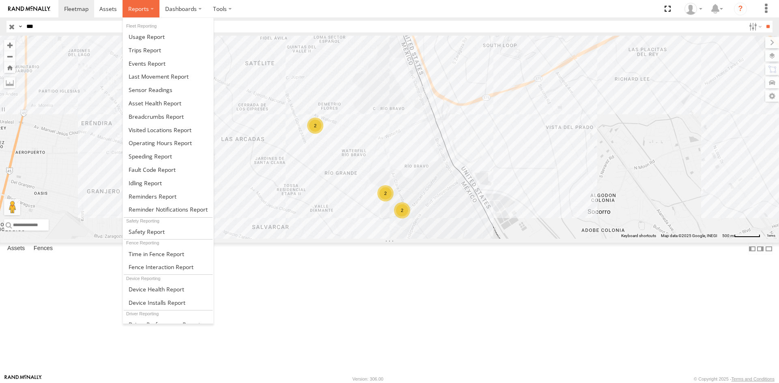
click at [146, 9] on span at bounding box center [138, 9] width 21 height 8
click at [156, 115] on span at bounding box center [156, 117] width 55 height 8
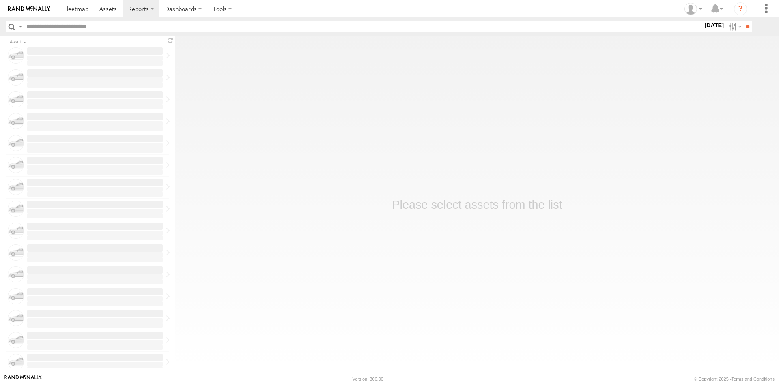
click at [702, 25] on label "[DATE]" at bounding box center [713, 25] width 23 height 9
click at [0, 0] on label at bounding box center [0, 0] width 0 height 0
click at [744, 26] on input "**" at bounding box center [746, 27] width 9 height 12
click at [69, 24] on input "text" at bounding box center [362, 27] width 679 height 12
type input "***"
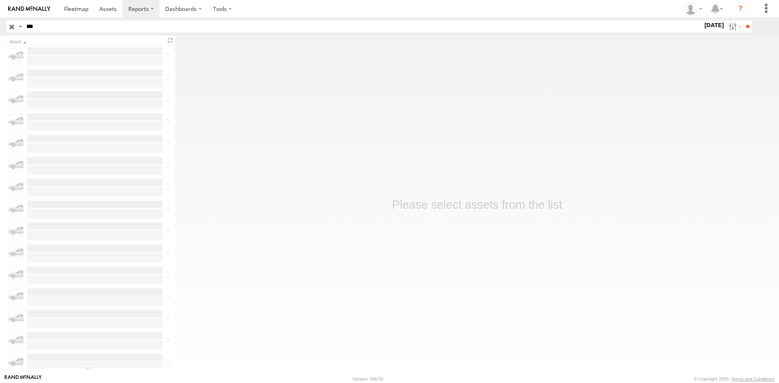
click at [742, 21] on input "**" at bounding box center [746, 27] width 9 height 12
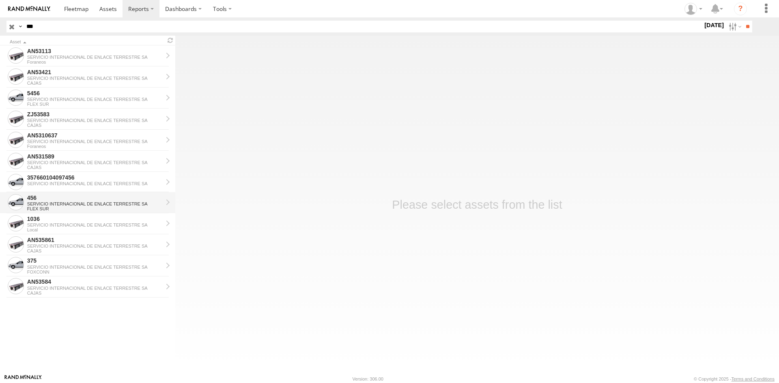
click at [34, 201] on div "456" at bounding box center [94, 197] width 135 height 7
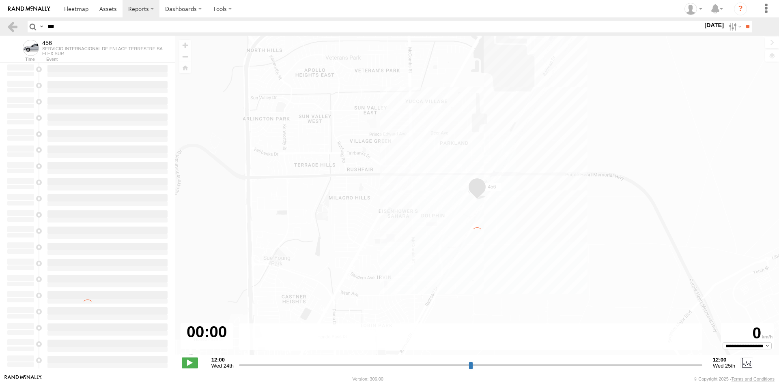
type input "**********"
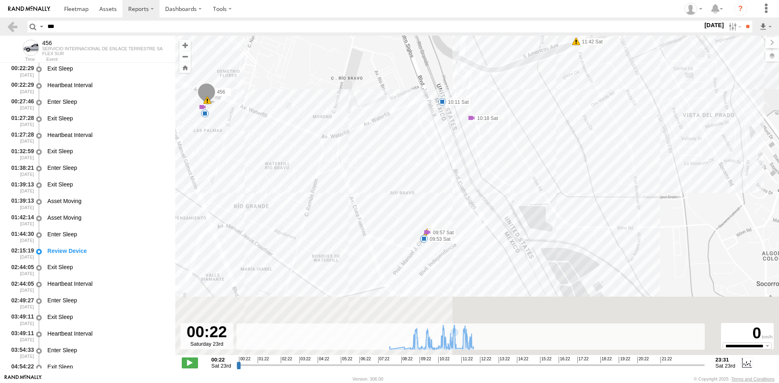
drag, startPoint x: 444, startPoint y: 266, endPoint x: 460, endPoint y: 195, distance: 72.6
click at [460, 195] on div "456 09:16 Sat 09:16 Sat 09:35 Sat 09:36 Sat 09:38 Sat 09:38 Sat 09:49 Sat 09:53…" at bounding box center [476, 200] width 603 height 328
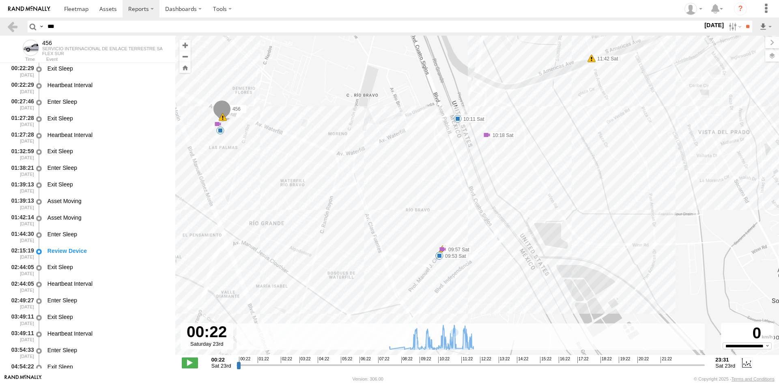
drag, startPoint x: 390, startPoint y: 159, endPoint x: 421, endPoint y: 208, distance: 57.9
click at [421, 208] on div "456 09:16 Sat 09:16 Sat 09:35 Sat 09:36 Sat 09:38 Sat 09:38 Sat 09:49 Sat 09:53…" at bounding box center [476, 200] width 603 height 328
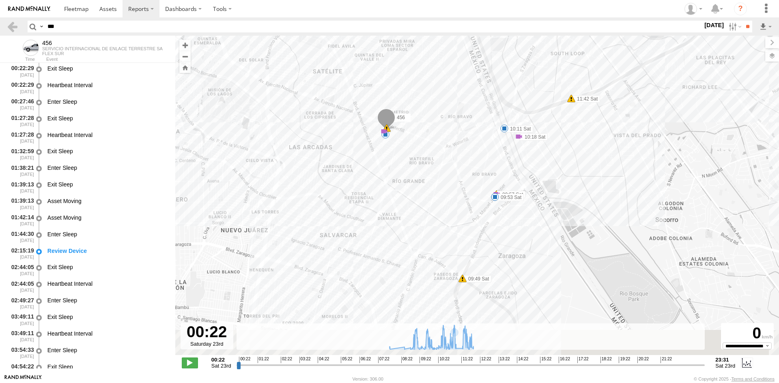
drag, startPoint x: 410, startPoint y: 212, endPoint x: 467, endPoint y: 167, distance: 73.0
click at [467, 167] on div "456 09:16 Sat 09:16 Sat 09:35 Sat 09:36 Sat 09:38 Sat 09:38 Sat 09:49 Sat 09:53…" at bounding box center [476, 200] width 603 height 328
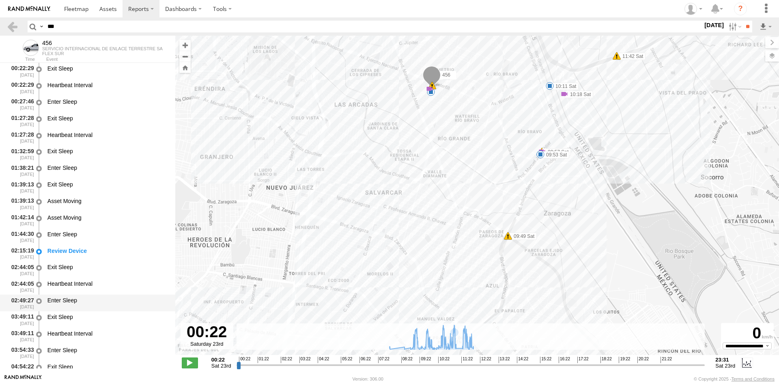
scroll to position [41, 0]
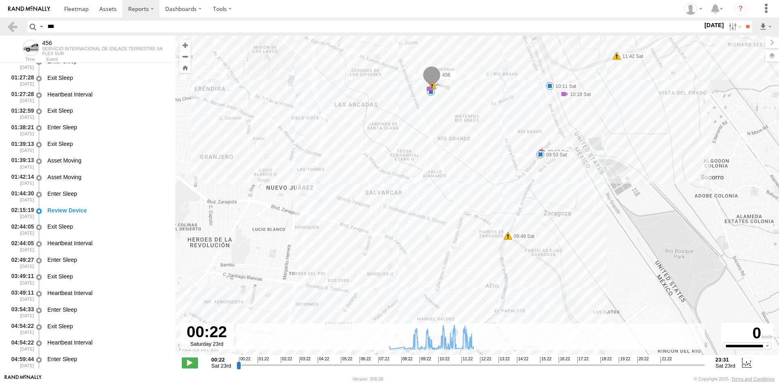
click at [451, 10] on section at bounding box center [417, 8] width 718 height 17
drag, startPoint x: 63, startPoint y: 25, endPoint x: 29, endPoint y: 25, distance: 34.1
click at [29, 25] on div "Search Query Asset ID Asset Label Registration Manufacturer Model VIN Job ID ***" at bounding box center [385, 27] width 715 height 12
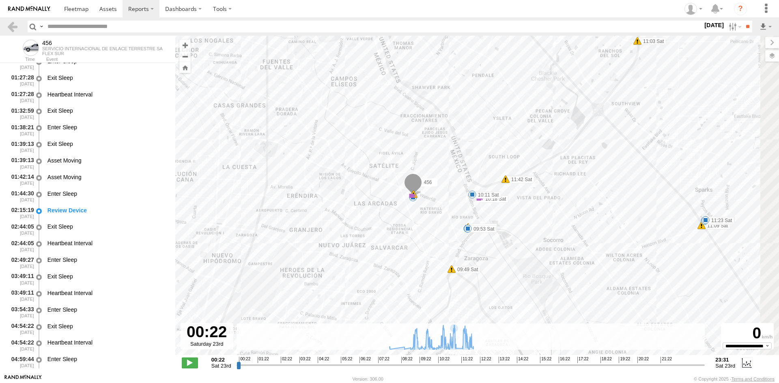
drag, startPoint x: 453, startPoint y: 142, endPoint x: 410, endPoint y: 180, distance: 57.5
click at [410, 180] on span at bounding box center [413, 184] width 18 height 22
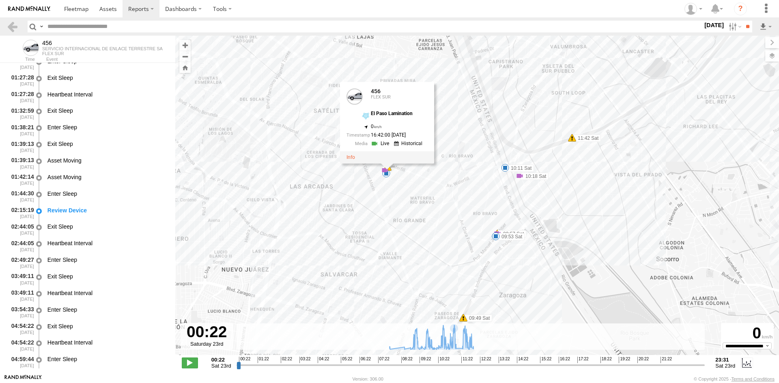
drag, startPoint x: 519, startPoint y: 296, endPoint x: 516, endPoint y: 240, distance: 56.0
click at [515, 240] on div "456 09:16 Sat 09:16 Sat 09:35 Sat 09:36 Sat 09:38 Sat 09:38 Sat 09:49 Sat 09:53…" at bounding box center [476, 200] width 603 height 328
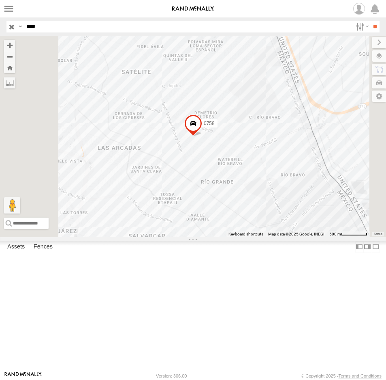
drag, startPoint x: 0, startPoint y: 0, endPoint x: 12, endPoint y: 28, distance: 30.4
click at [12, 28] on div "Search Query Asset ID Asset Label Registration Manufacturer Model VIN Job ID Dr…" at bounding box center [188, 27] width 364 height 12
type input "****"
click at [371, 21] on input "**" at bounding box center [375, 27] width 9 height 12
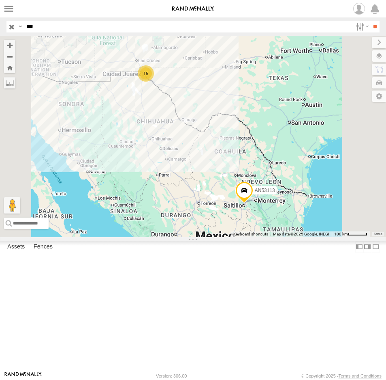
click at [172, 11] on img at bounding box center [193, 9] width 42 height 6
